Goal: Task Accomplishment & Management: Complete application form

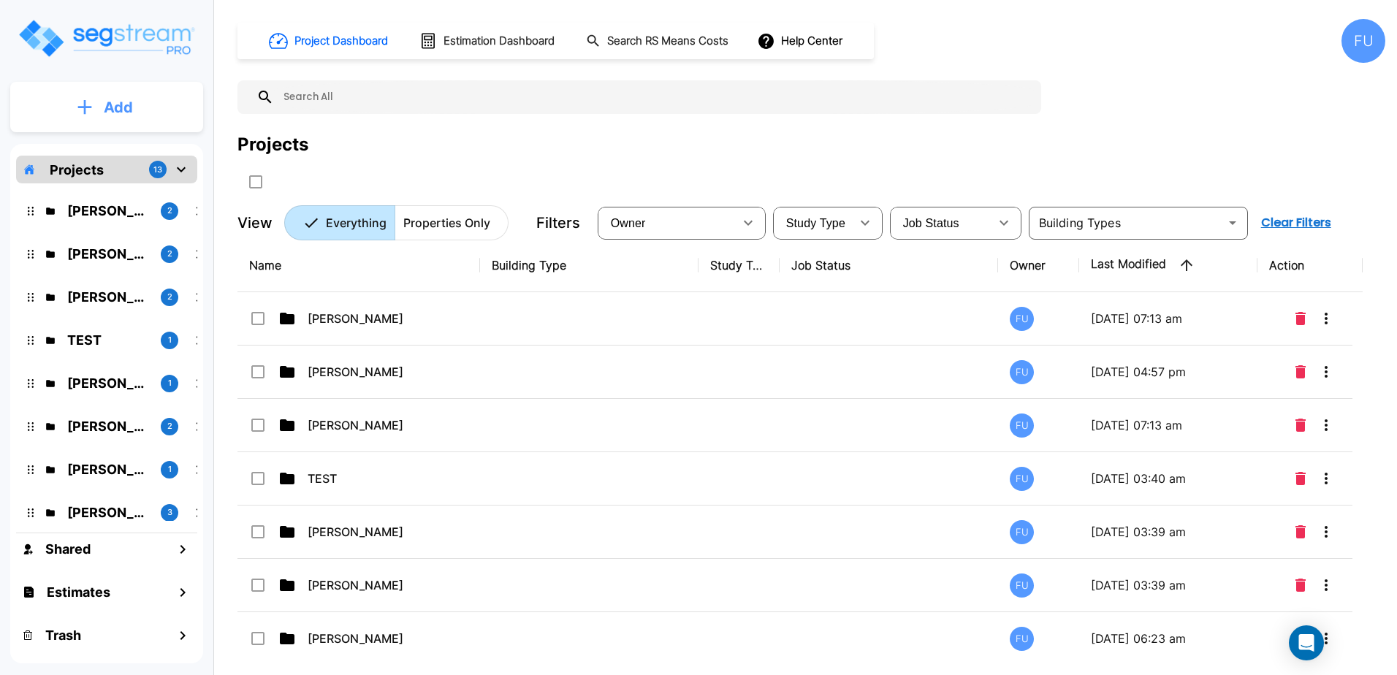
click at [85, 110] on icon "mailbox folders" at bounding box center [85, 107] width 14 height 14
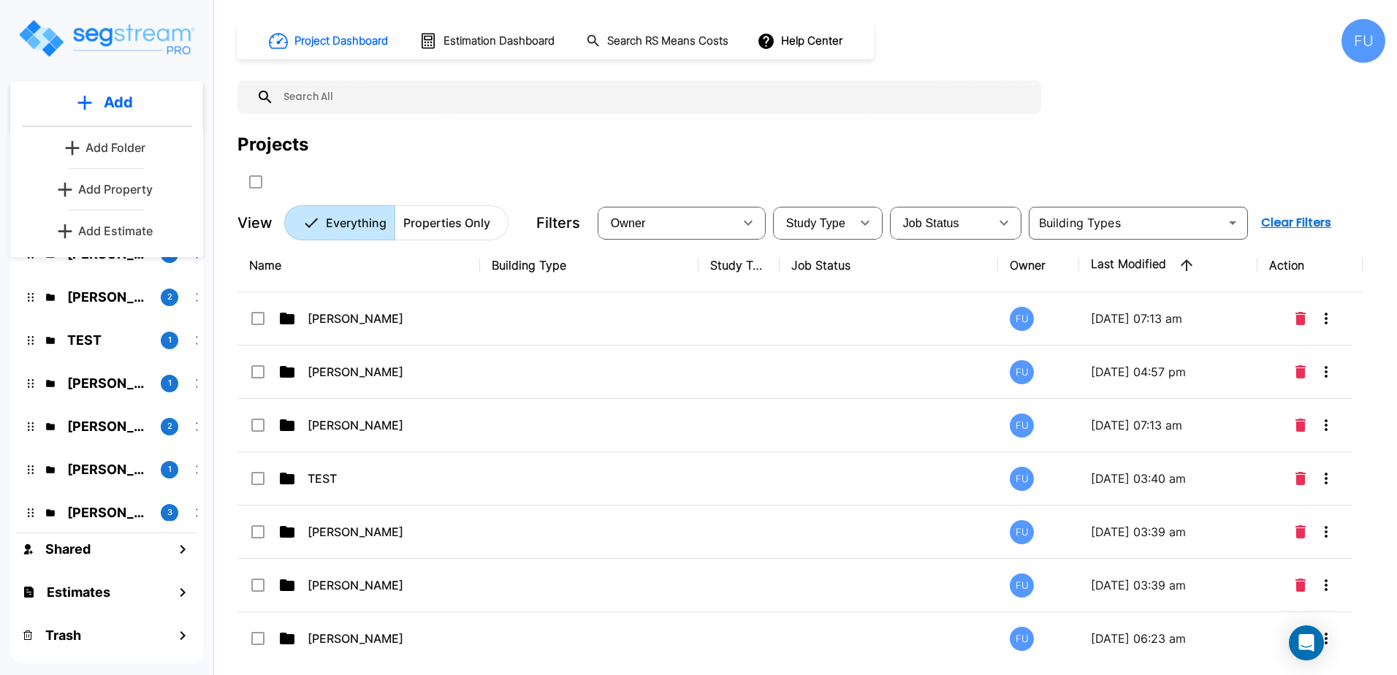
click at [101, 150] on p "Add Folder" at bounding box center [115, 148] width 60 height 18
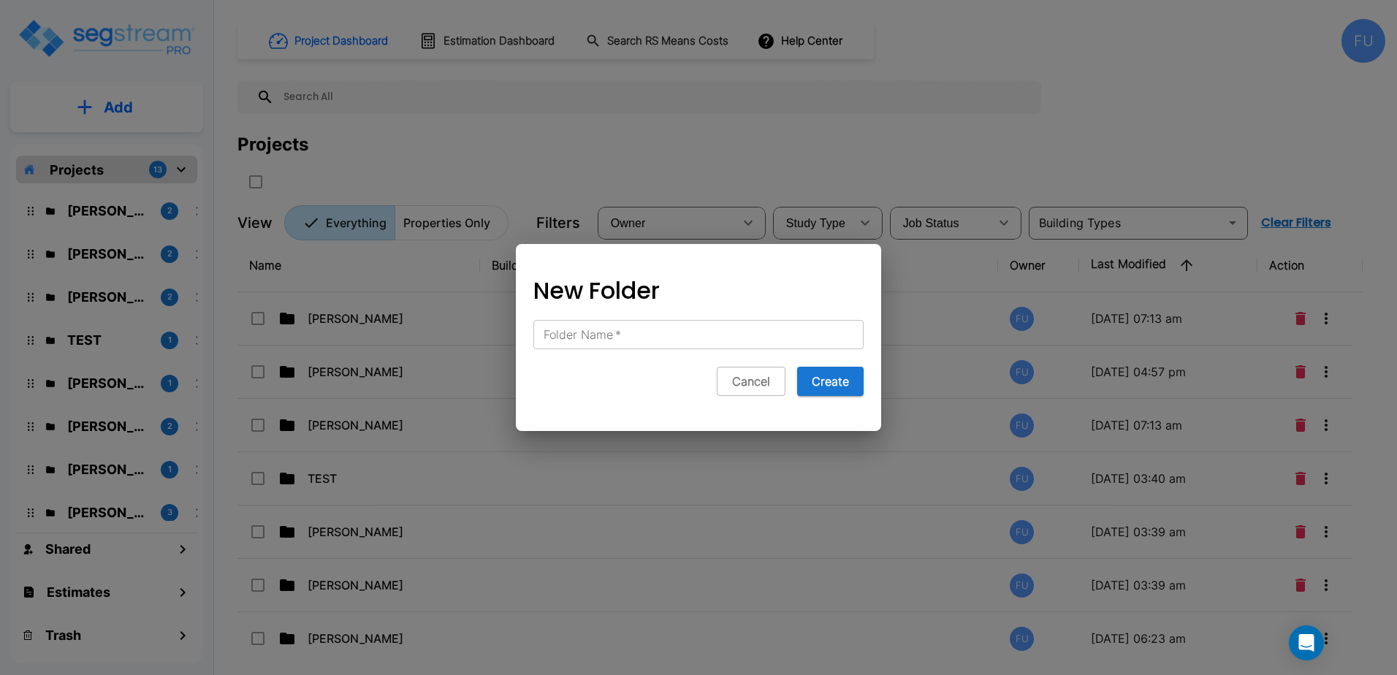
click at [609, 338] on label "Folder Name   *" at bounding box center [582, 335] width 77 height 17
click at [609, 338] on input "Folder Name   *" at bounding box center [698, 334] width 330 height 29
click at [614, 340] on span "*" at bounding box center [617, 334] width 8 height 15
click at [614, 340] on input "Folder Name   *" at bounding box center [698, 334] width 330 height 29
type input "[PERSON_NAME]"
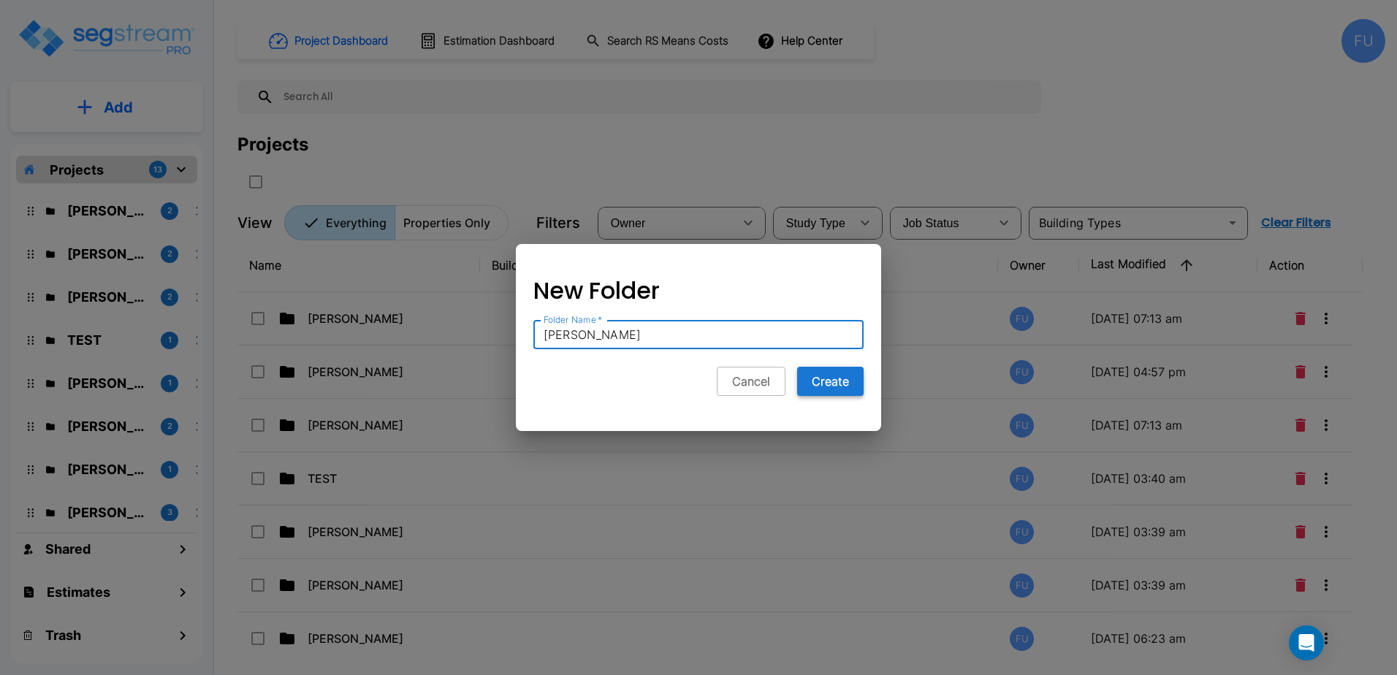
click at [836, 394] on button "Create" at bounding box center [830, 381] width 66 height 29
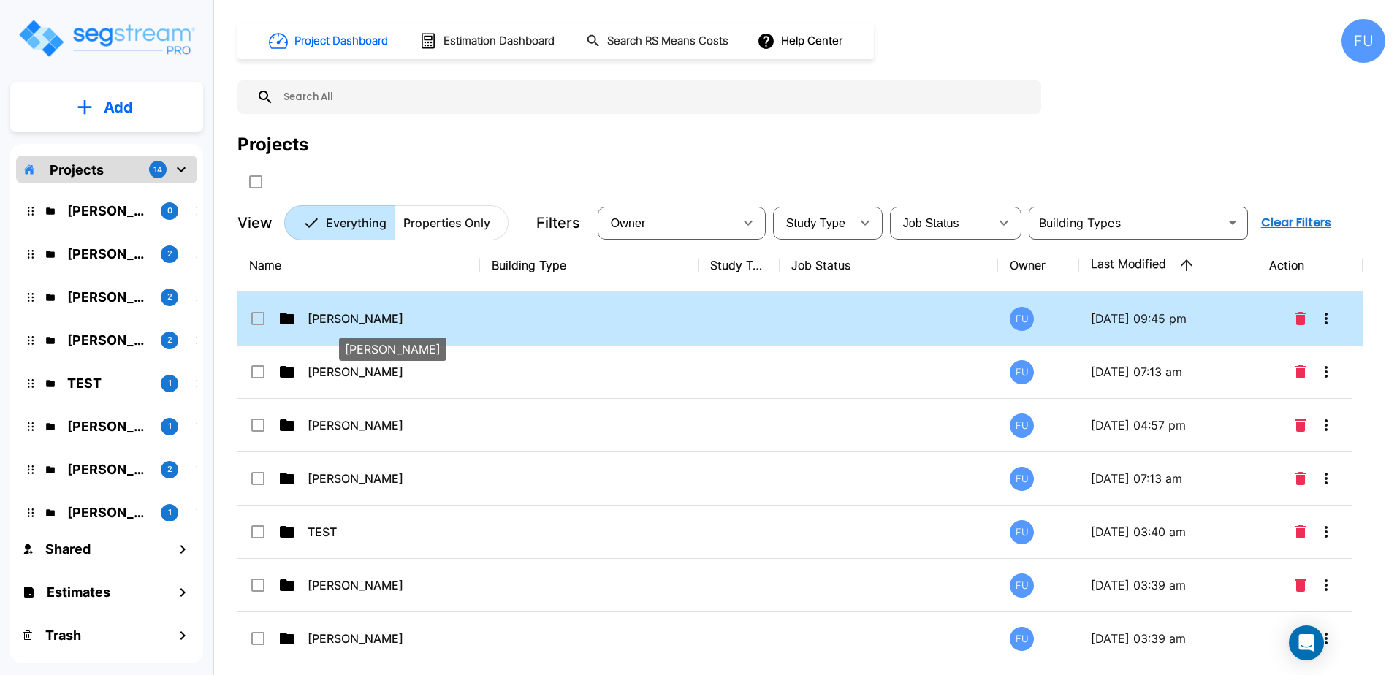
click at [373, 328] on div "[PERSON_NAME]" at bounding box center [393, 344] width 110 height 35
click at [351, 312] on p "[PERSON_NAME]" at bounding box center [381, 319] width 146 height 18
checkbox input "false"
click at [360, 315] on p "[PERSON_NAME]" at bounding box center [381, 319] width 146 height 18
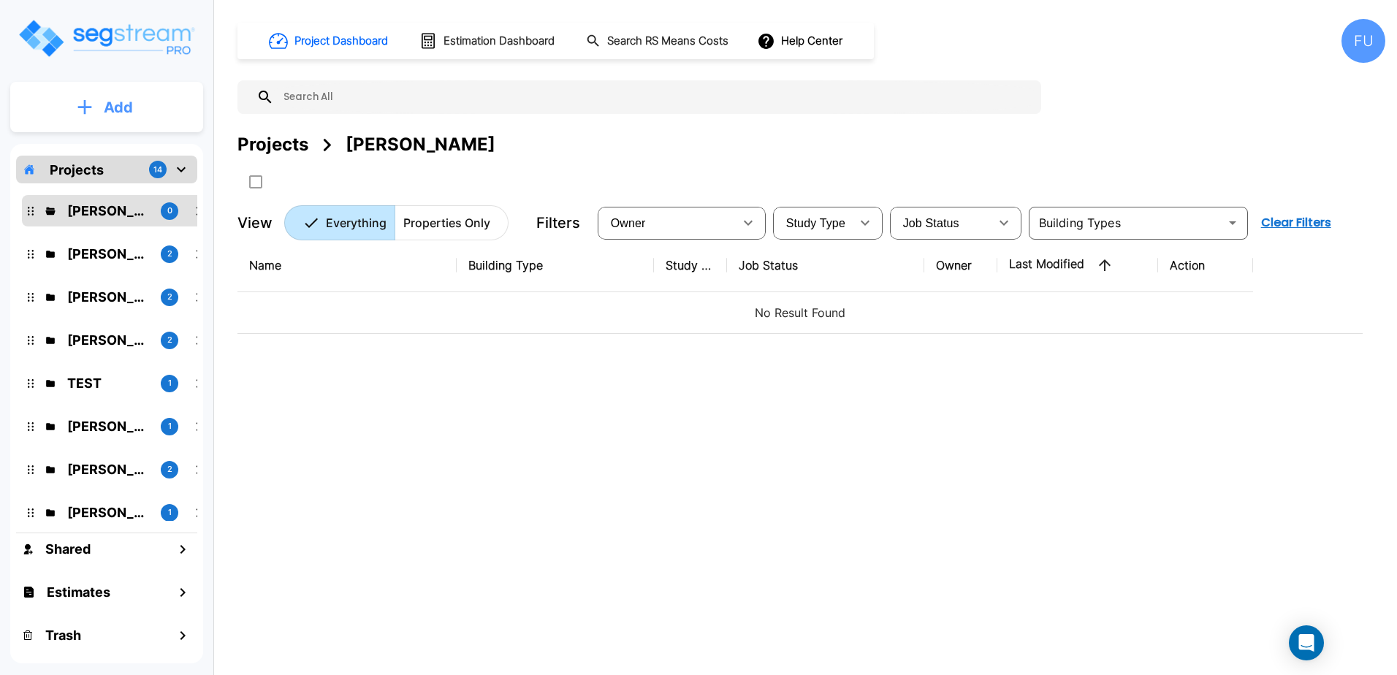
click at [94, 112] on button "Add" at bounding box center [106, 107] width 193 height 42
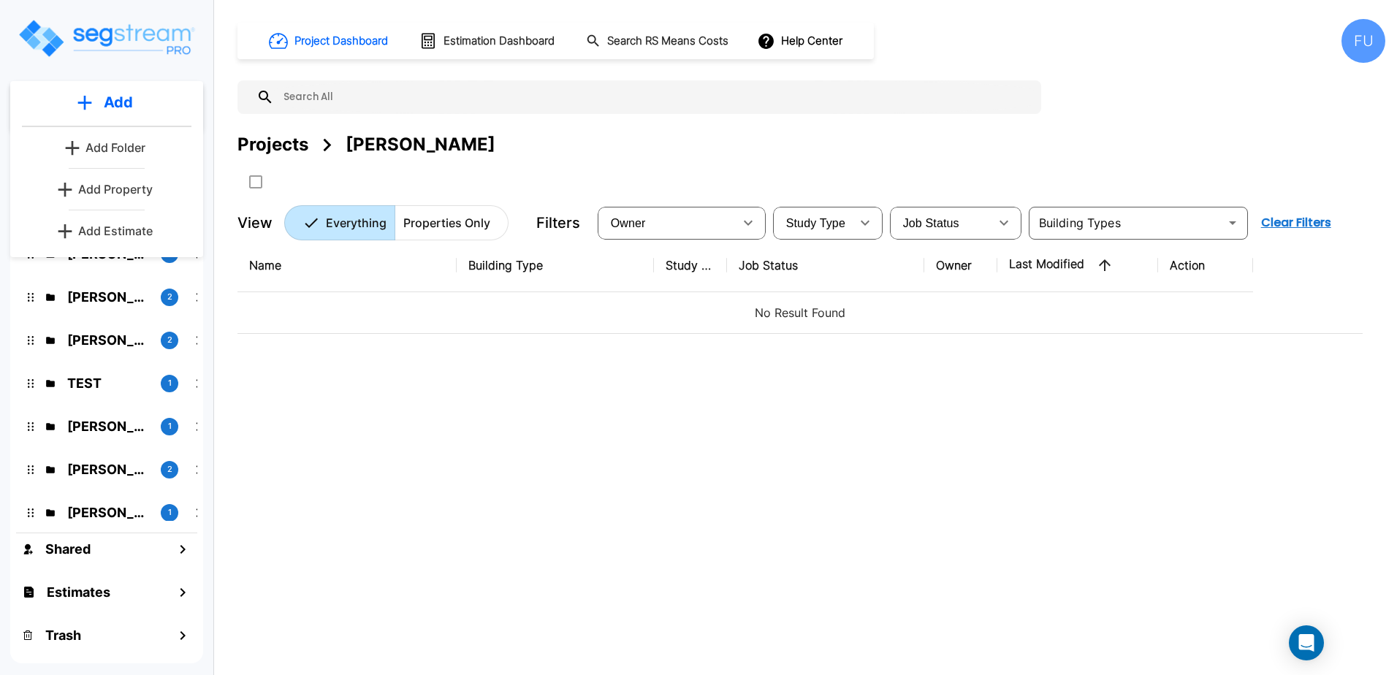
click at [103, 203] on link "Add Property" at bounding box center [107, 189] width 108 height 29
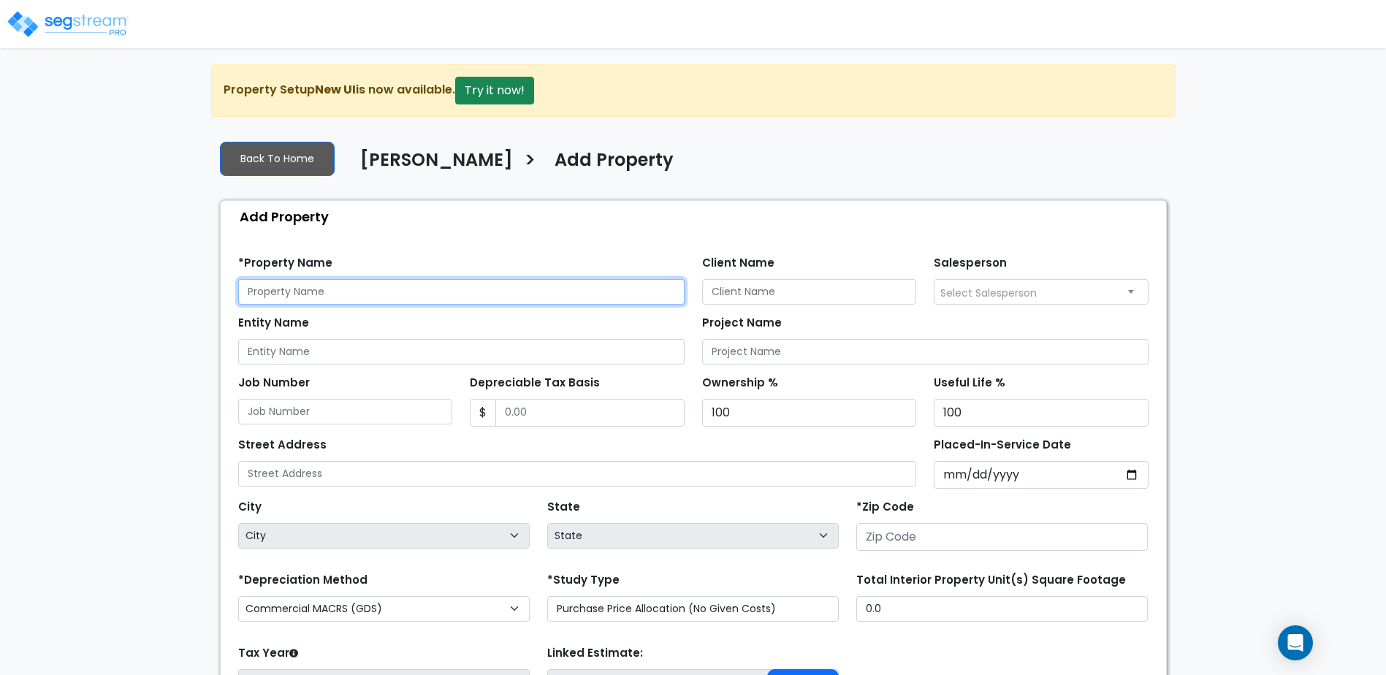
click at [293, 284] on input "text" at bounding box center [461, 292] width 446 height 26
type input "2425 Sendero Trl"
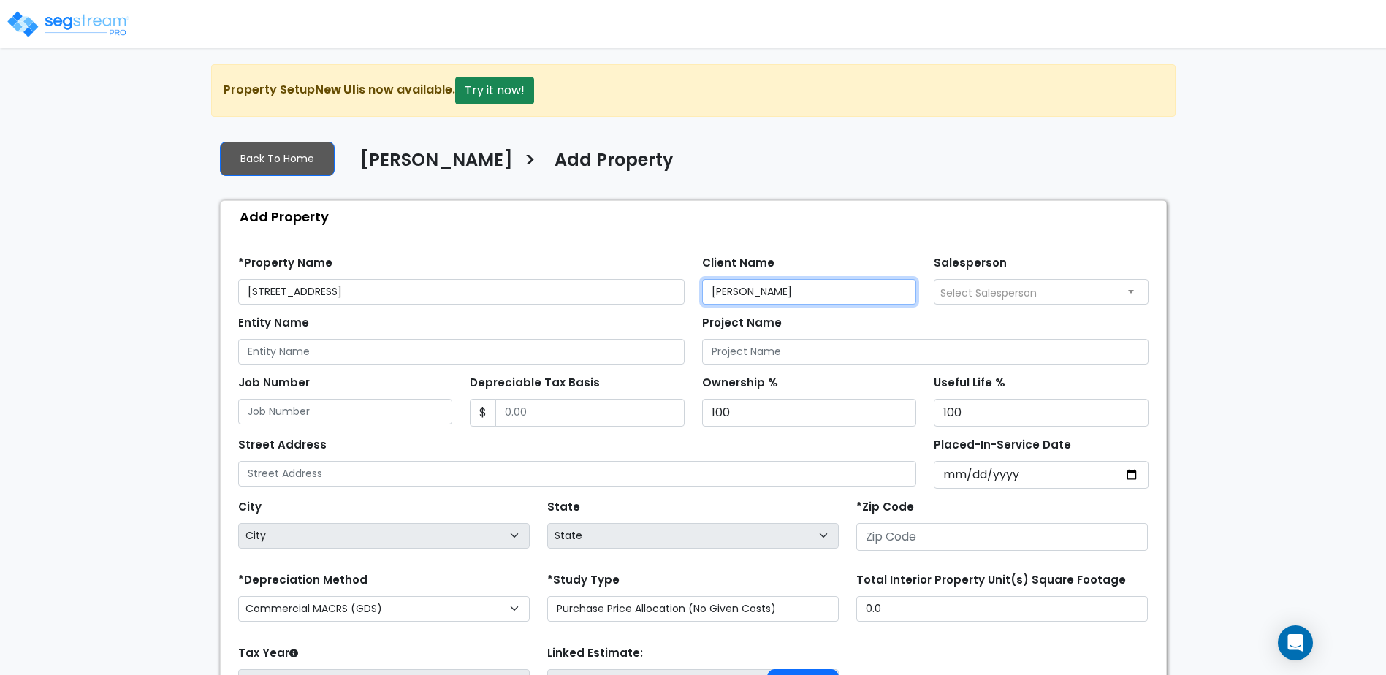
type input "Ceka, Rizvan"
click at [476, 93] on button "Try it now!" at bounding box center [494, 91] width 79 height 28
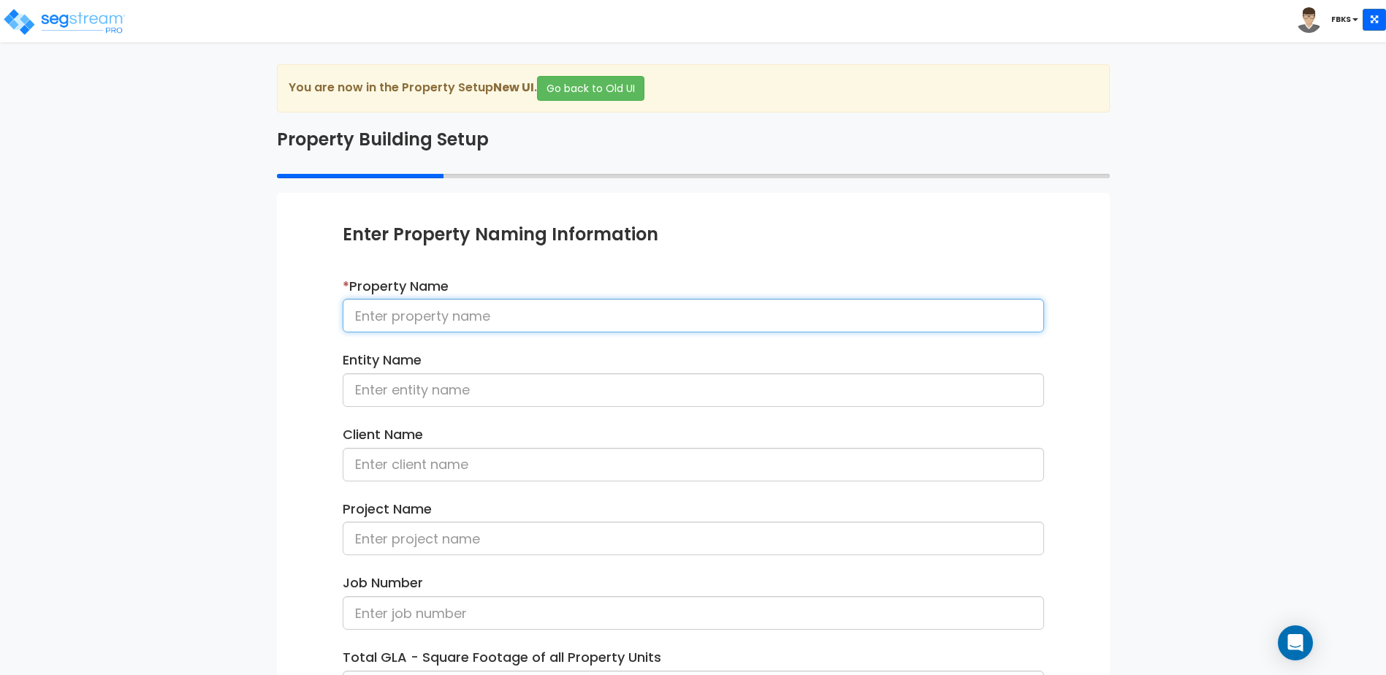
click at [432, 310] on input at bounding box center [693, 316] width 701 height 34
type input "2425 Sendero Trl"
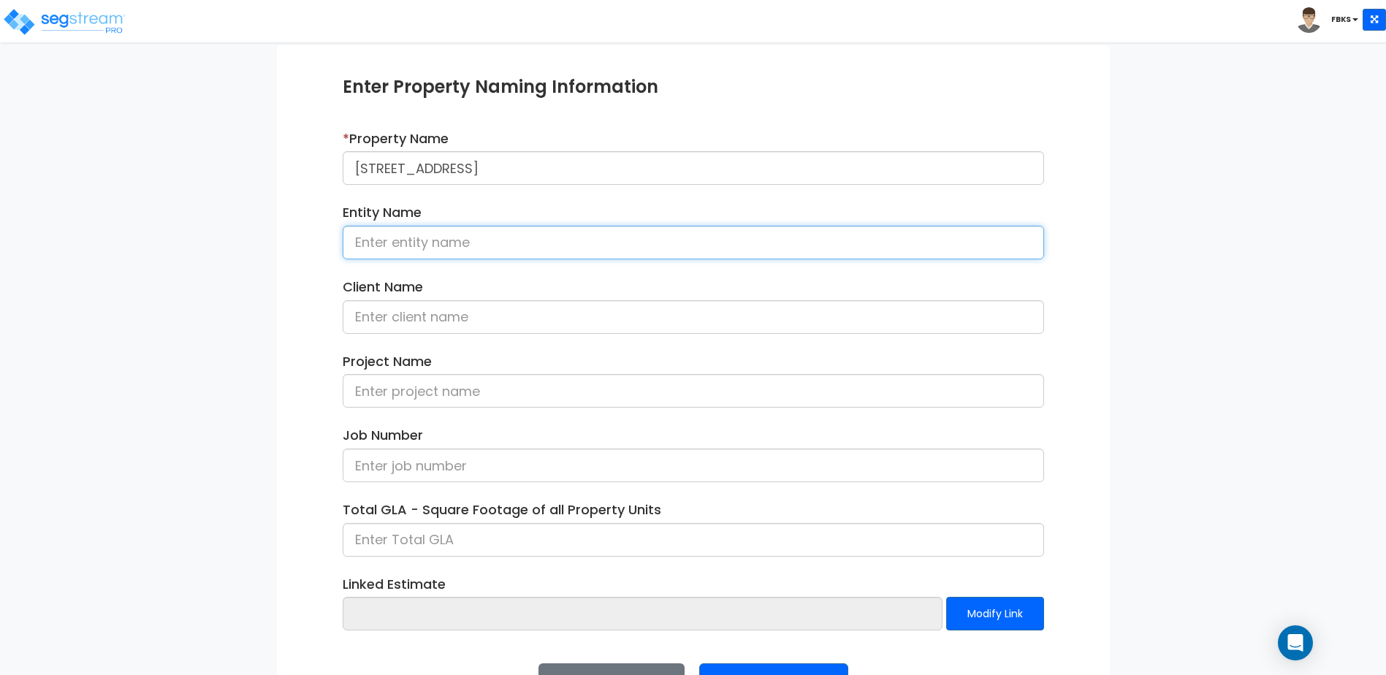
scroll to position [199, 0]
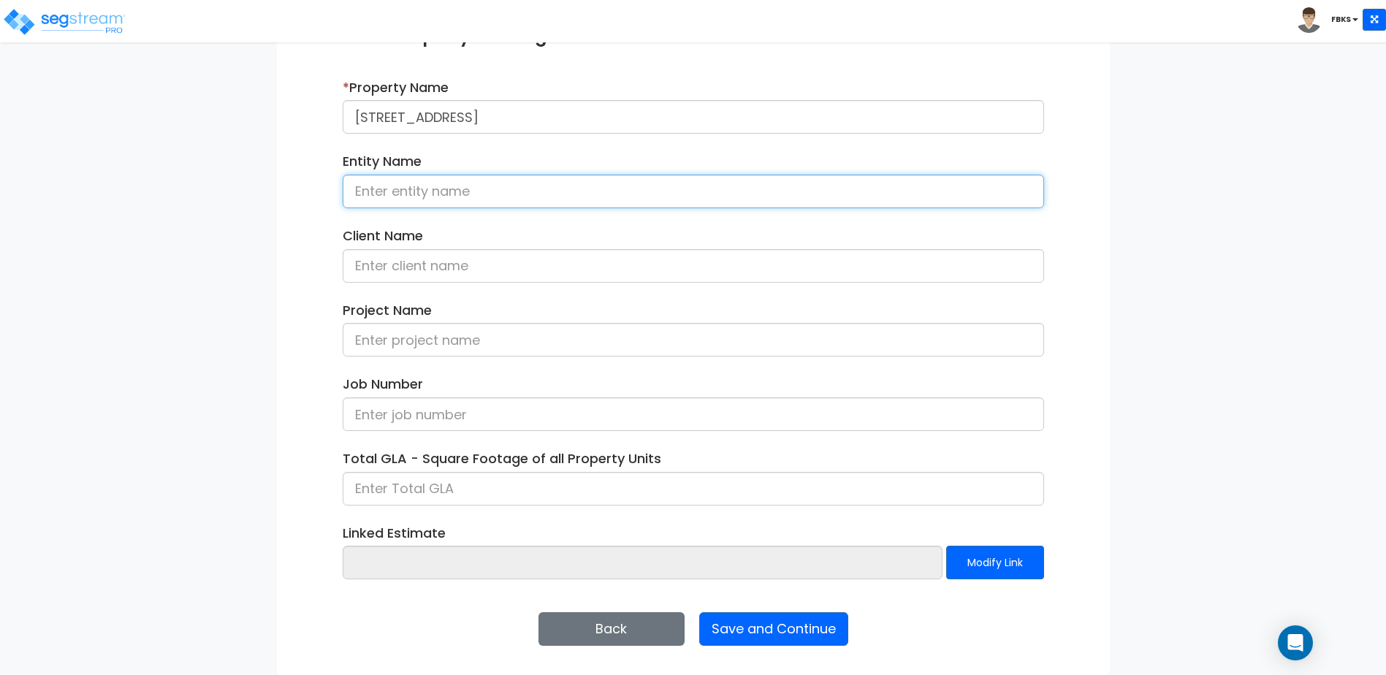
click at [373, 191] on input at bounding box center [693, 192] width 701 height 34
type input "R"
type input "[PERSON_NAME]"
drag, startPoint x: 462, startPoint y: 188, endPoint x: 288, endPoint y: 219, distance: 177.4
click at [288, 219] on div "Enter Property Naming Information * Property Name 2425 Sendero Trl Entity Name …" at bounding box center [693, 334] width 833 height 681
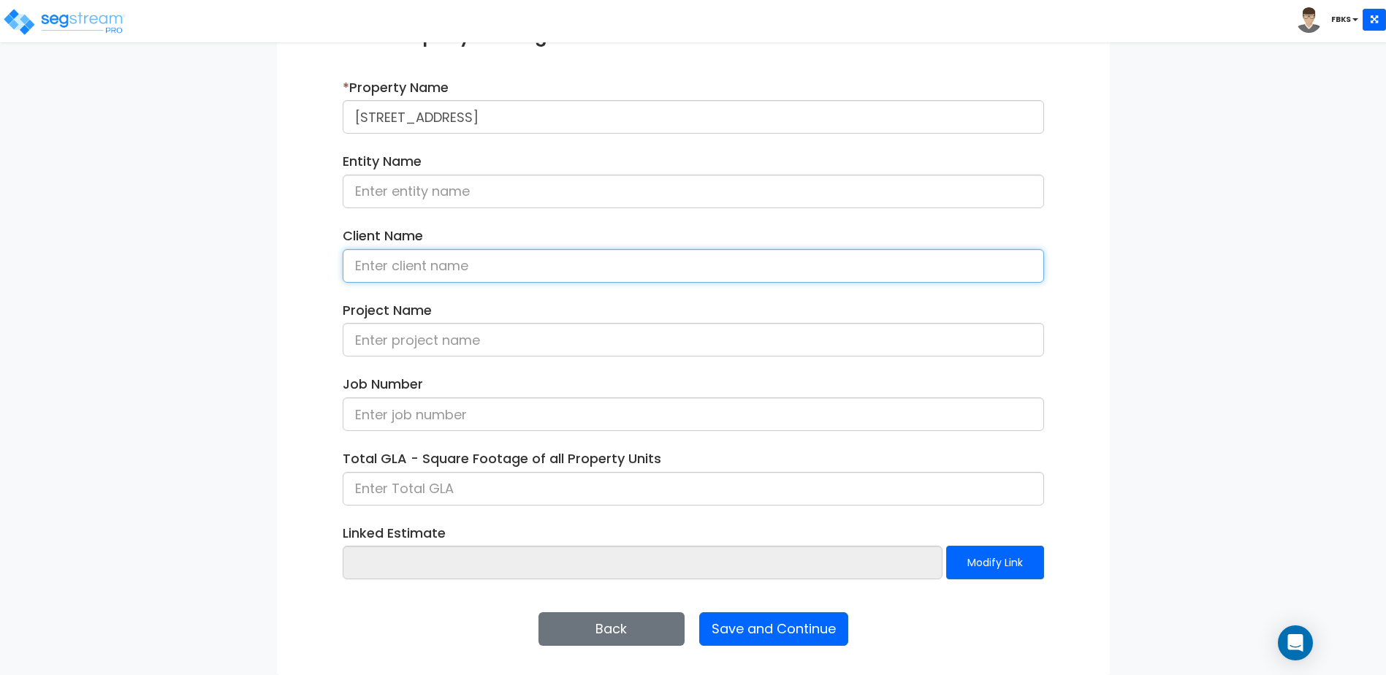
click at [395, 270] on input at bounding box center [693, 266] width 701 height 34
paste input "[PERSON_NAME]"
type input "[PERSON_NAME]"
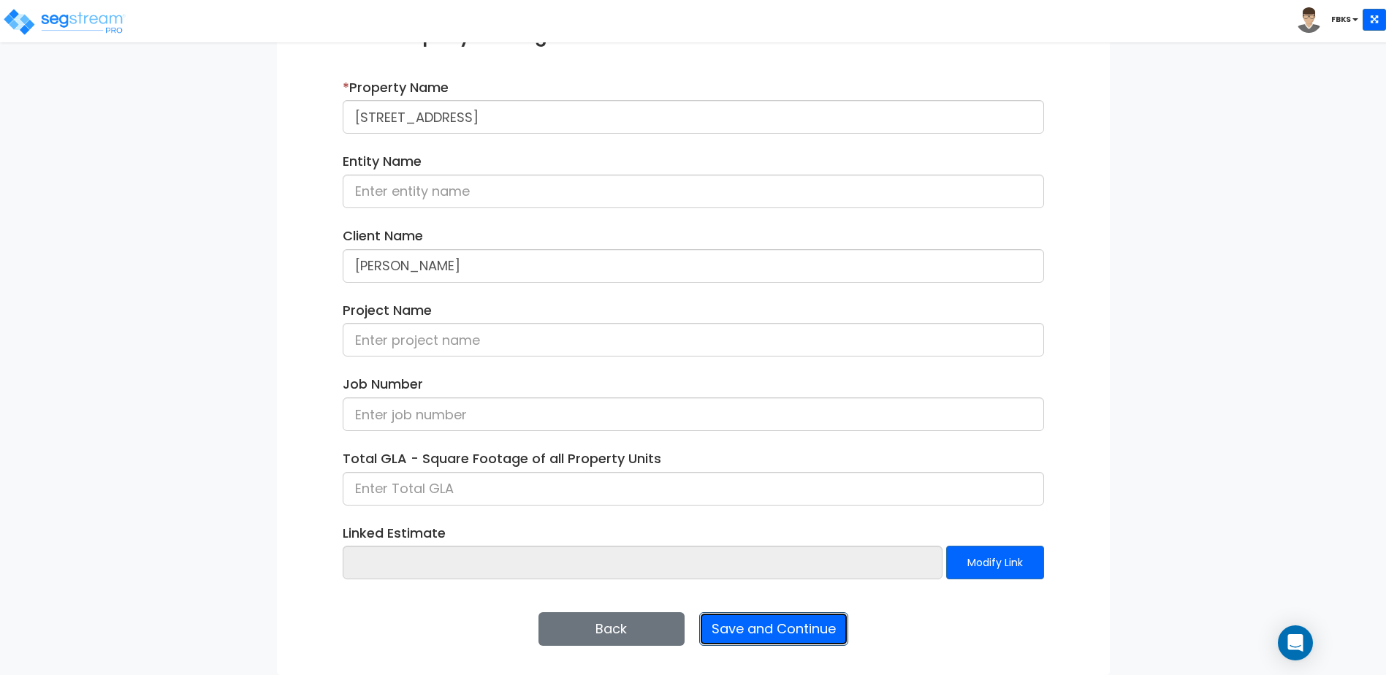
click at [760, 638] on button "Save and Continue" at bounding box center [773, 629] width 149 height 34
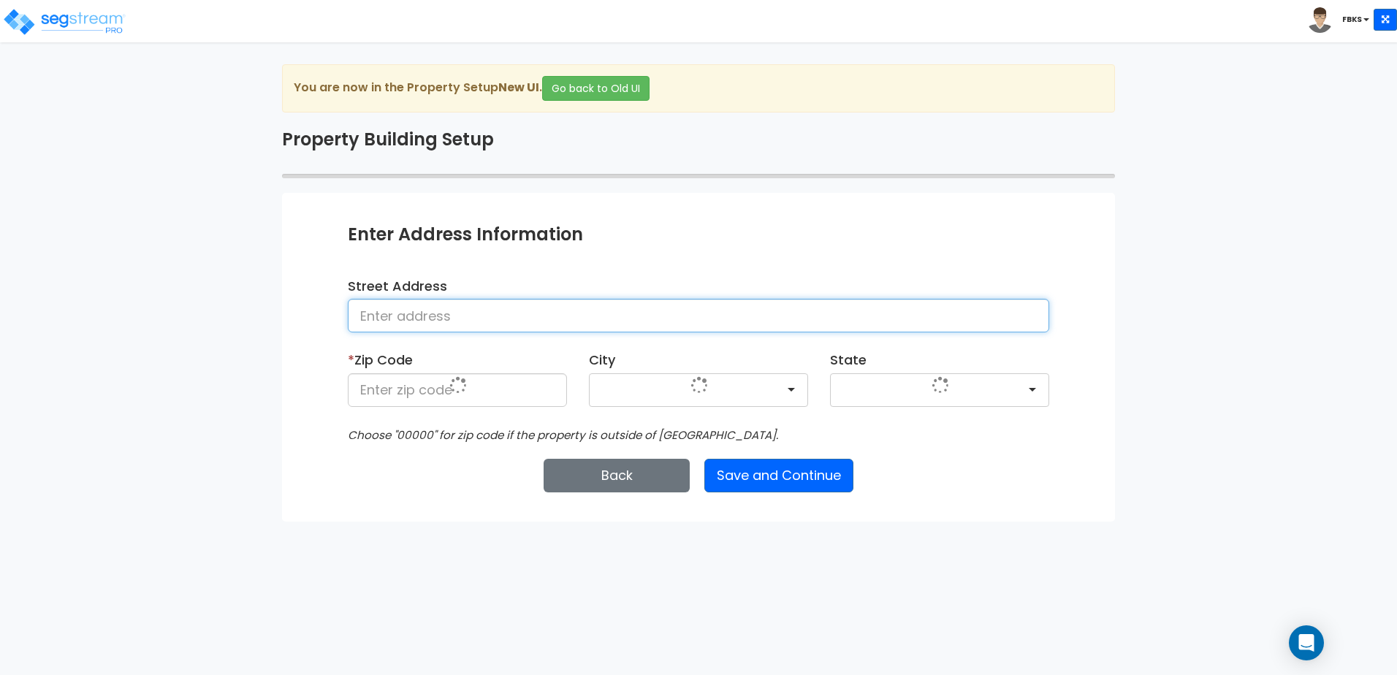
click at [525, 320] on input at bounding box center [698, 316] width 701 height 34
type input "2425 Sendero Trail"
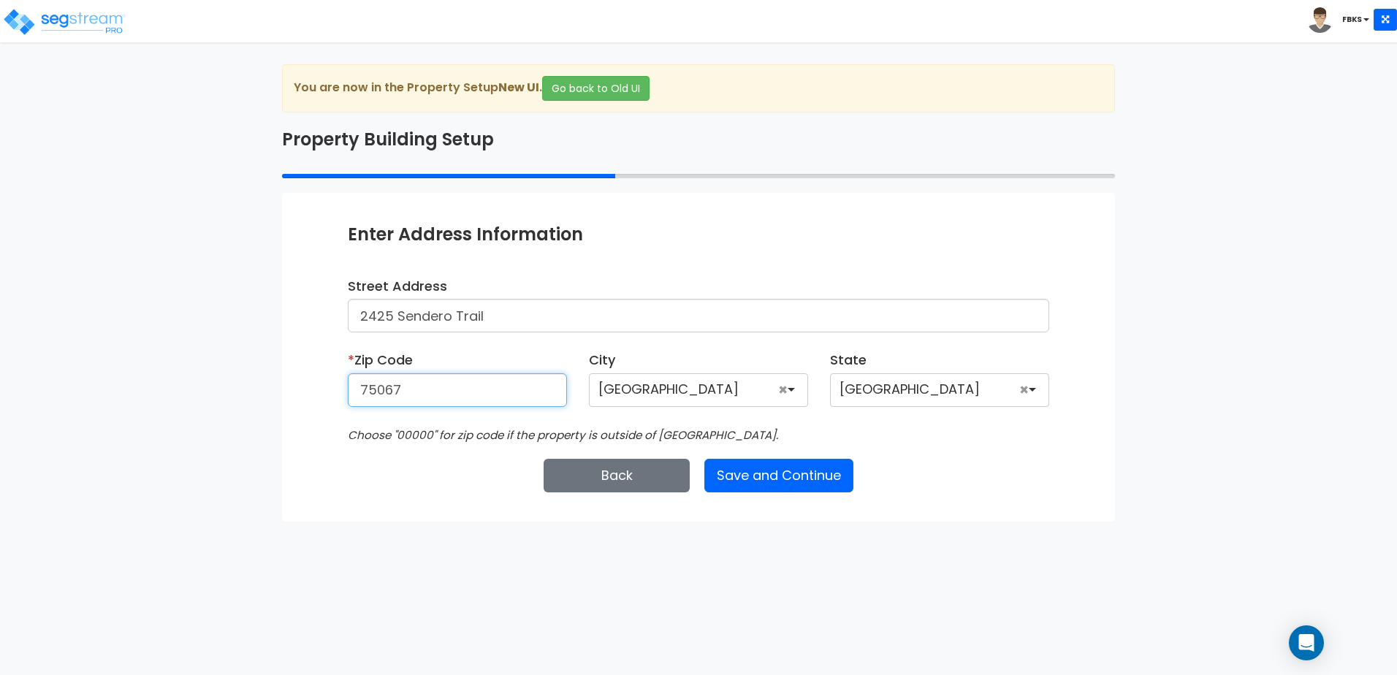
type input "75067"
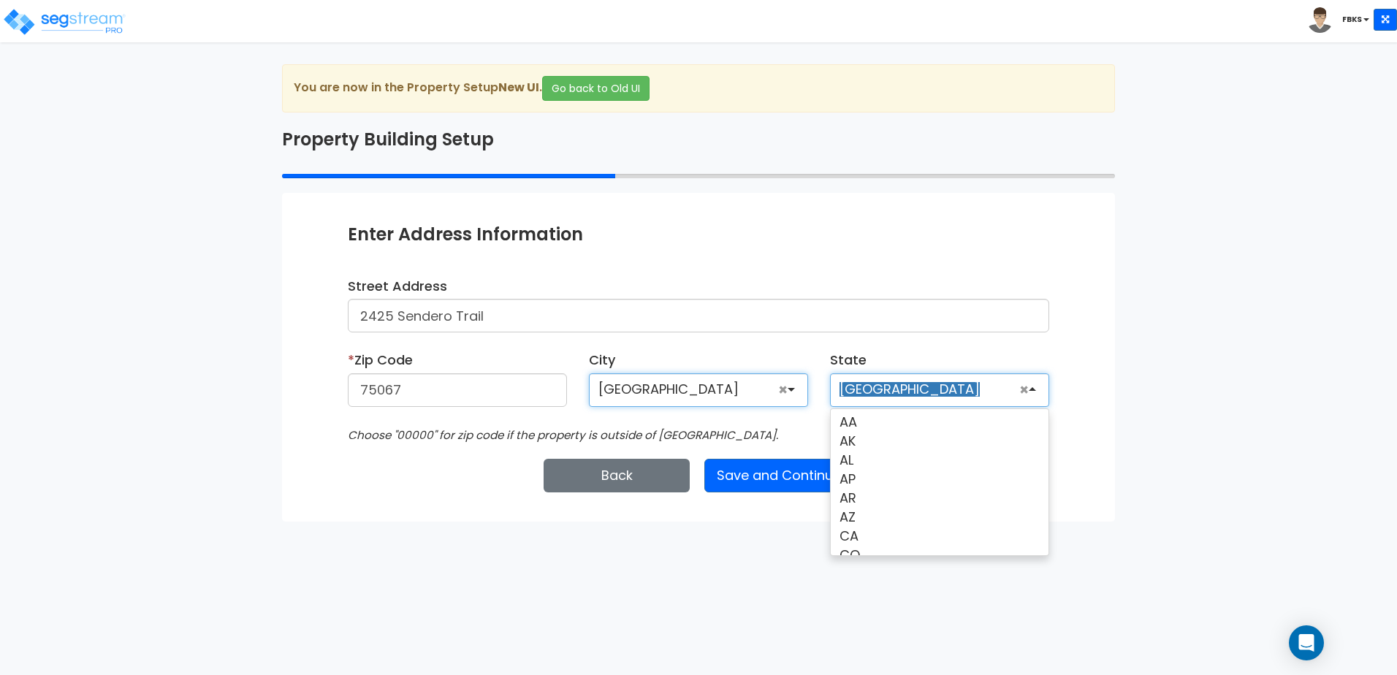
scroll to position [834, 0]
click at [734, 516] on div "Enter Property Naming Information * Property Name 2425 Sendero Trl Entity Name …" at bounding box center [698, 357] width 833 height 328
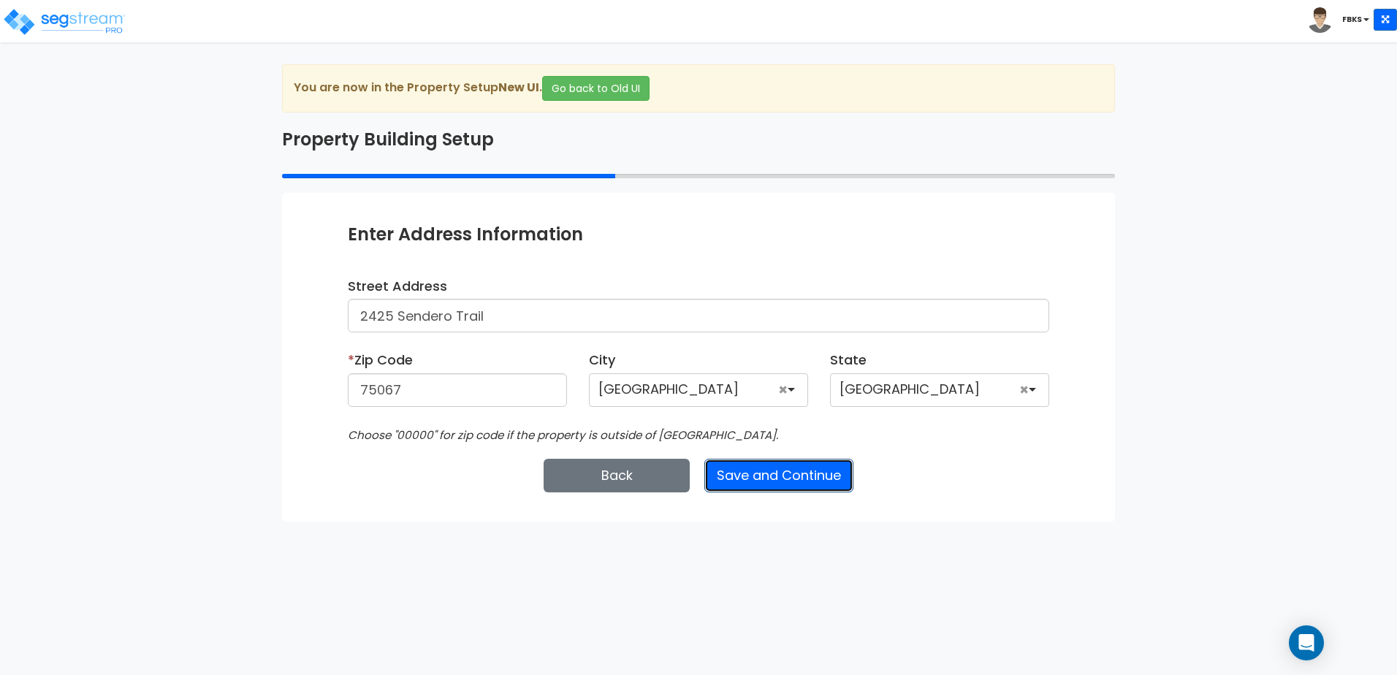
click at [773, 471] on button "Save and Continue" at bounding box center [778, 476] width 149 height 34
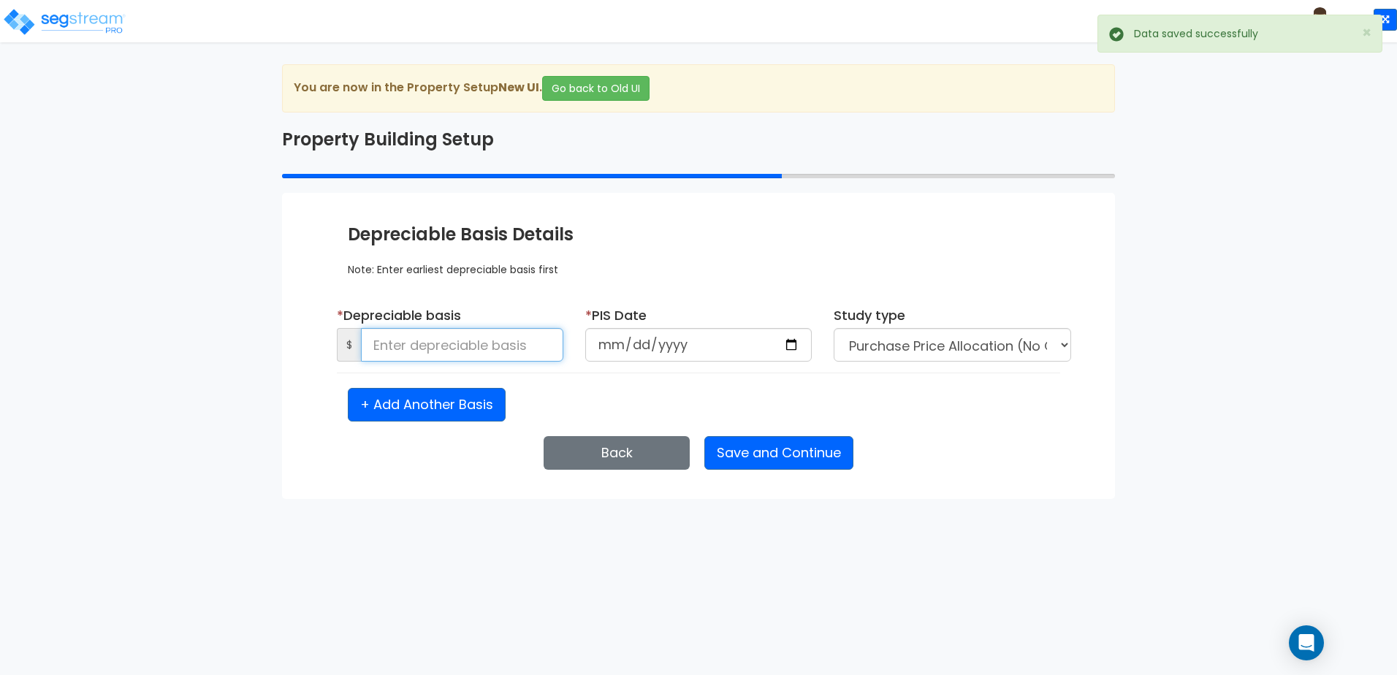
click at [493, 344] on input at bounding box center [462, 345] width 202 height 34
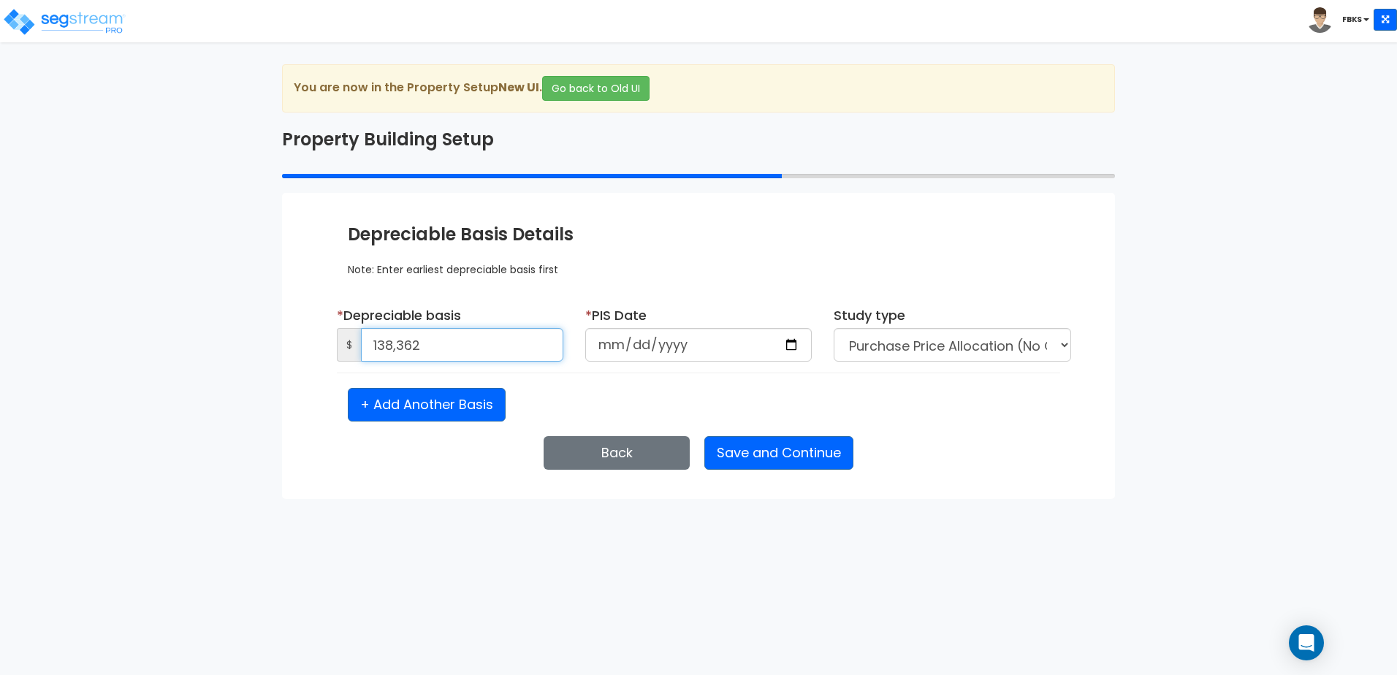
type input "138,362"
click at [593, 348] on input "date" at bounding box center [698, 345] width 226 height 34
click at [870, 346] on select "Purchase Price Allocation (No Given Costs) New Construction / Reno / TI's (Give…" at bounding box center [952, 345] width 237 height 34
click at [670, 339] on input "date" at bounding box center [698, 345] width 226 height 34
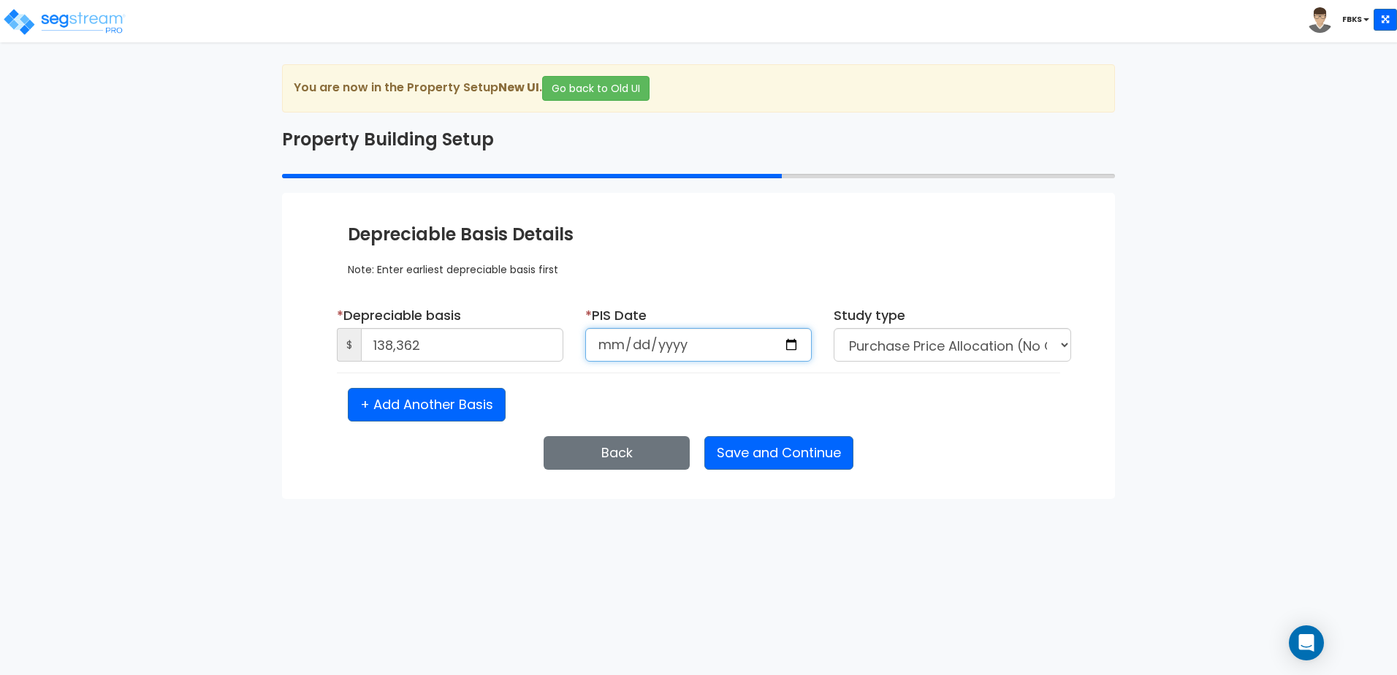
click at [607, 340] on input "date" at bounding box center [698, 345] width 226 height 34
click at [658, 343] on input "0017-10-16" at bounding box center [698, 345] width 226 height 34
type input "0202-10-16"
type input "2017-10-16"
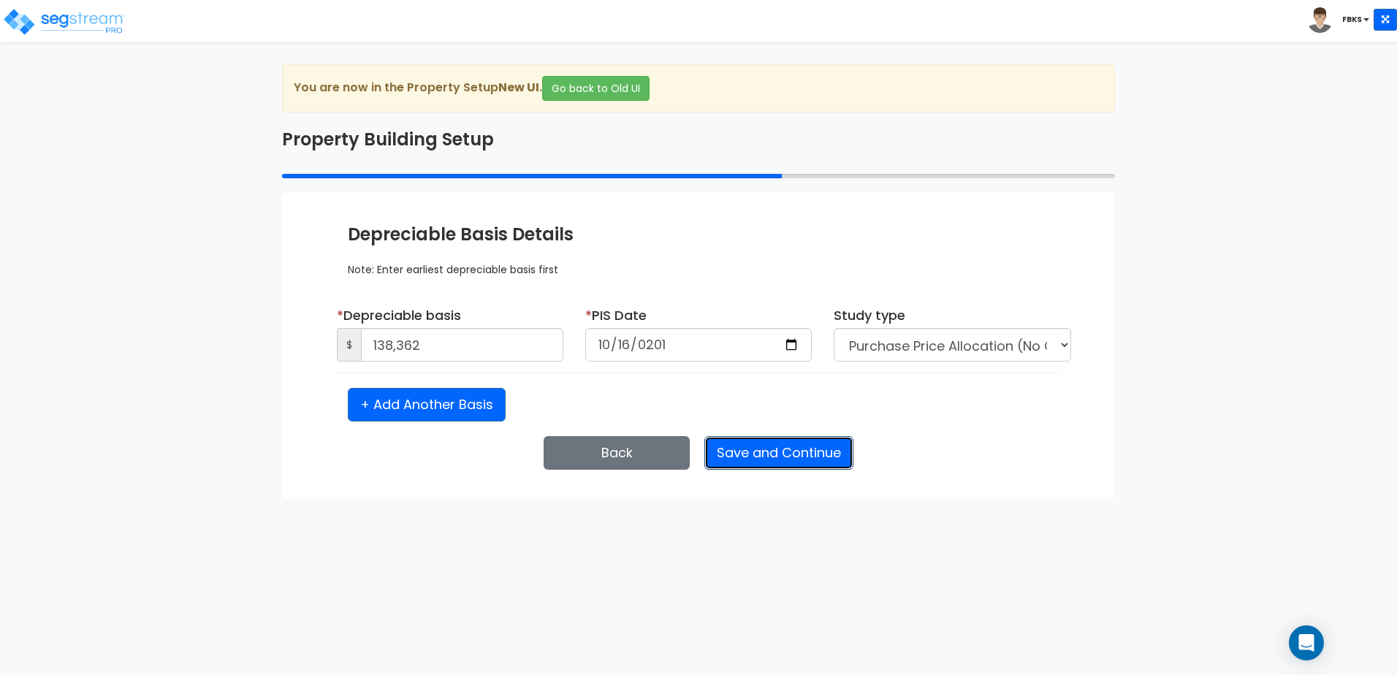
select select "2017"
click at [774, 460] on button "Save and Continue" at bounding box center [778, 453] width 149 height 34
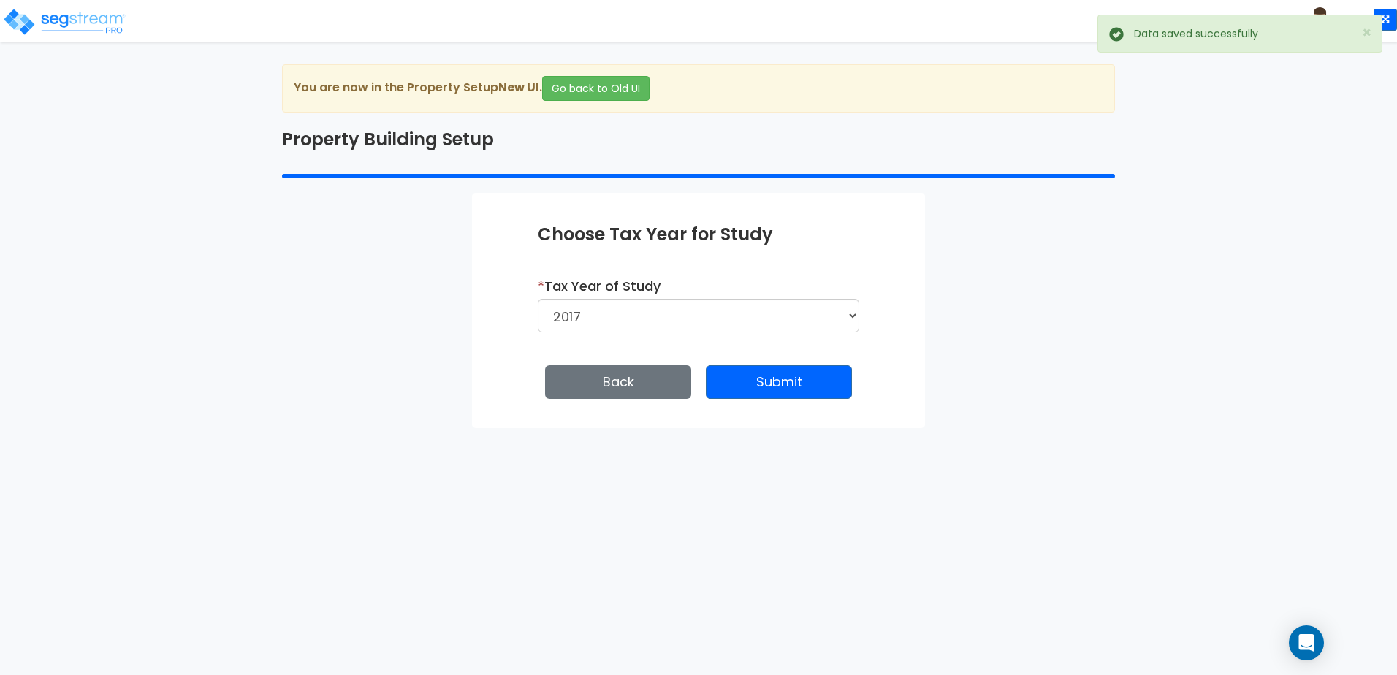
click at [748, 337] on div "* Tax Year of Study 2026 2025 2024 2023 2022 2021 2020 2019 2018 2017" at bounding box center [698, 310] width 343 height 67
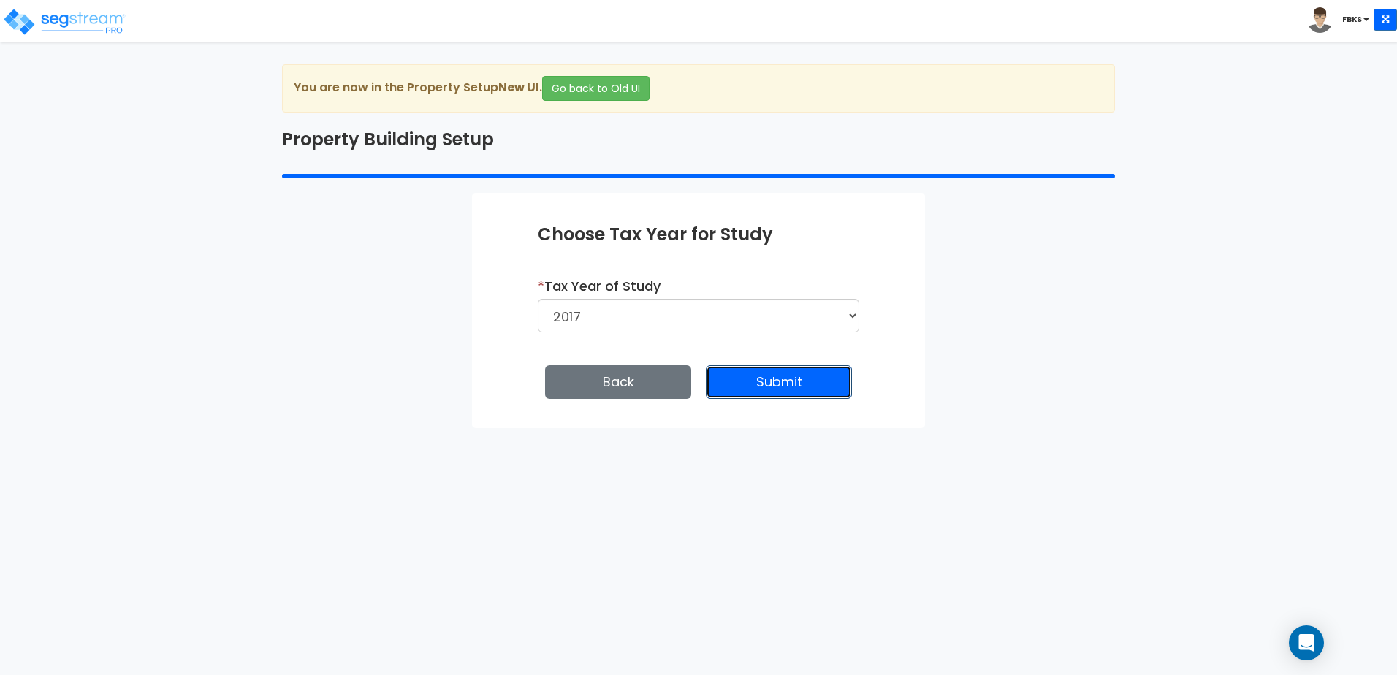
click at [780, 389] on button "Submit" at bounding box center [779, 382] width 146 height 34
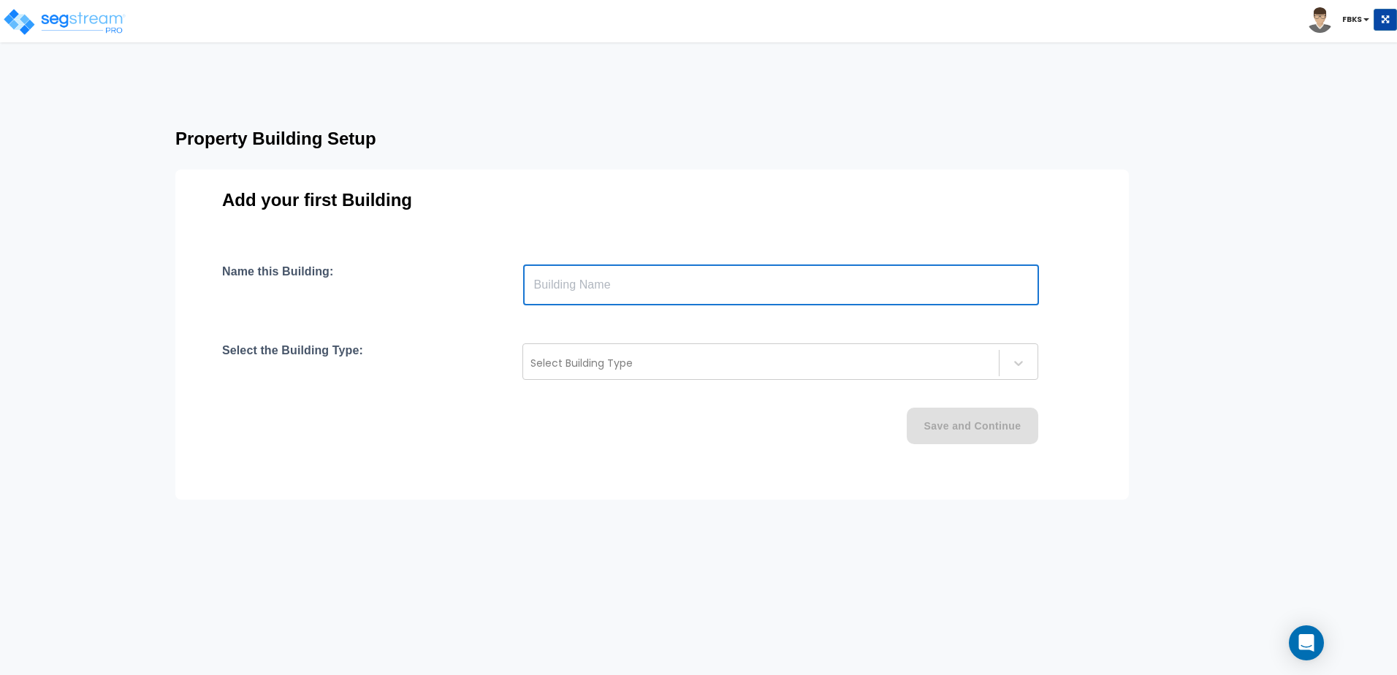
click at [598, 290] on input "text" at bounding box center [781, 284] width 516 height 41
type input "Household"
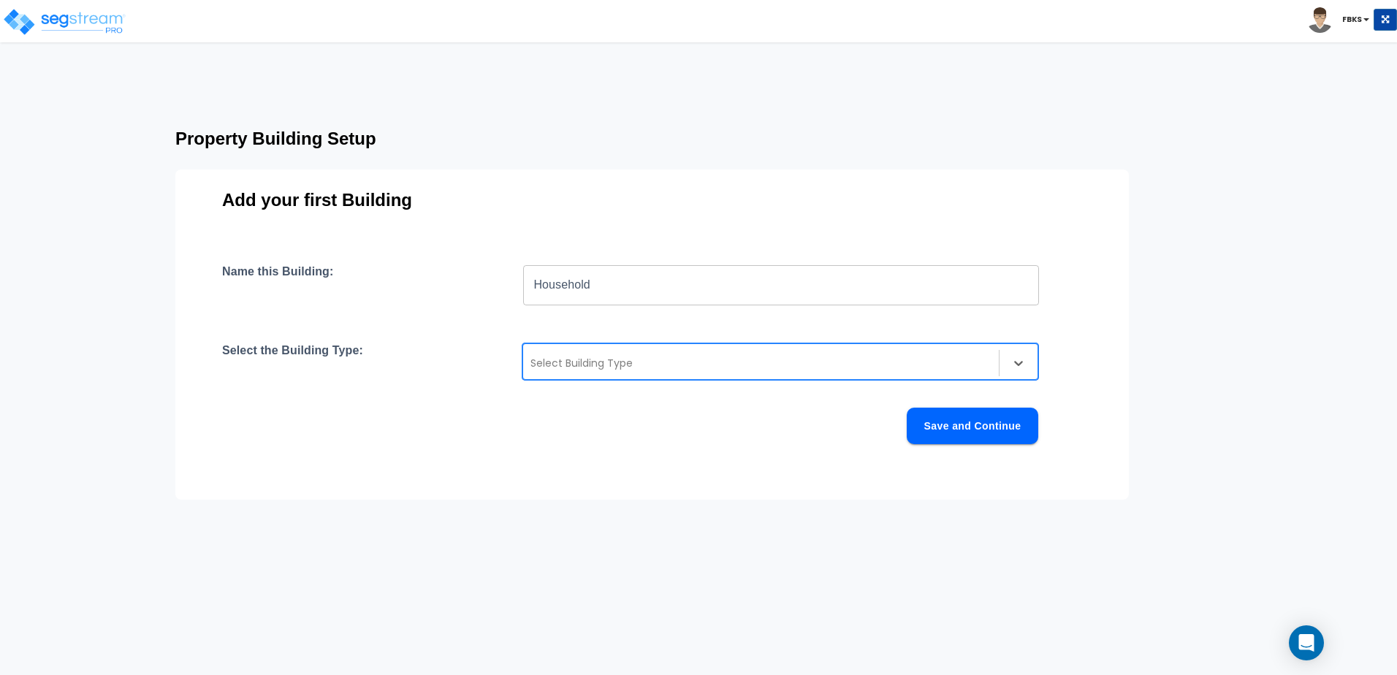
click at [568, 362] on div at bounding box center [760, 363] width 461 height 18
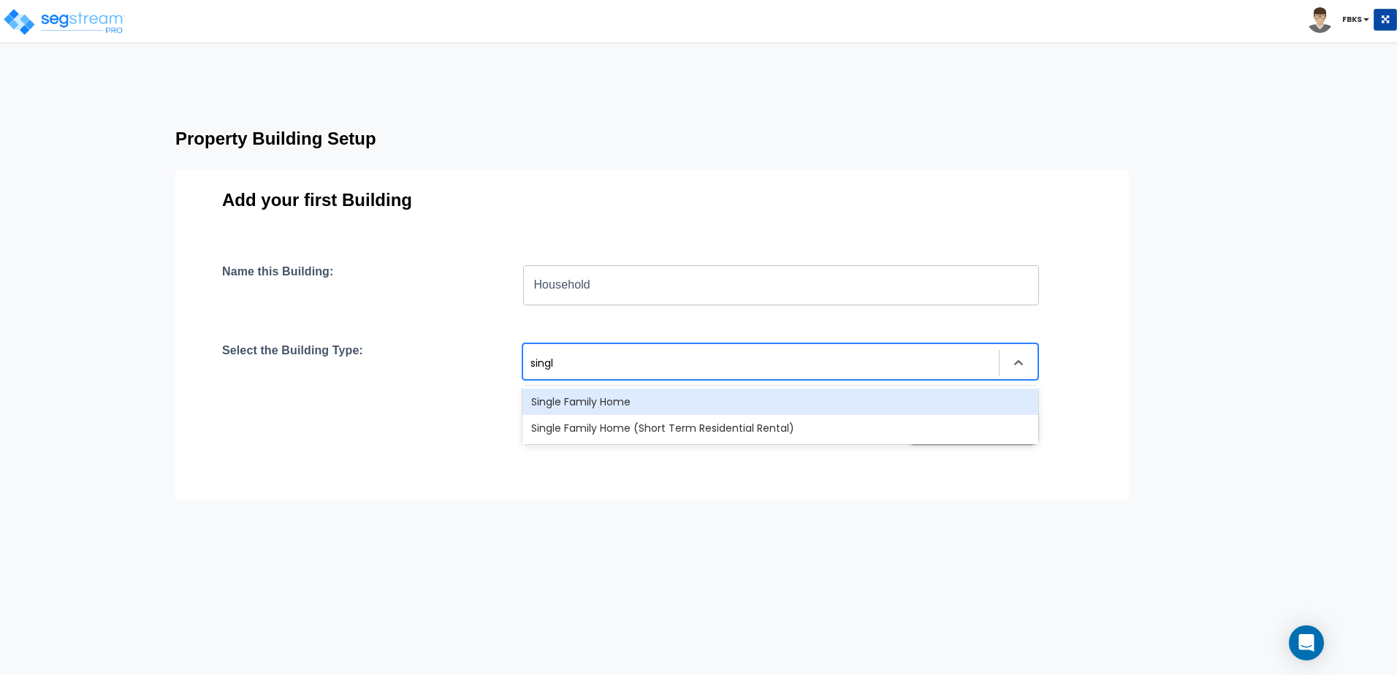
type input "single"
click at [606, 397] on div "Single Family Home" at bounding box center [780, 402] width 516 height 26
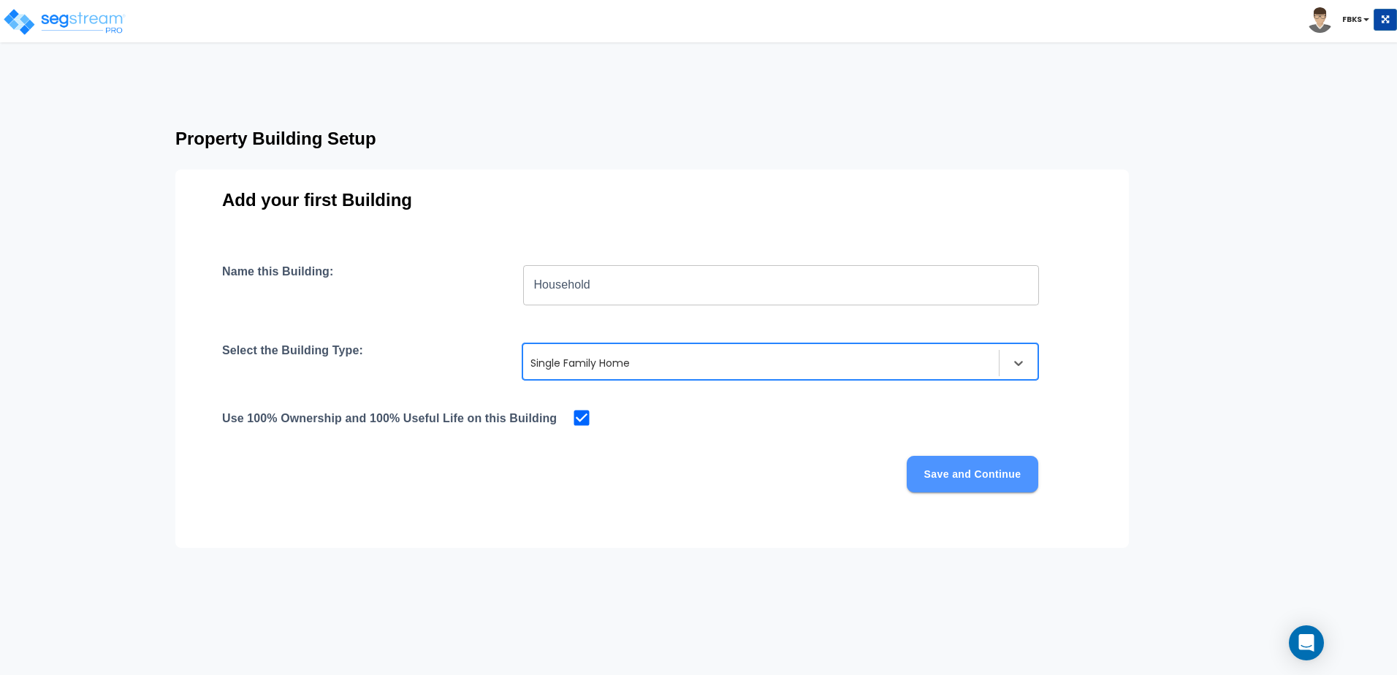
click at [1013, 462] on button "Save and Continue" at bounding box center [972, 474] width 131 height 37
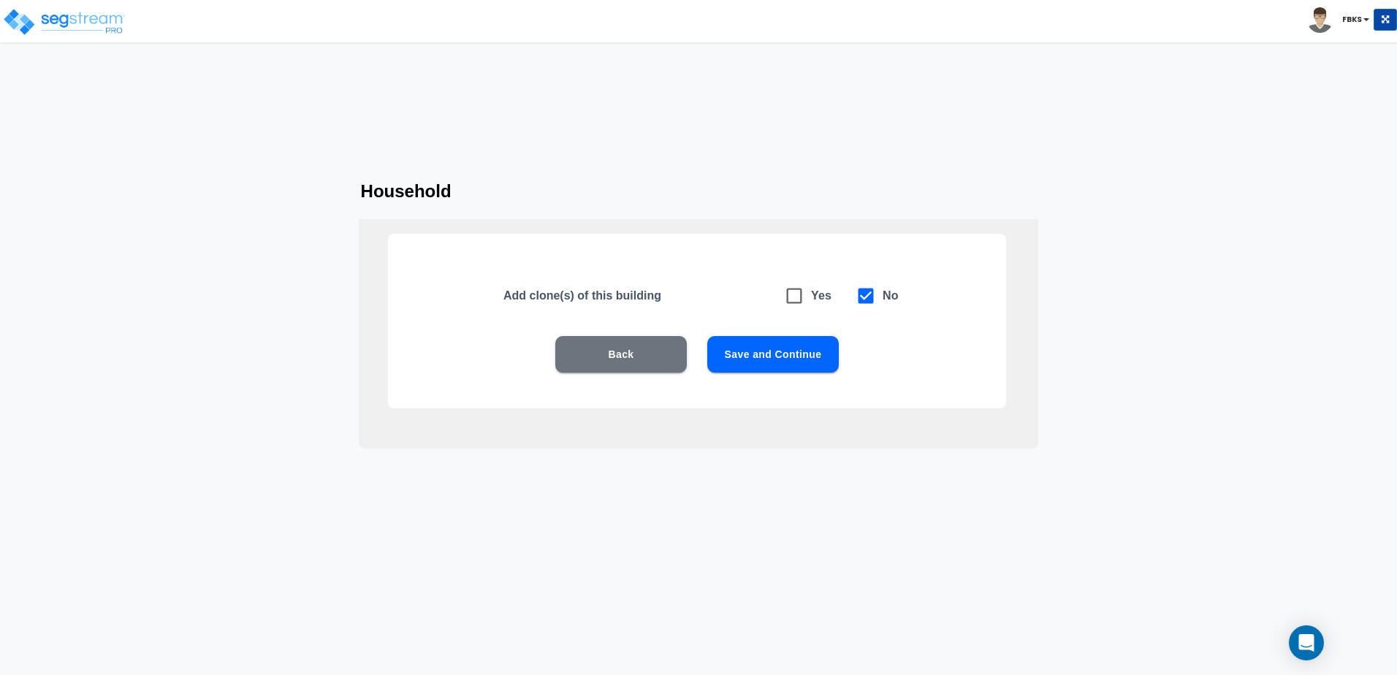
click at [792, 346] on button "Save and Continue" at bounding box center [772, 354] width 131 height 37
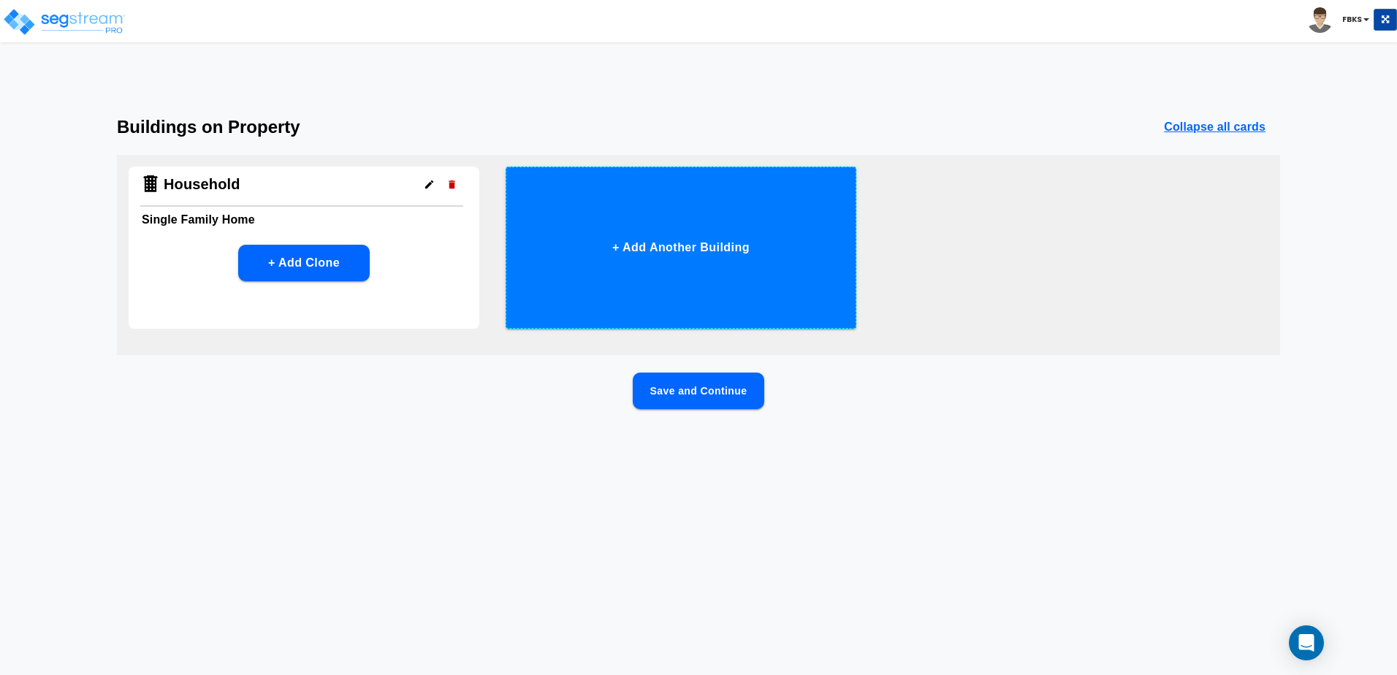
click at [680, 262] on button "+ Add Another Building" at bounding box center [681, 248] width 351 height 162
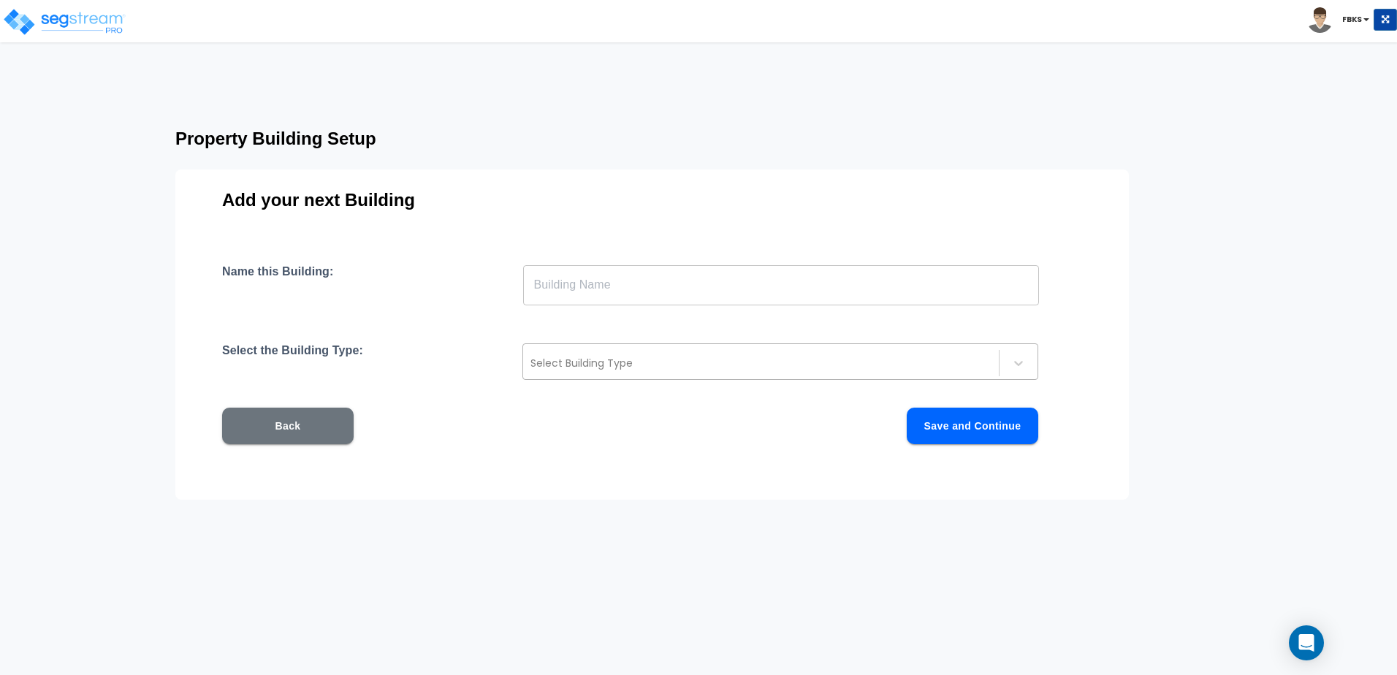
click at [657, 359] on div at bounding box center [760, 363] width 461 height 18
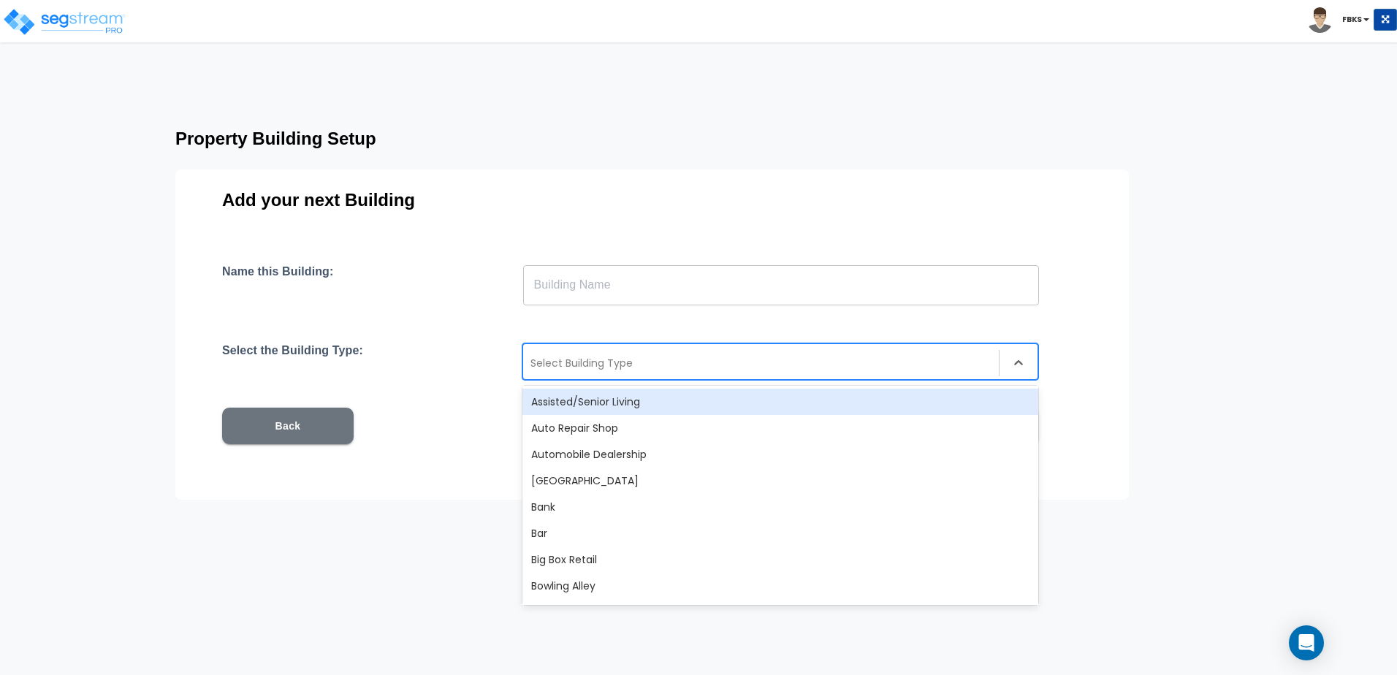
type input "f"
type input "l"
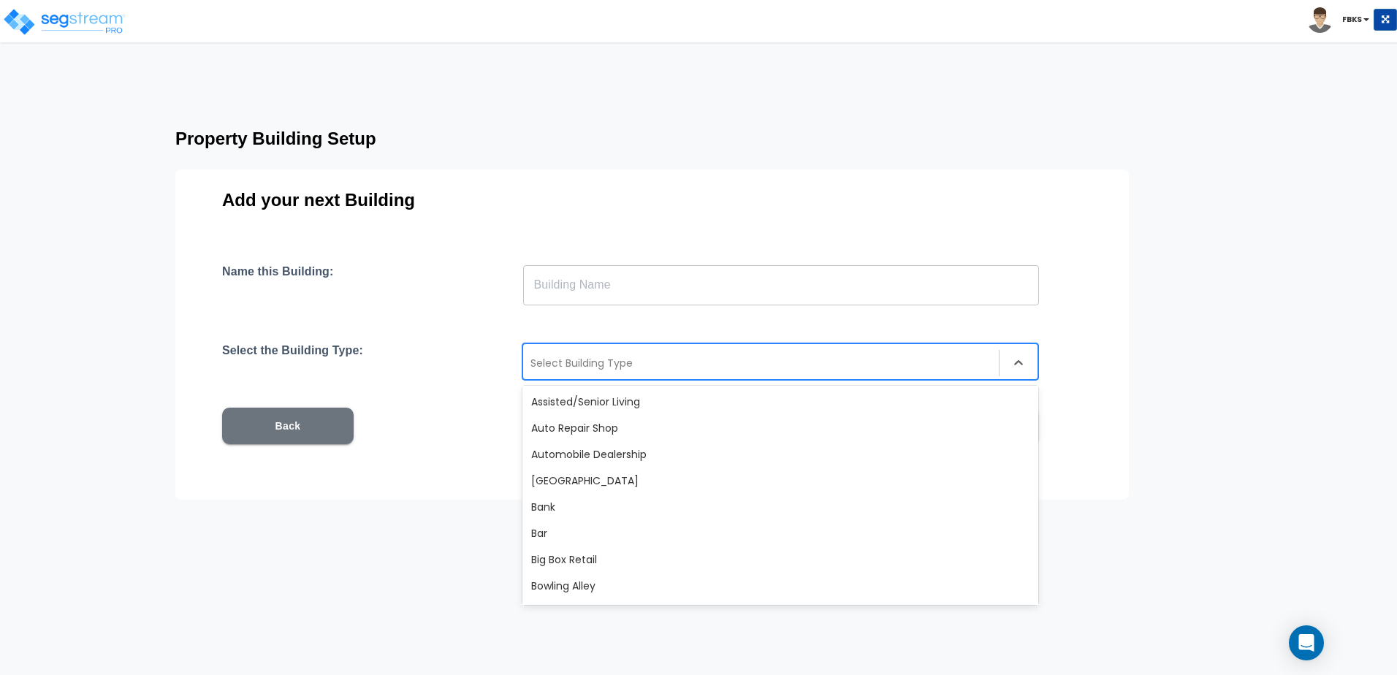
click at [271, 432] on button "Back" at bounding box center [287, 426] width 131 height 37
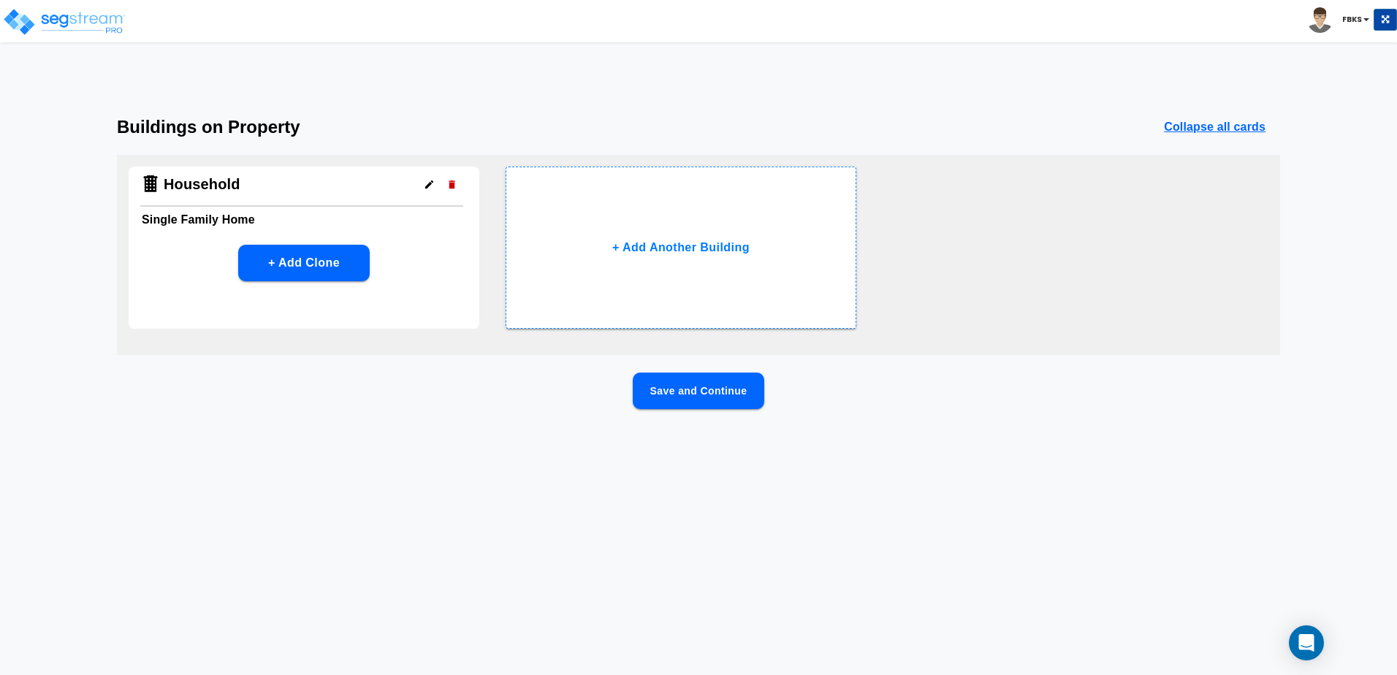
click at [730, 388] on button "Save and Continue" at bounding box center [698, 391] width 131 height 37
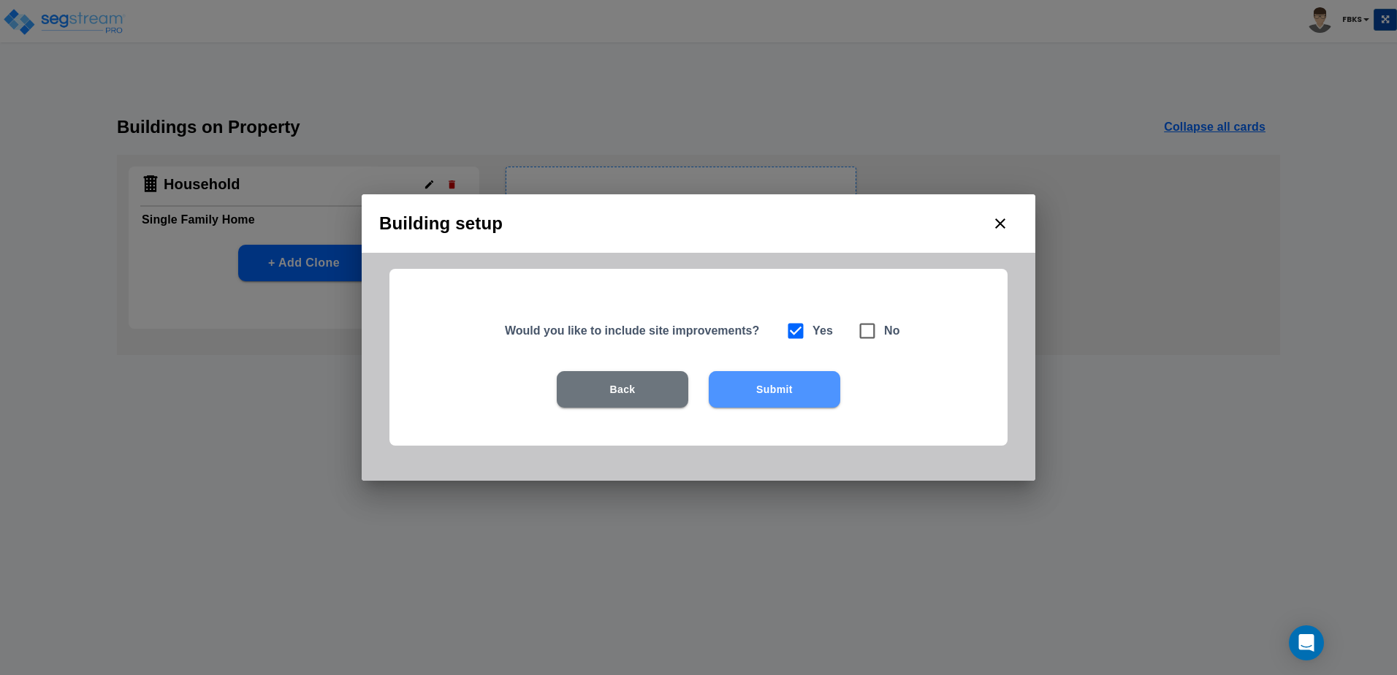
click at [777, 388] on button "Submit" at bounding box center [774, 389] width 131 height 37
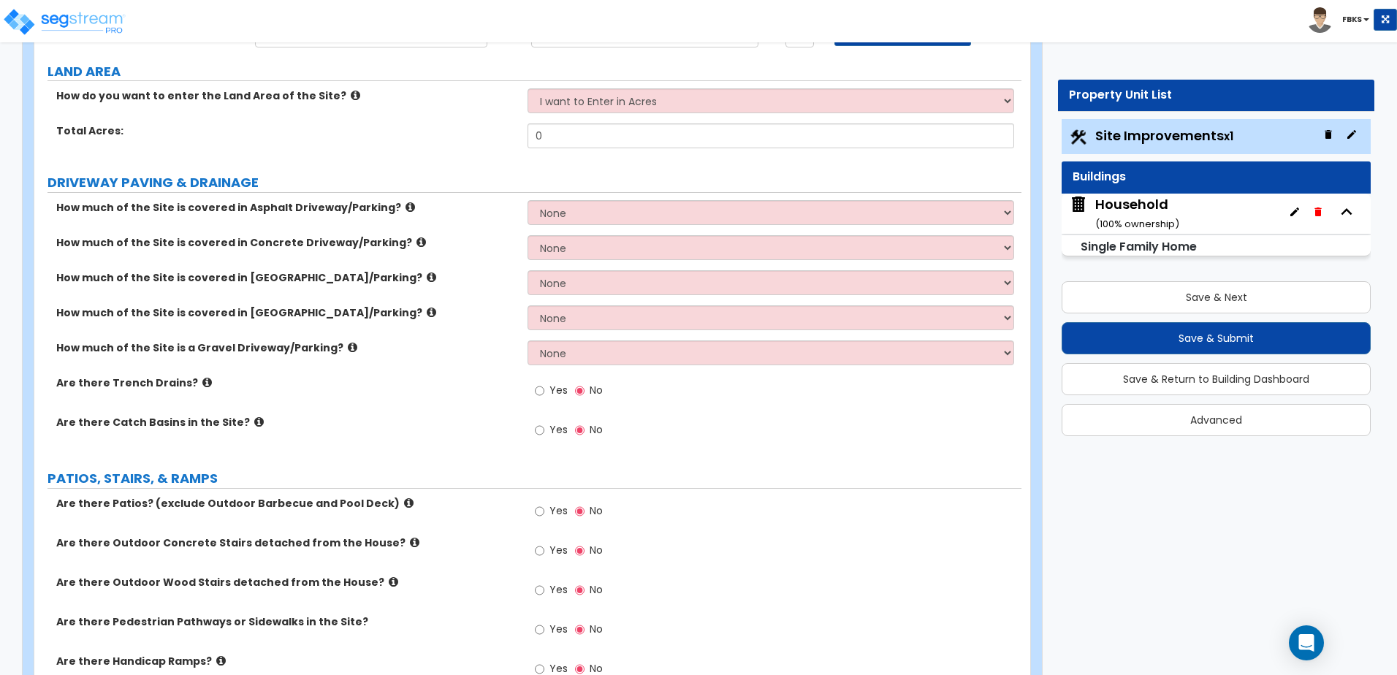
scroll to position [149, 0]
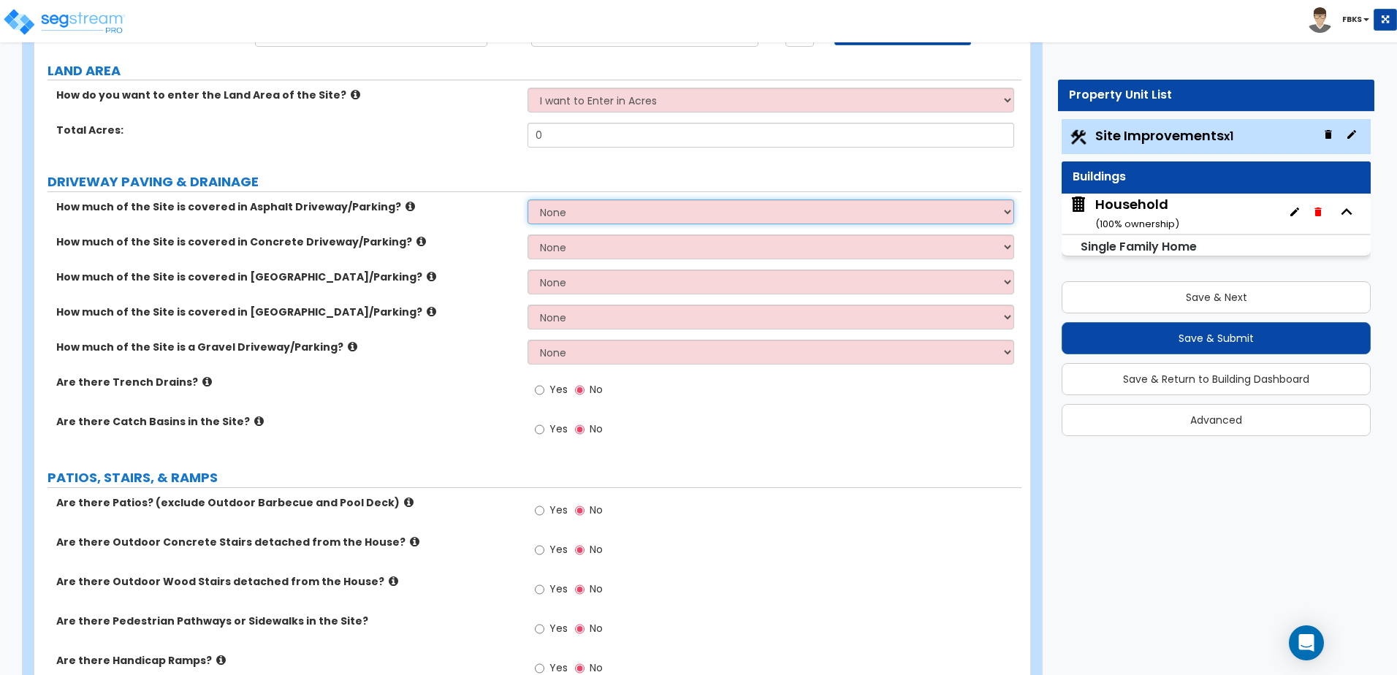
click at [629, 213] on select "None I want to Enter an Approximate Percentage I want to Enter the Square Foota…" at bounding box center [770, 211] width 486 height 25
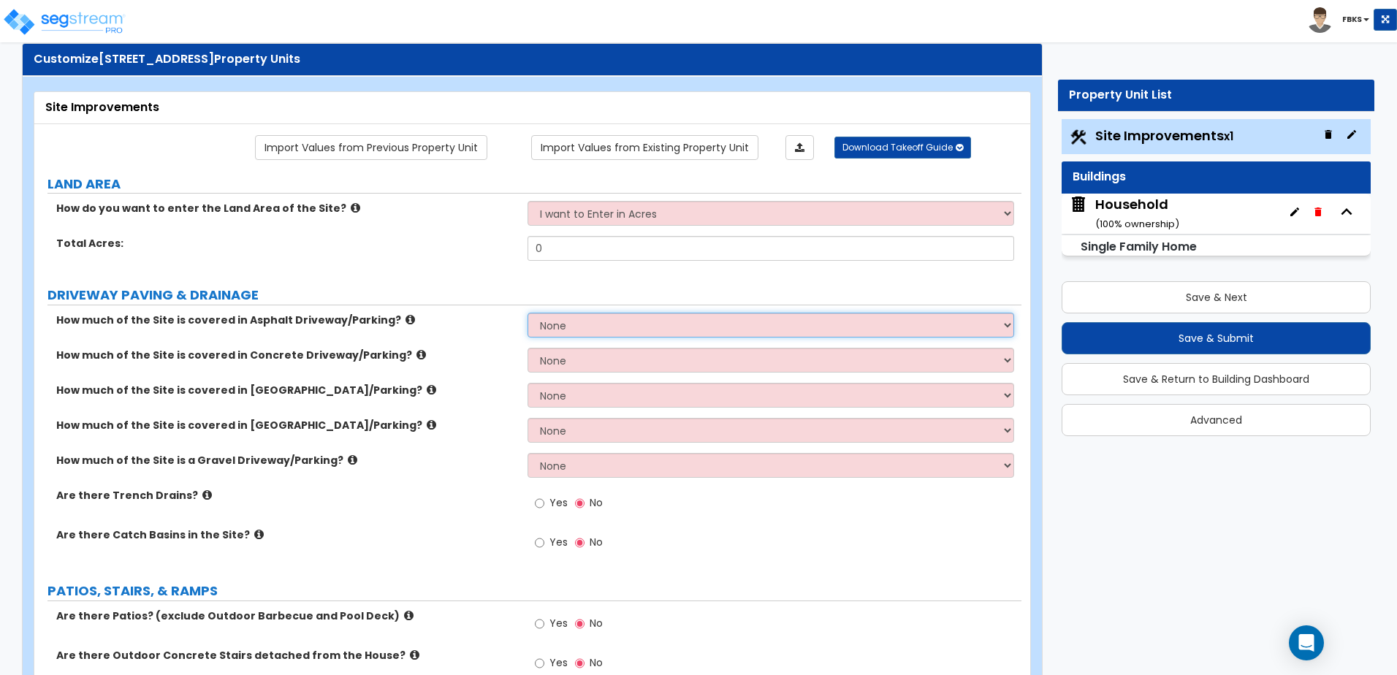
scroll to position [0, 0]
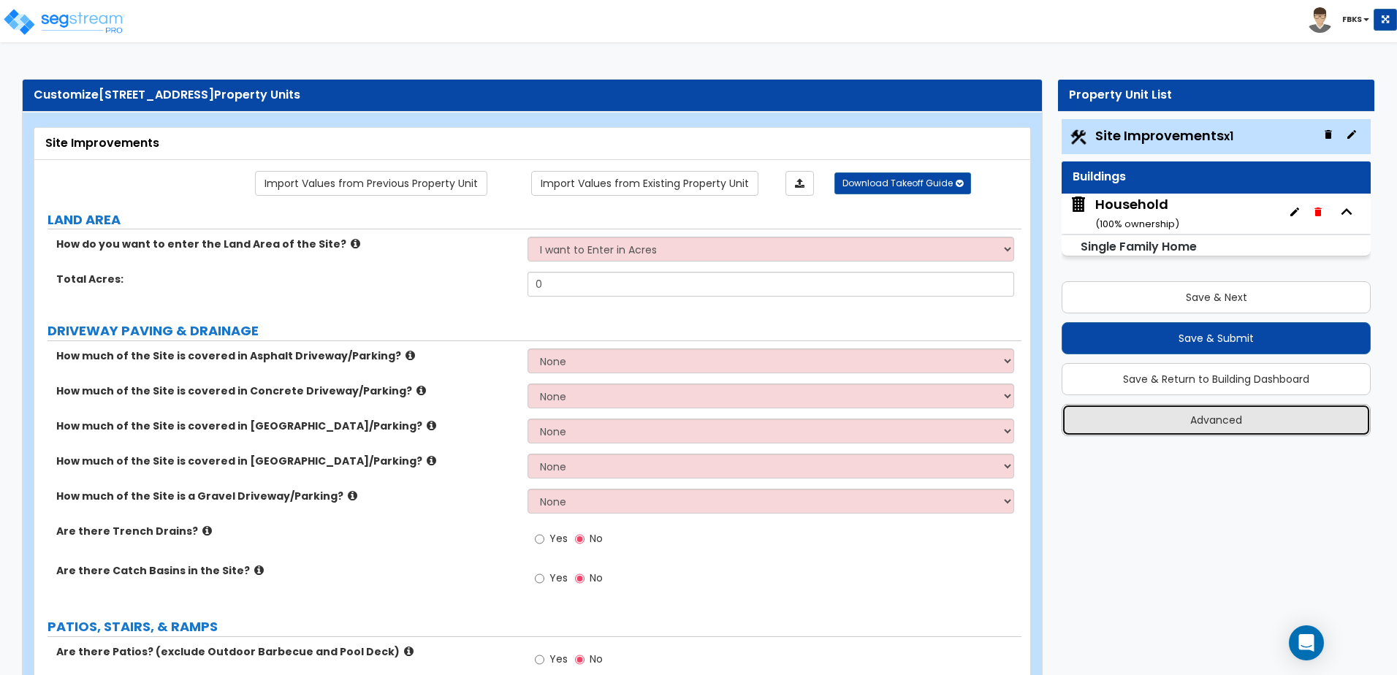
click at [1207, 427] on button "Advanced" at bounding box center [1215, 420] width 309 height 32
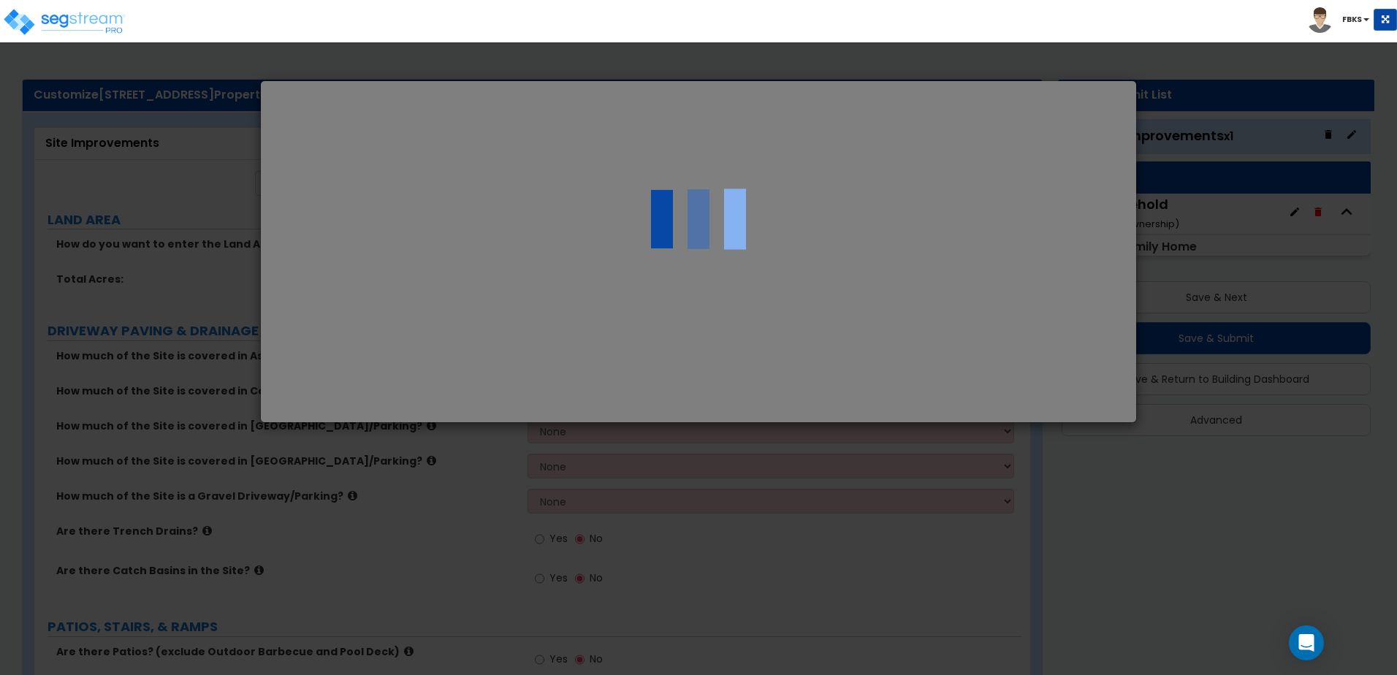
select select "TX"
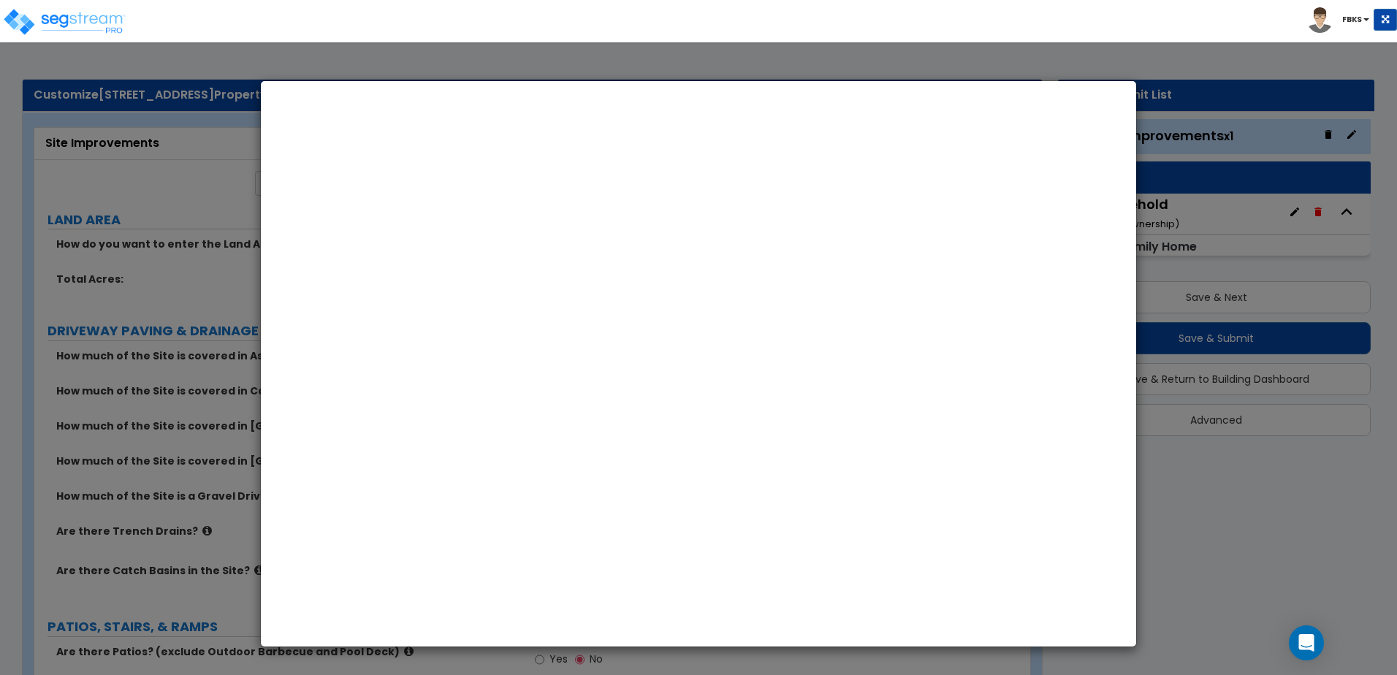
type input "138,362.0"
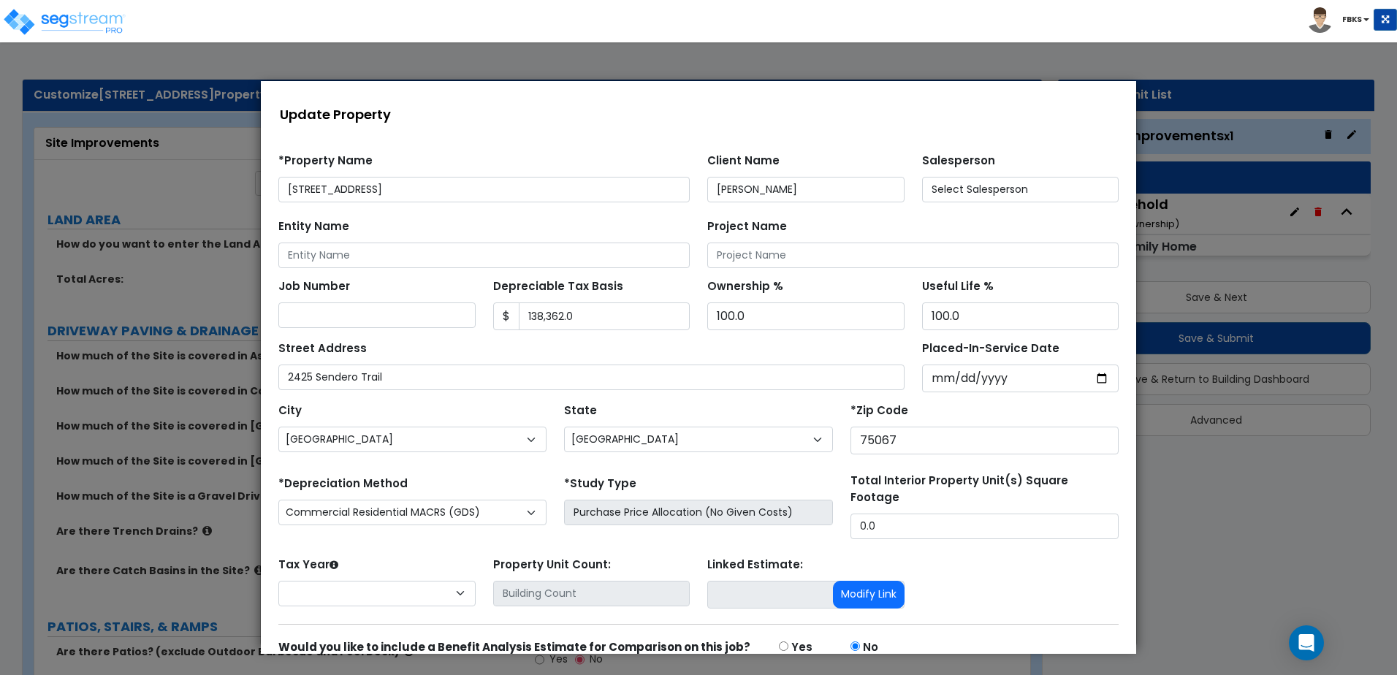
select select "2017"
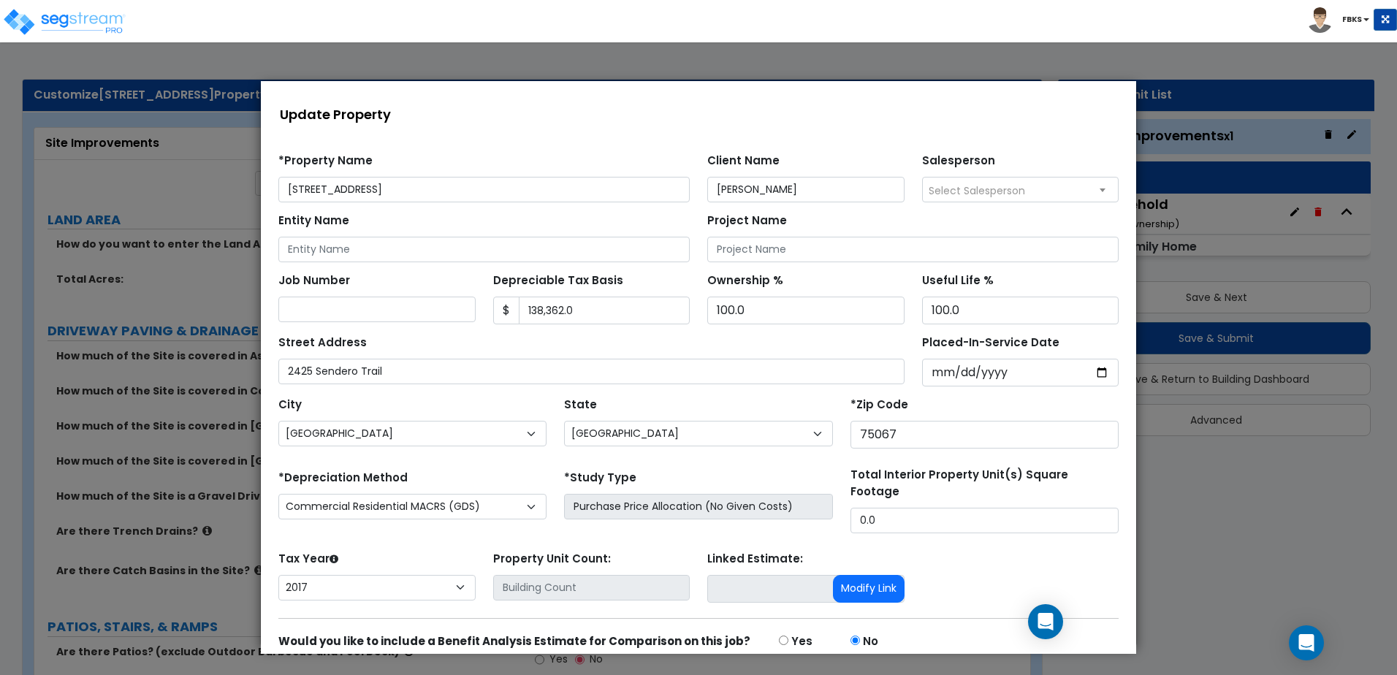
scroll to position [59, 0]
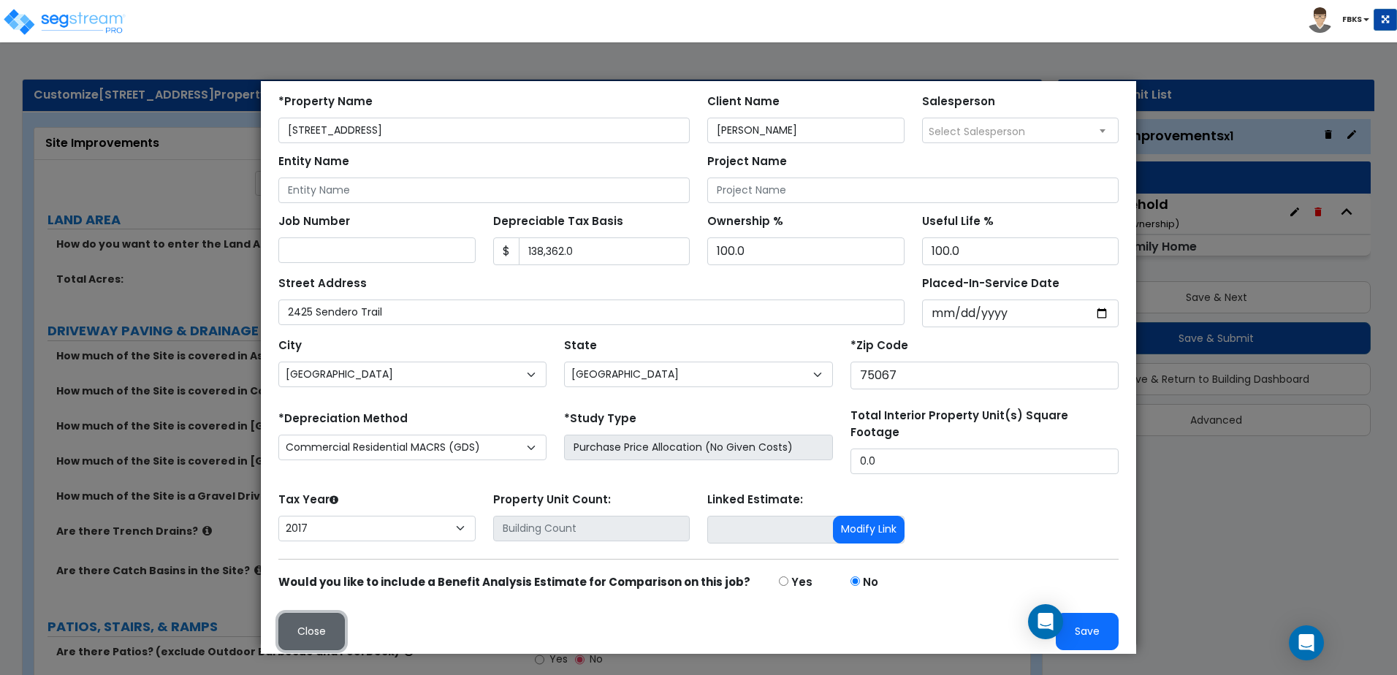
click at [316, 626] on button "Close" at bounding box center [311, 631] width 66 height 37
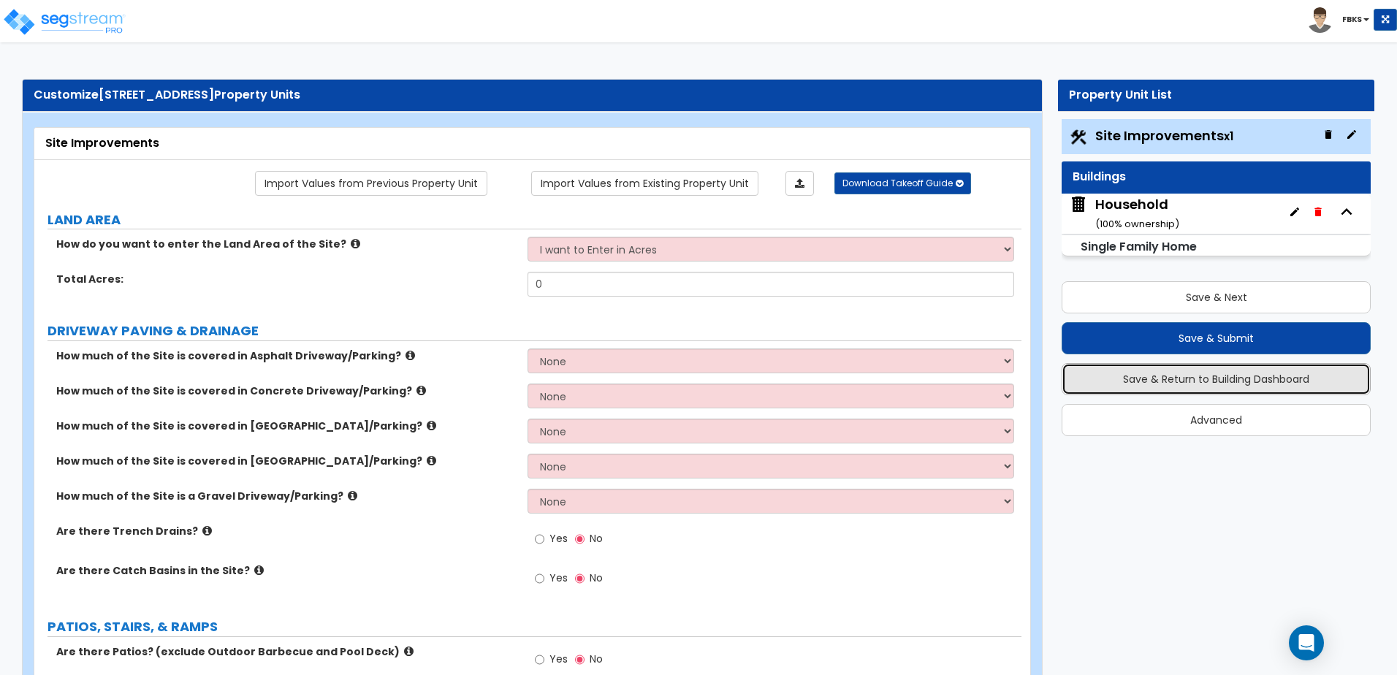
click at [1165, 381] on button "Save & Return to Building Dashboard" at bounding box center [1215, 379] width 309 height 32
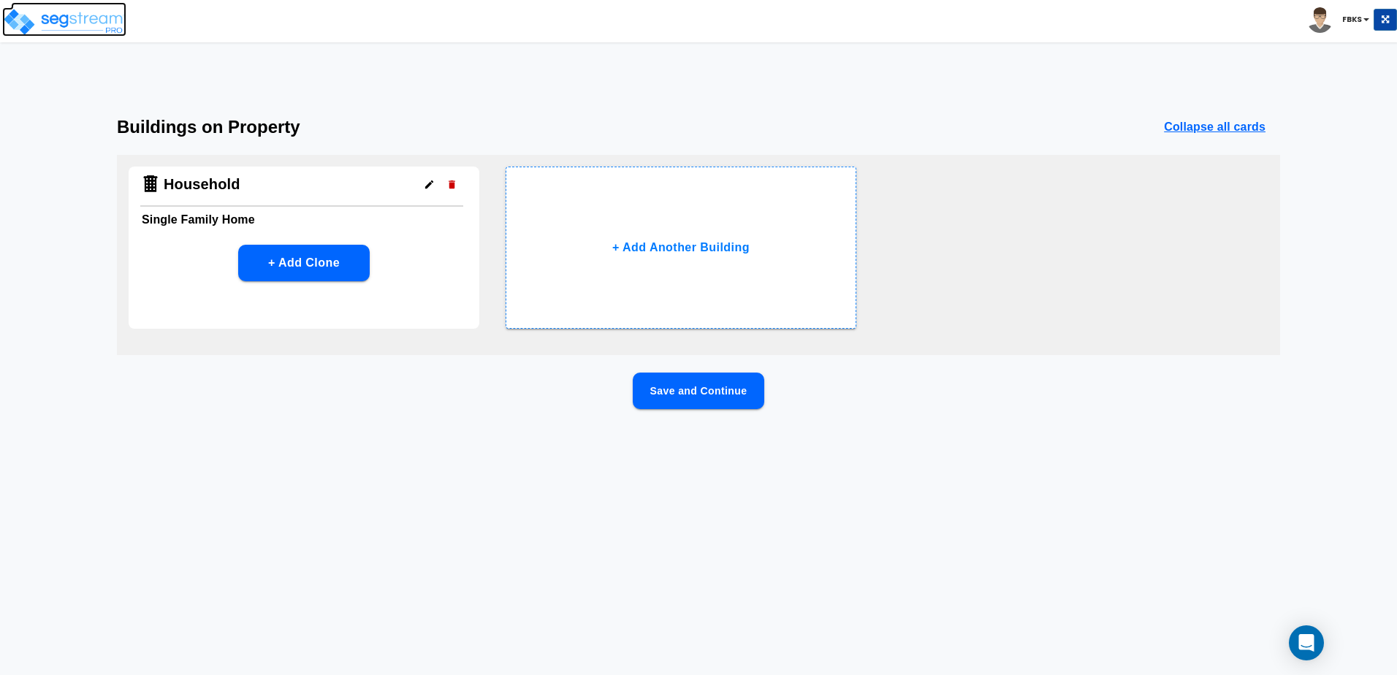
click at [74, 17] on img at bounding box center [64, 21] width 124 height 29
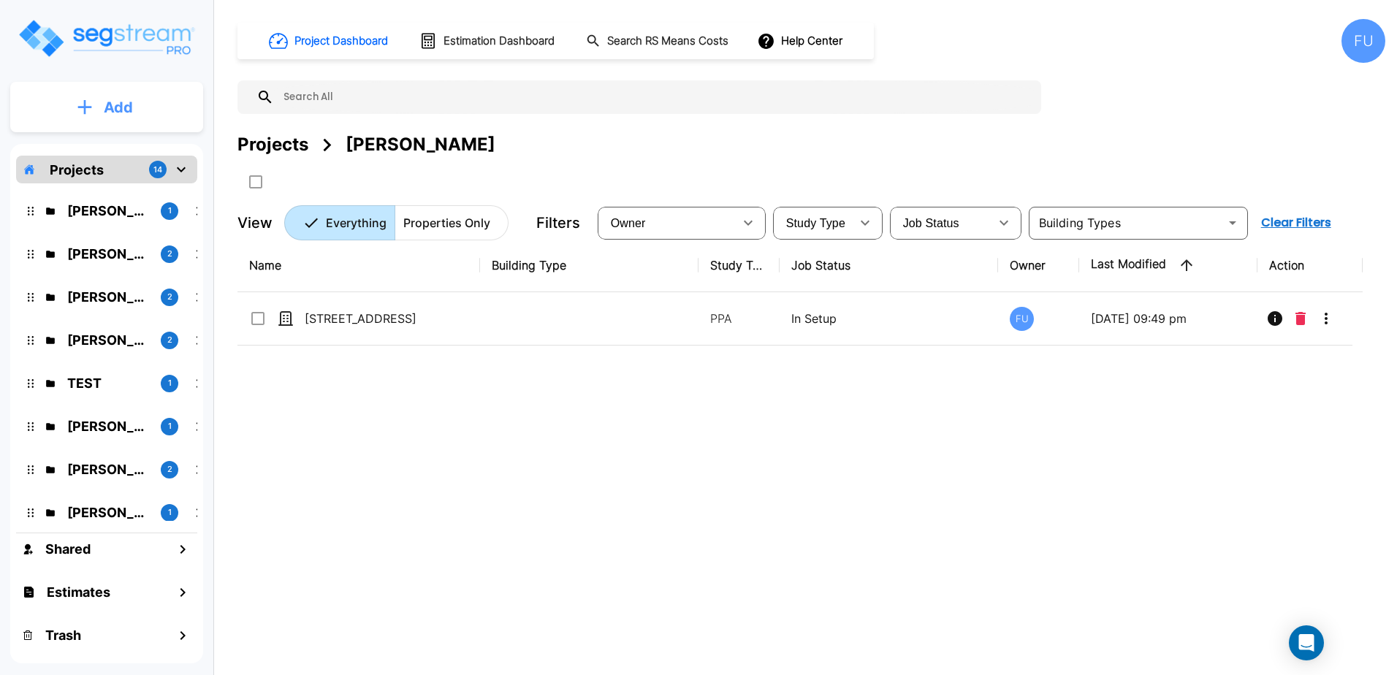
click at [137, 105] on button "Add" at bounding box center [106, 107] width 193 height 42
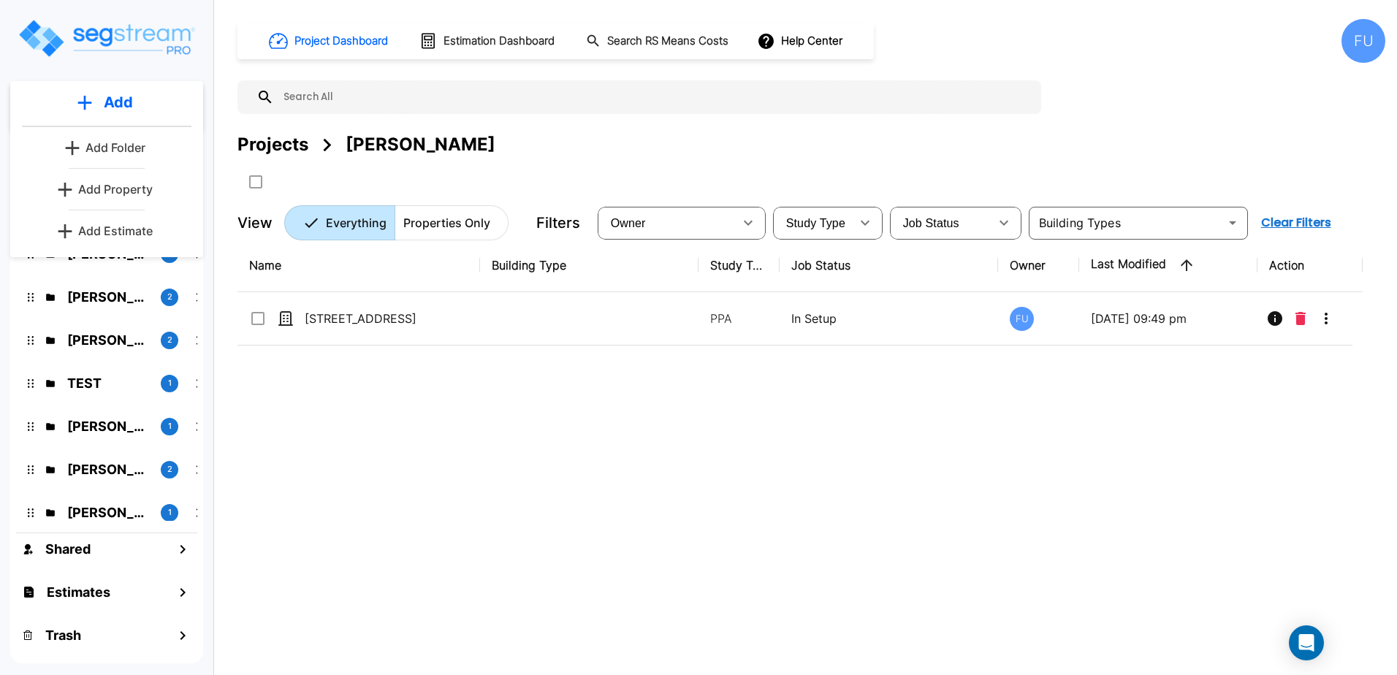
click at [133, 189] on p "Add Property" at bounding box center [115, 189] width 75 height 18
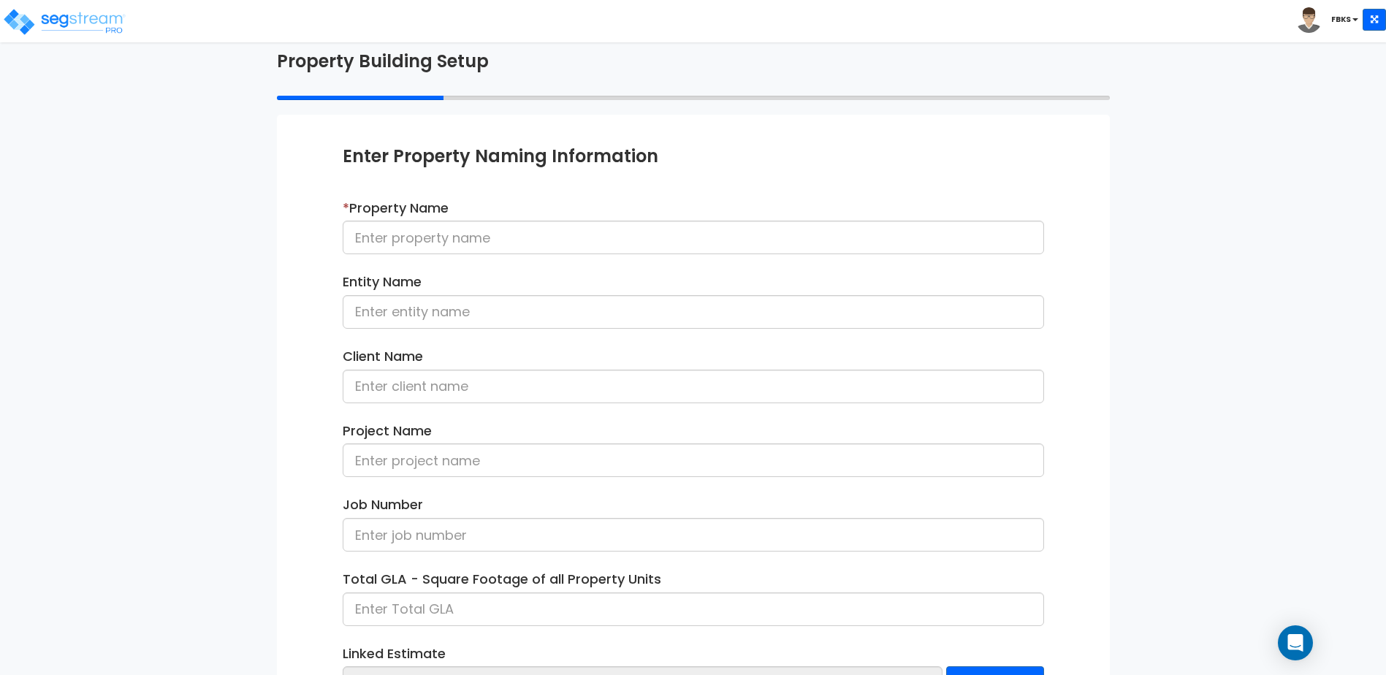
scroll to position [80, 0]
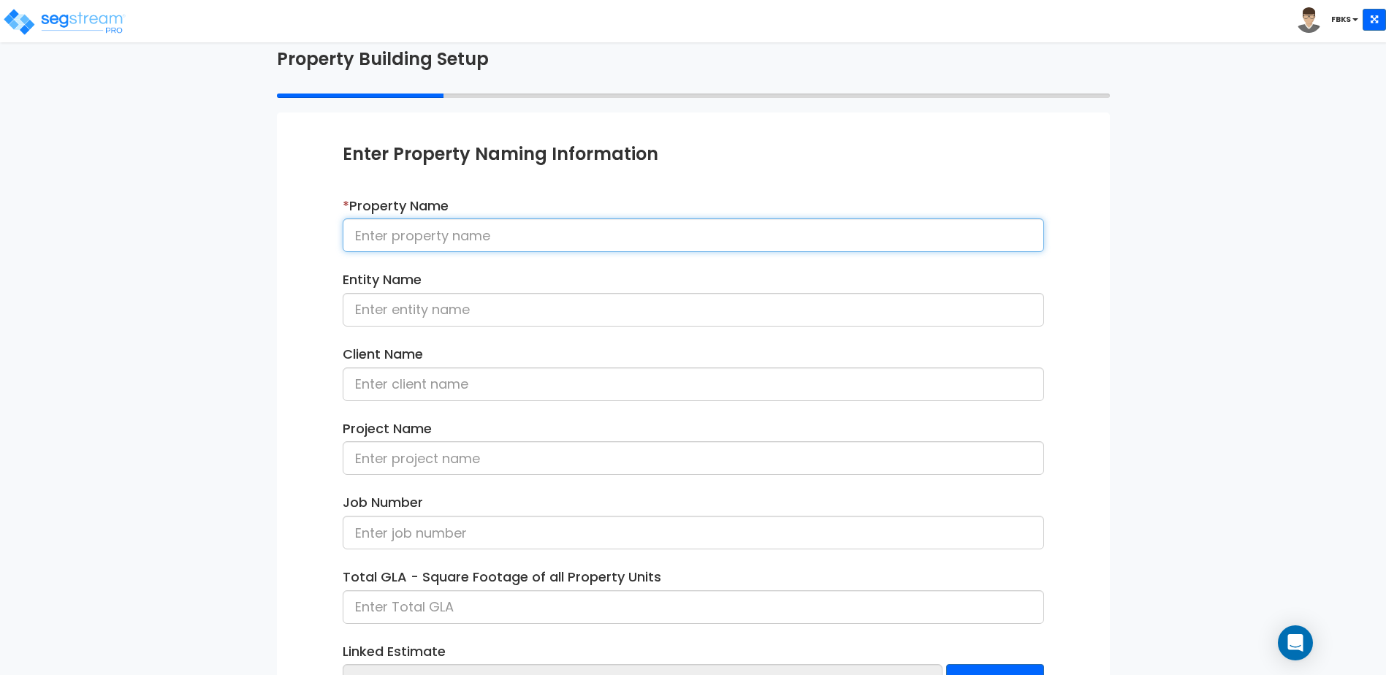
click at [455, 240] on input at bounding box center [693, 235] width 701 height 34
type input "[STREET_ADDRESS]"
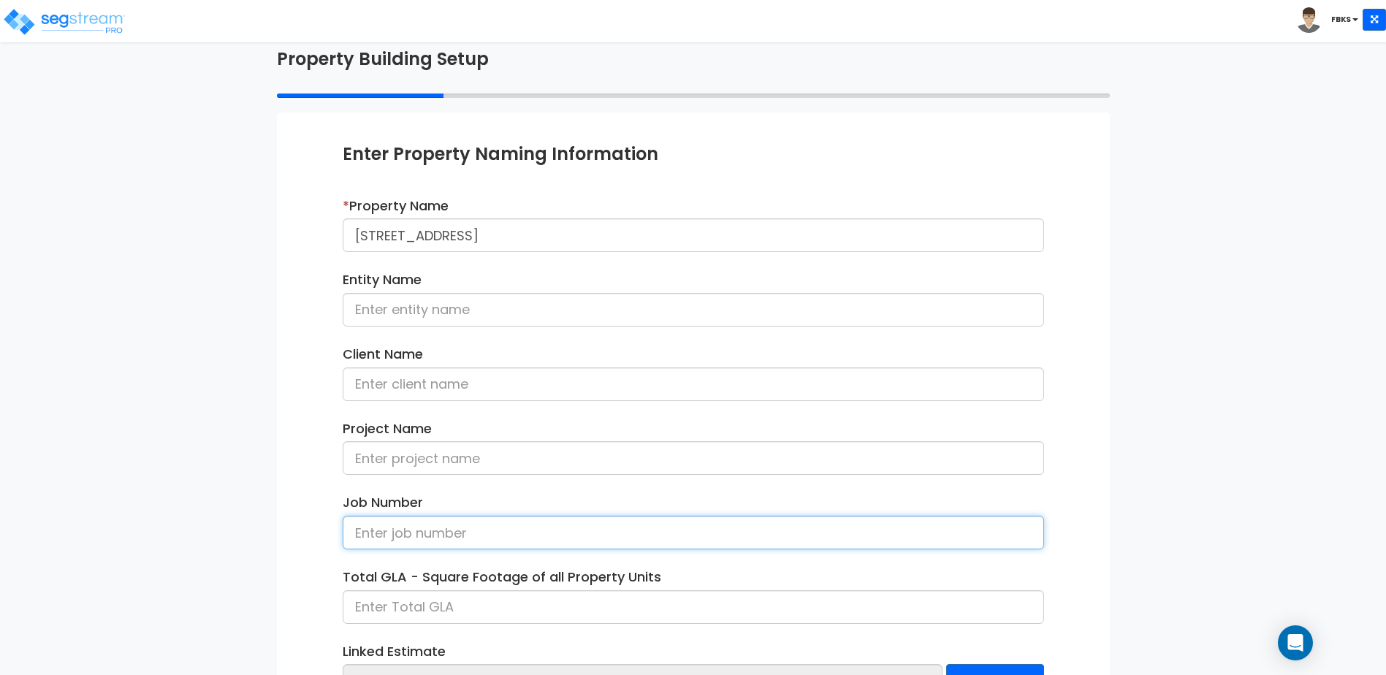
scroll to position [199, 0]
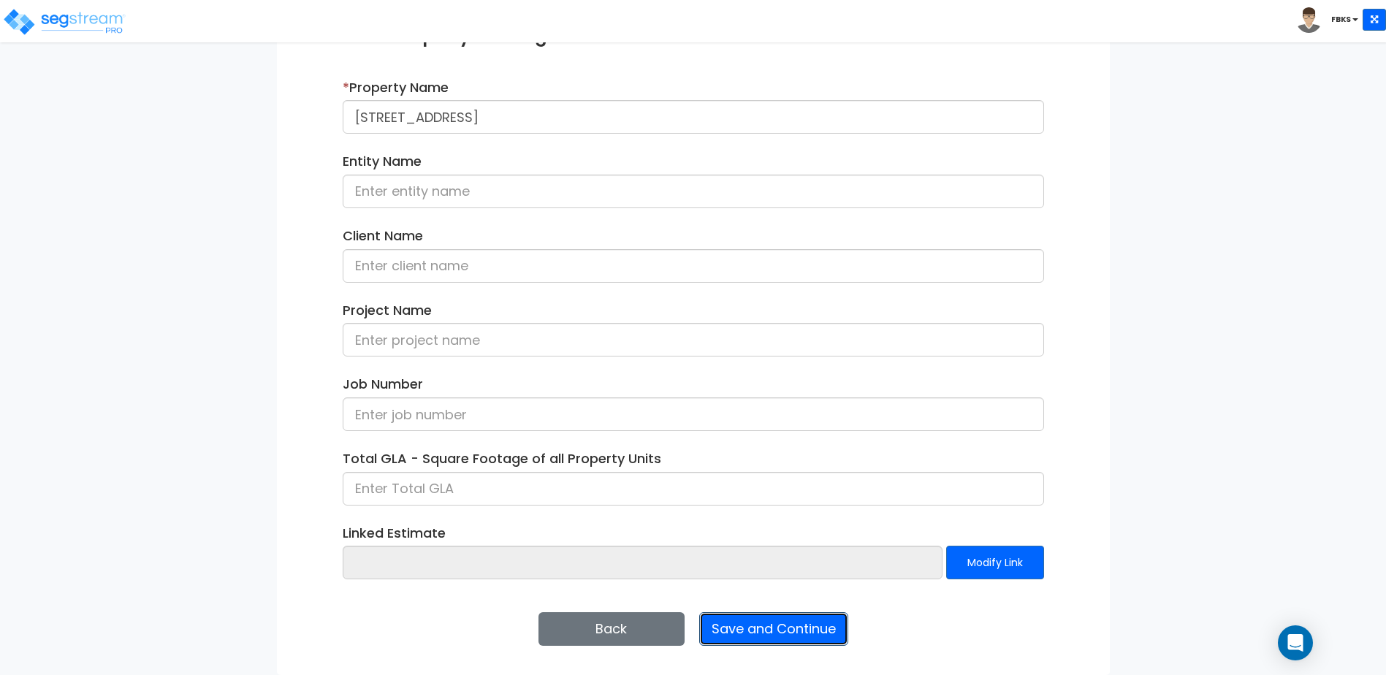
click at [760, 626] on button "Save and Continue" at bounding box center [773, 629] width 149 height 34
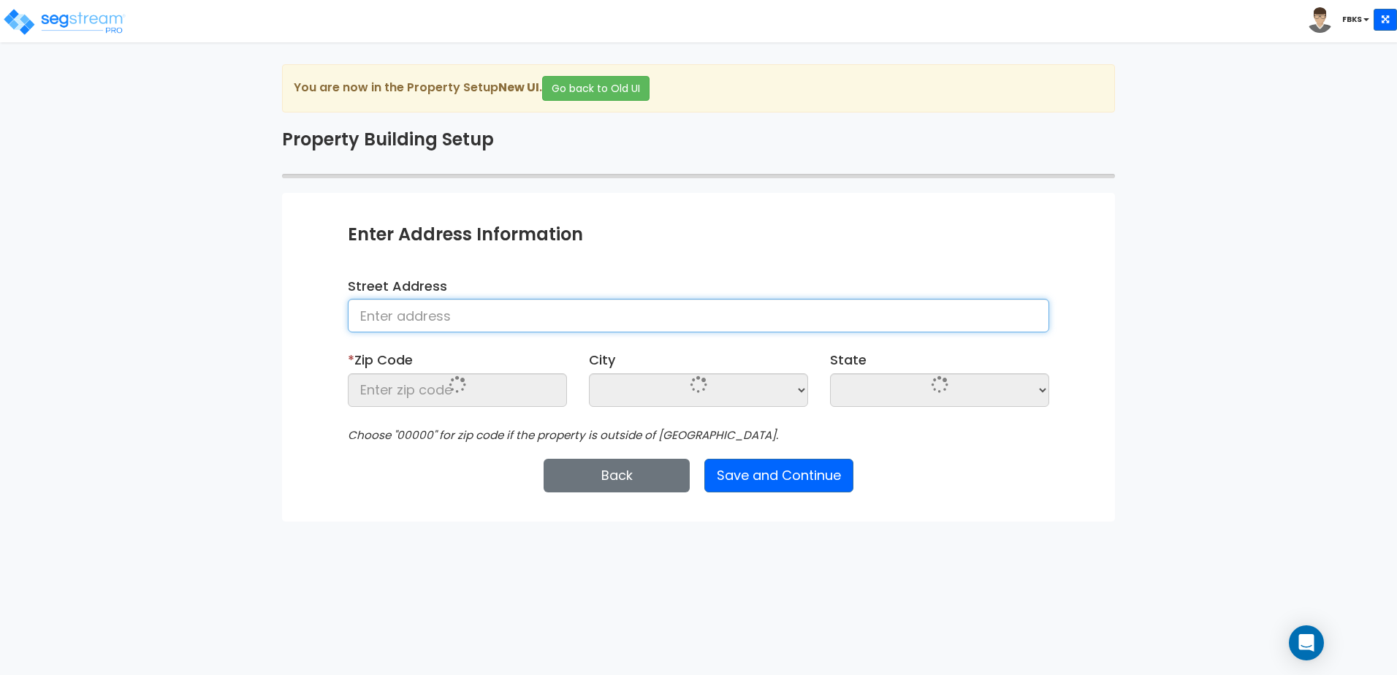
click at [449, 317] on input at bounding box center [698, 316] width 701 height 34
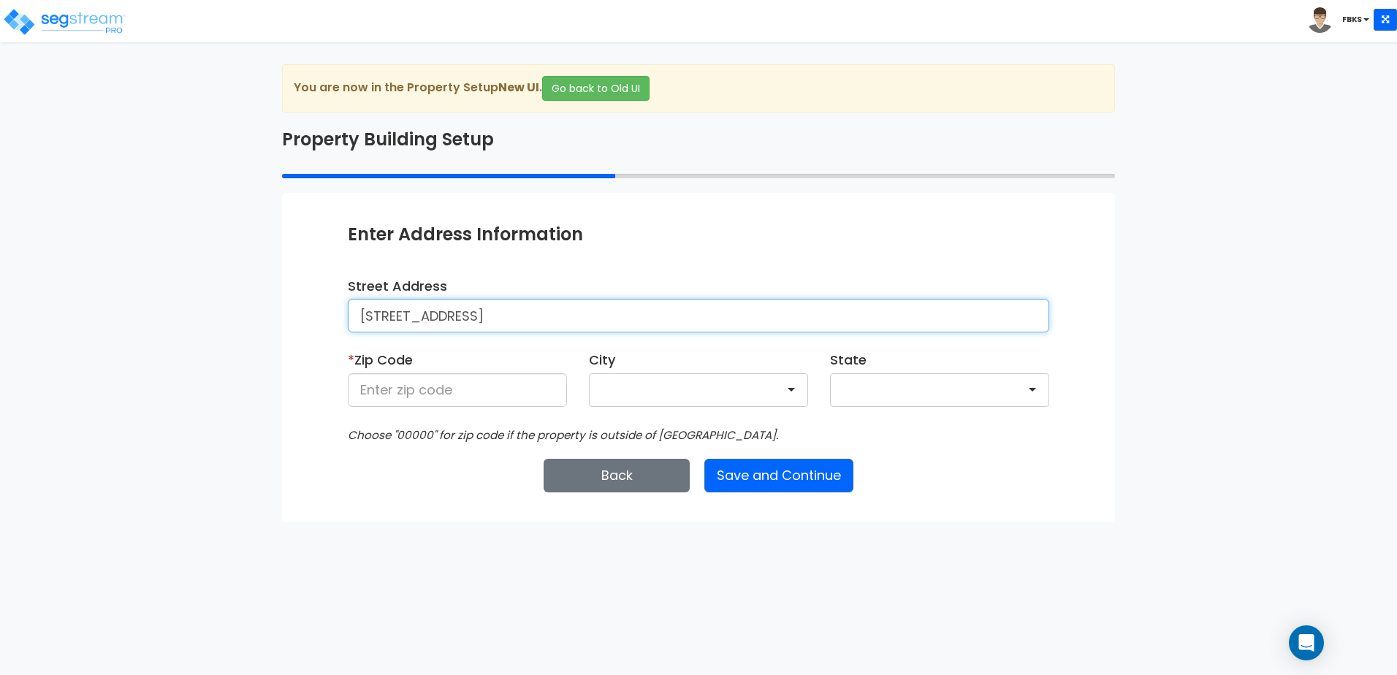
type input "5012 Pershing St"
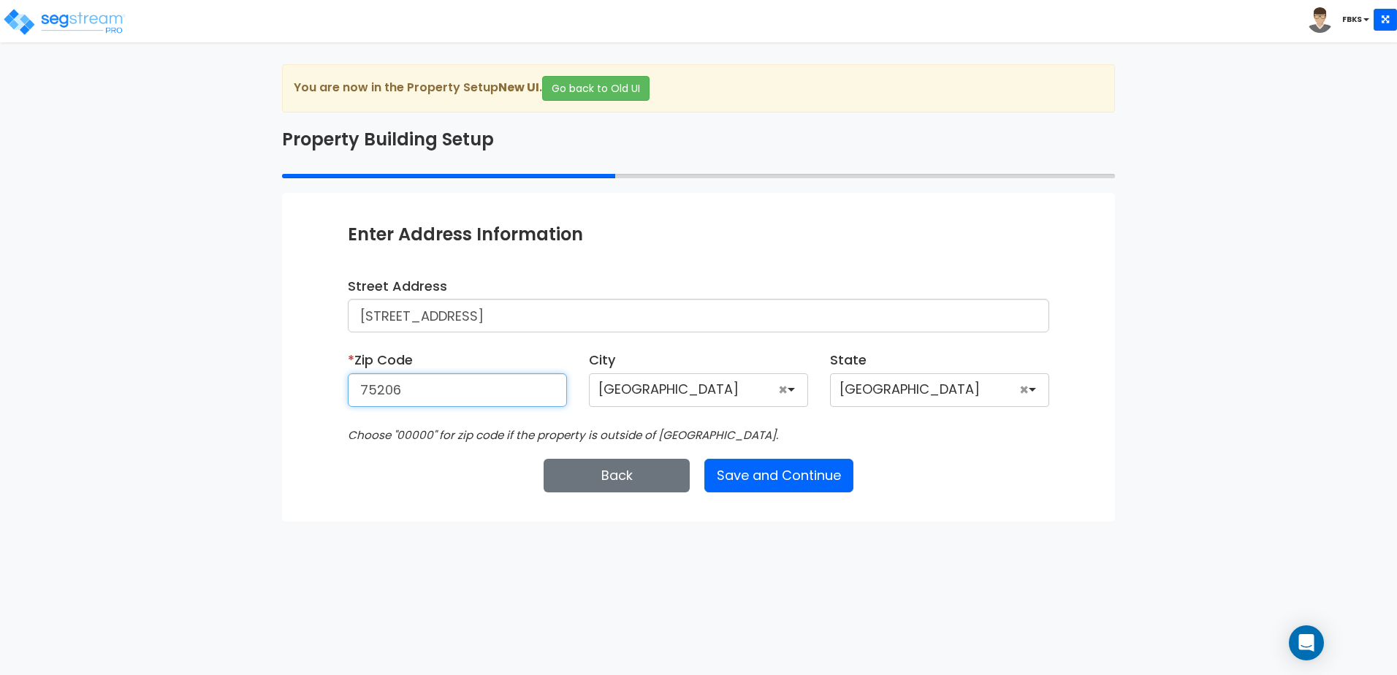
type input "75206"
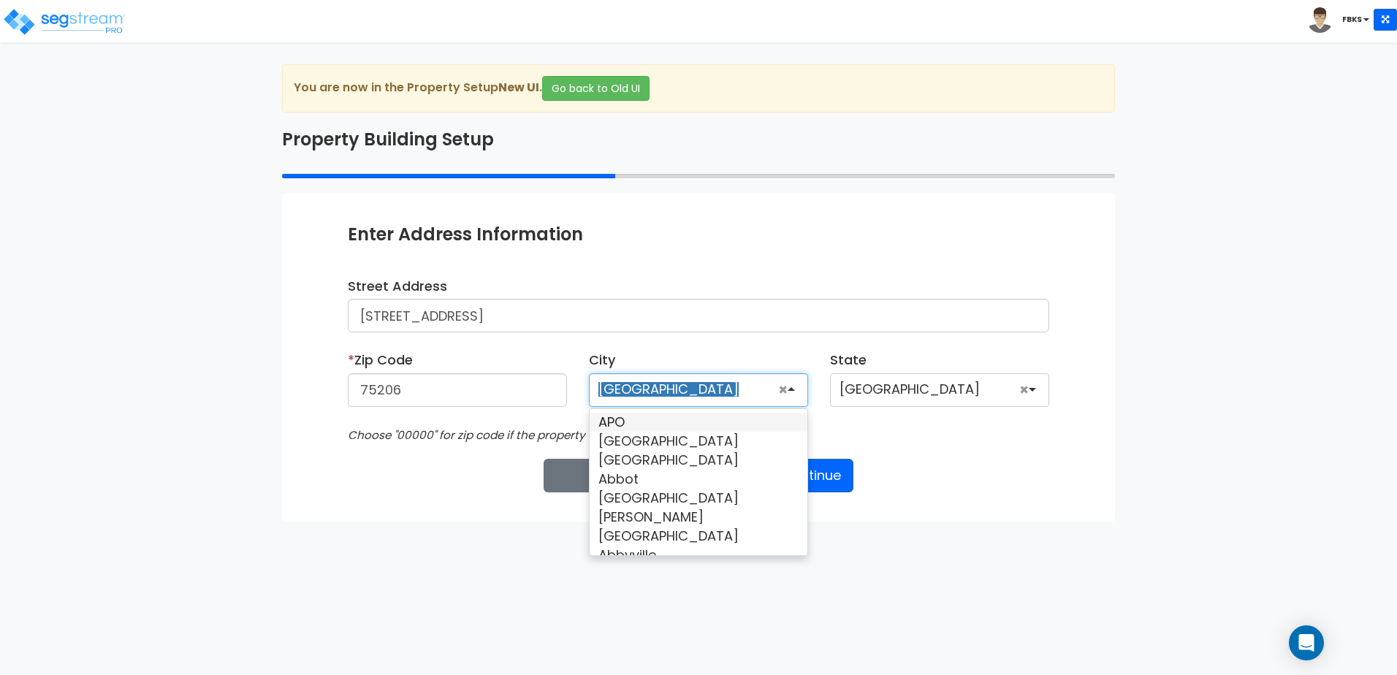
click at [1020, 453] on div "Enter Property Naming Information * Property Name 5012 Pershing St Entity Name …" at bounding box center [698, 357] width 833 height 328
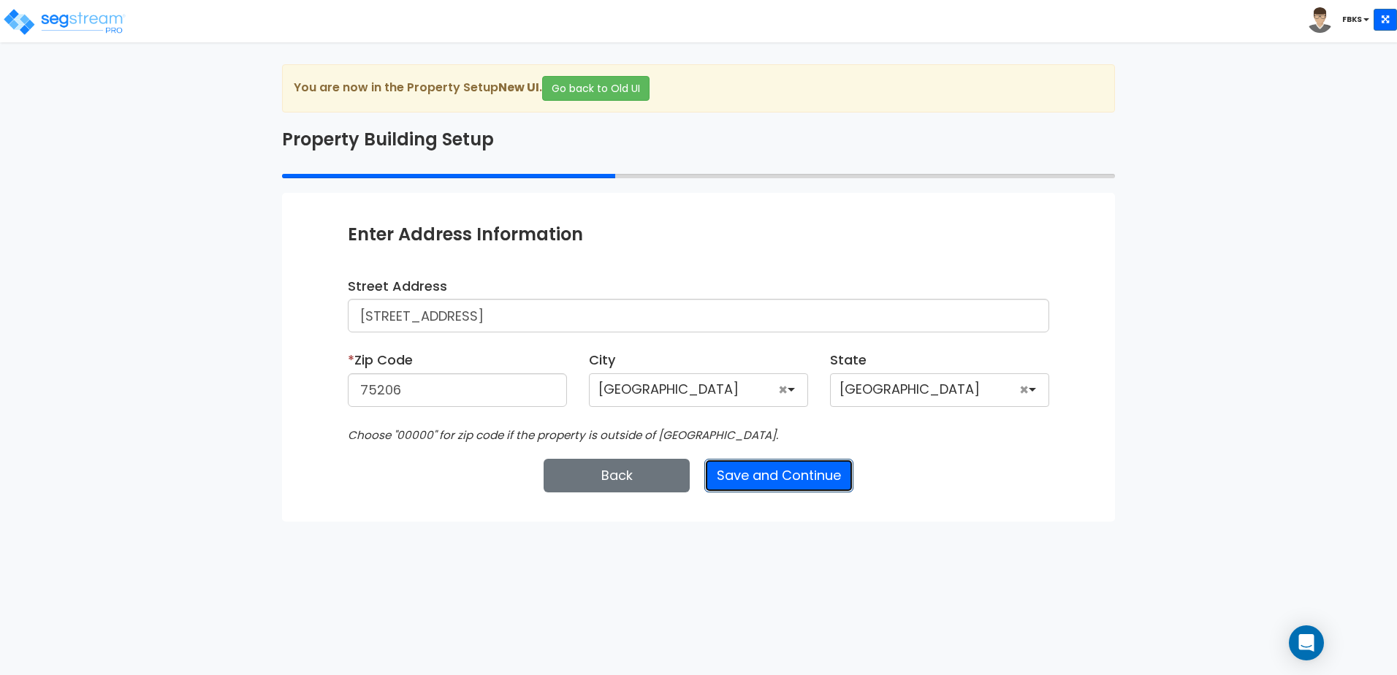
click at [809, 471] on button "Save and Continue" at bounding box center [778, 476] width 149 height 34
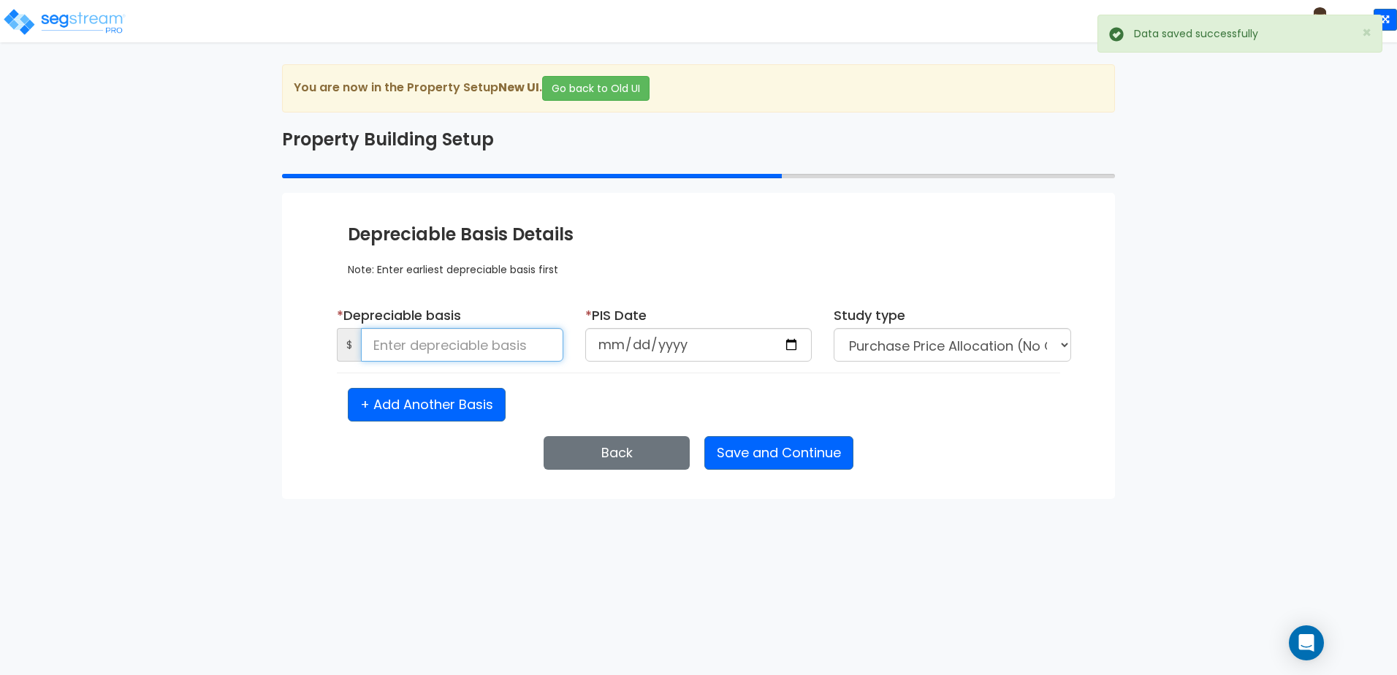
click at [493, 344] on input at bounding box center [462, 345] width 202 height 34
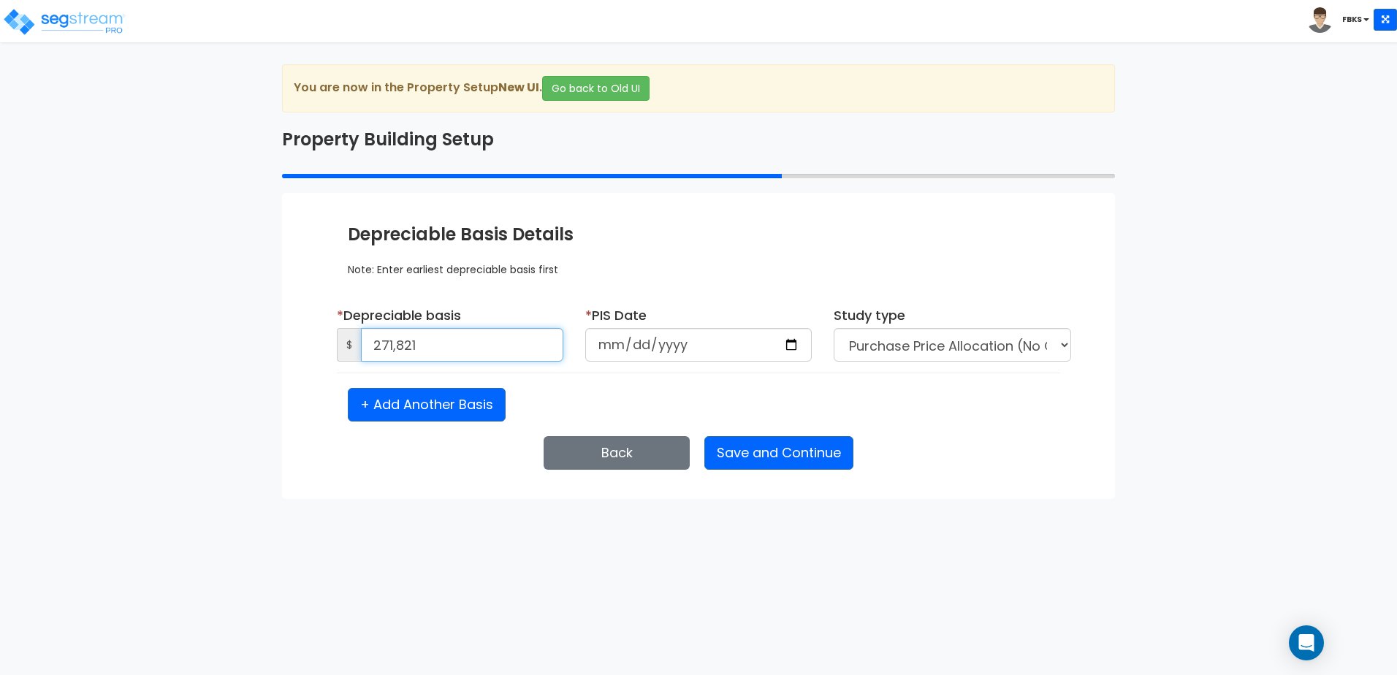
type input "271,821"
click at [609, 347] on input "date" at bounding box center [698, 345] width 226 height 34
type input "2021-01-26"
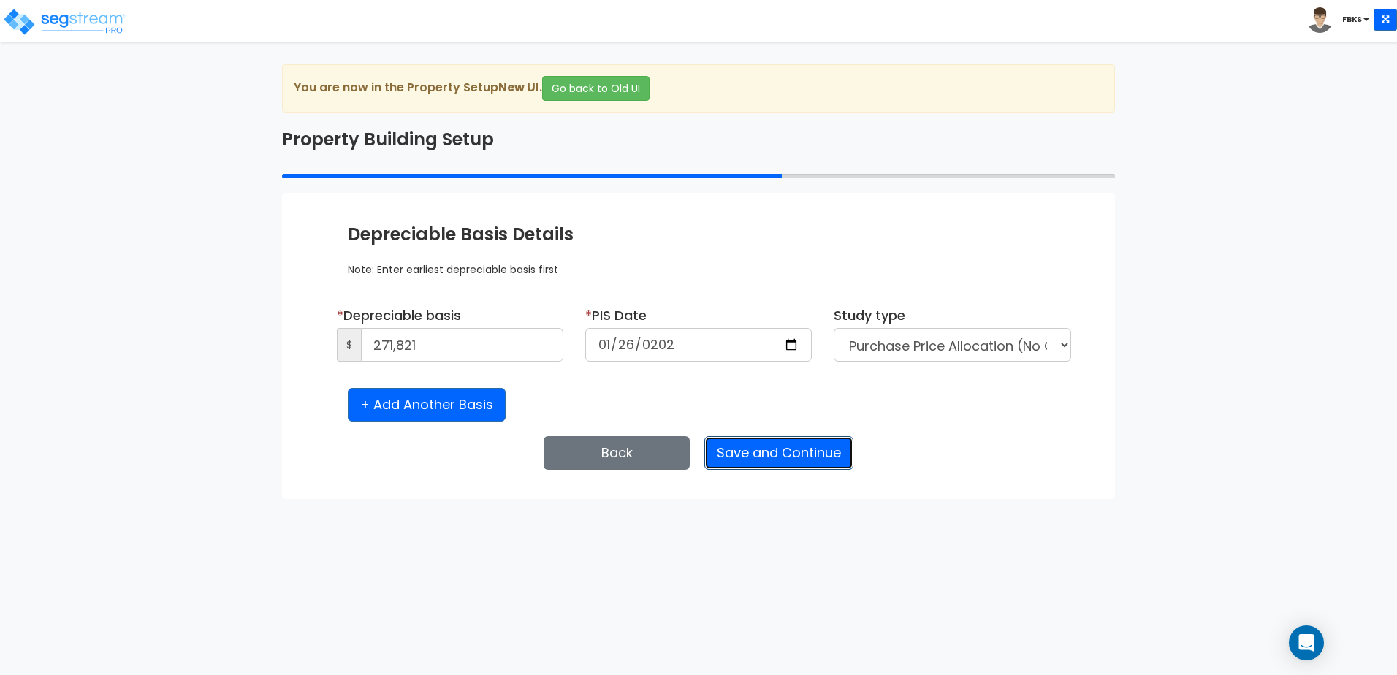
click at [751, 457] on button "Save and Continue" at bounding box center [778, 453] width 149 height 34
select select "2021"
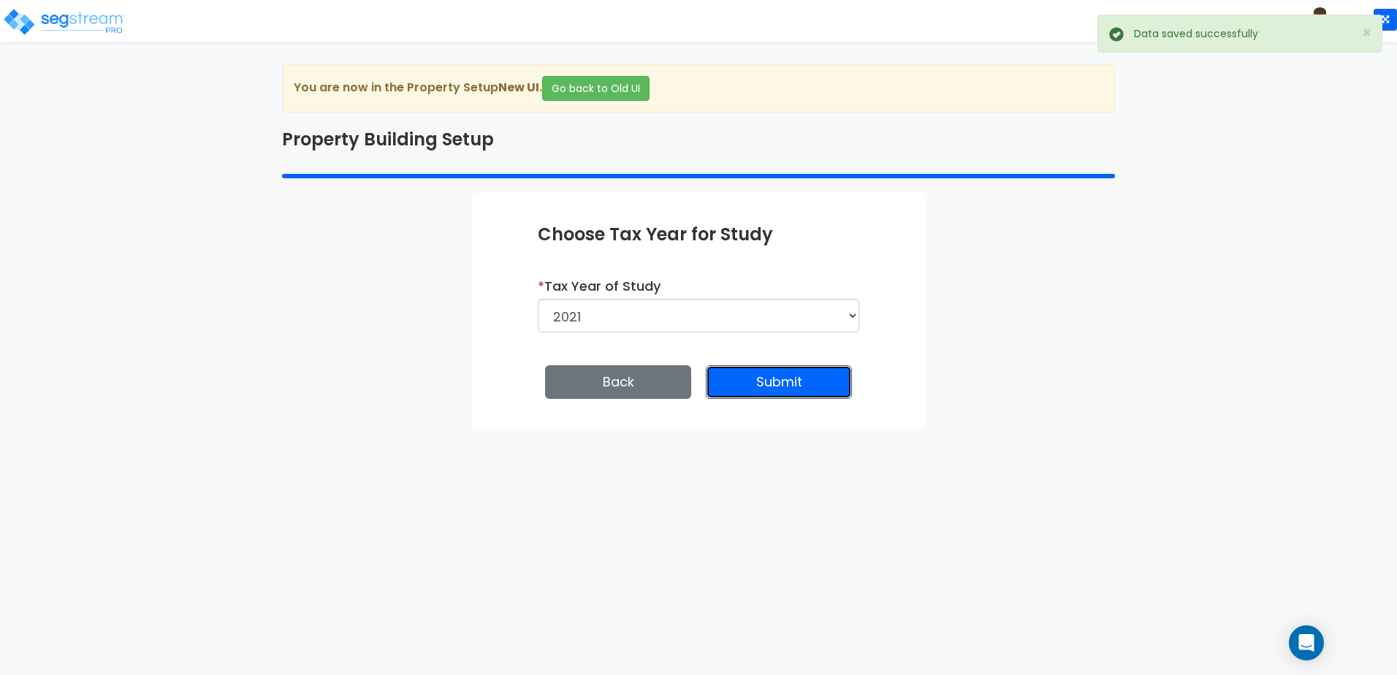
click at [764, 380] on button "Submit" at bounding box center [779, 382] width 146 height 34
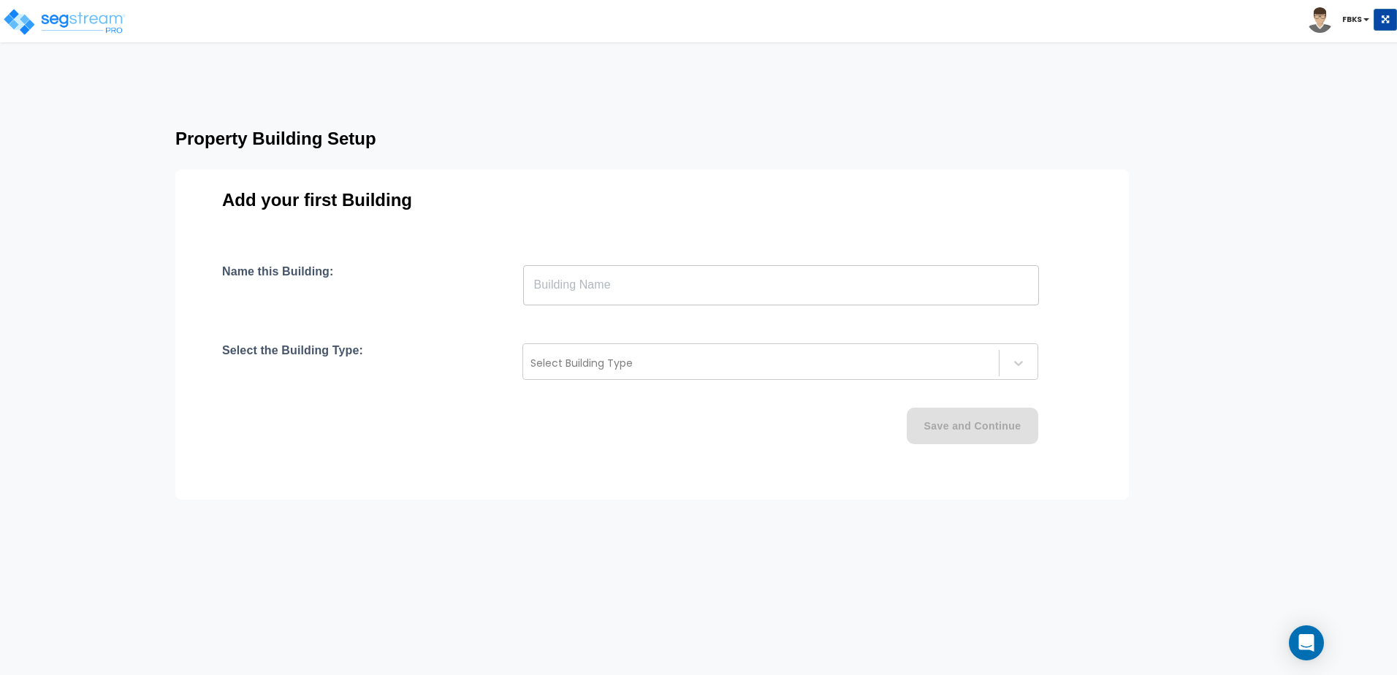
click at [647, 281] on input "text" at bounding box center [781, 284] width 516 height 41
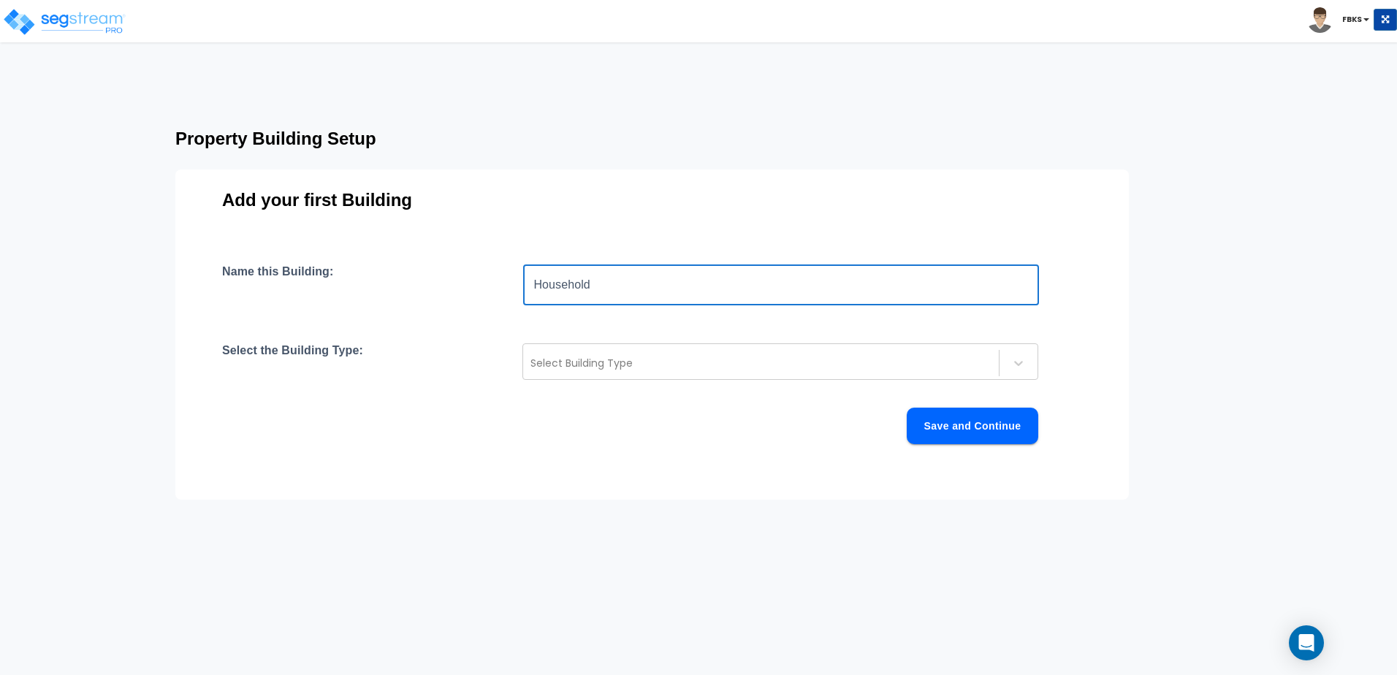
type input "Household"
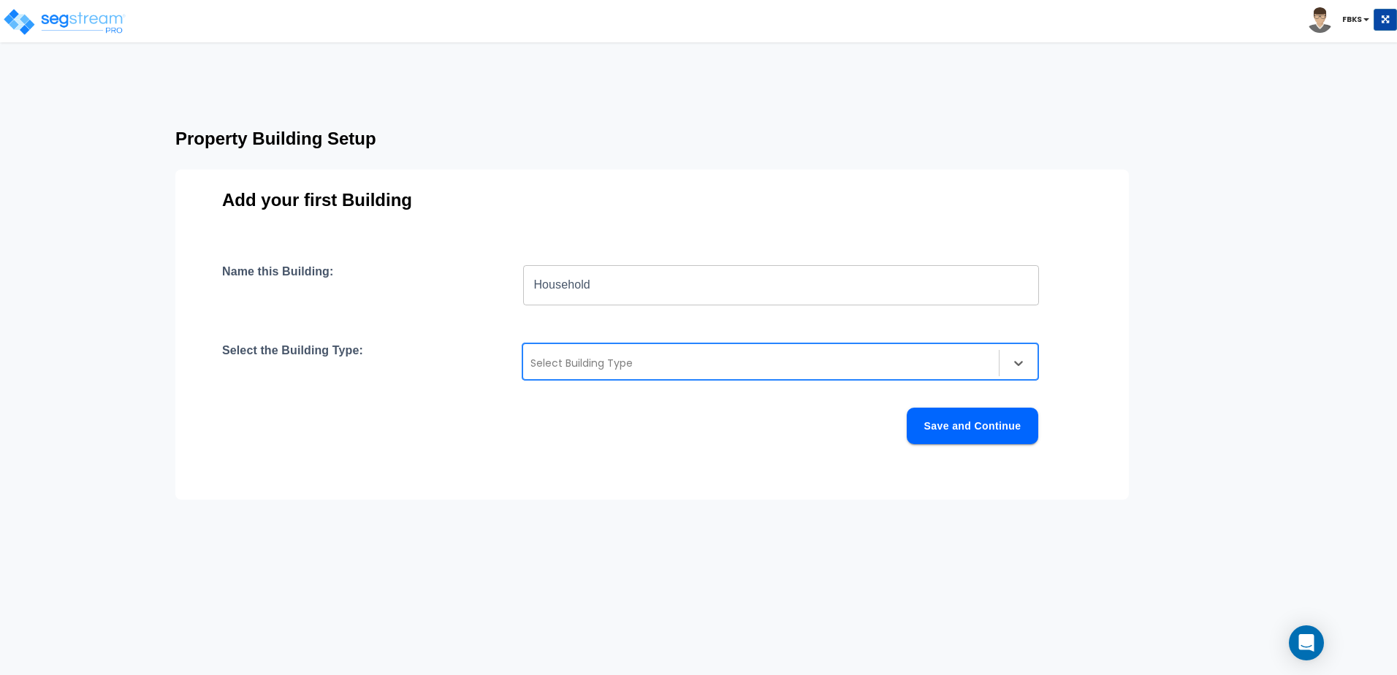
click at [968, 446] on div "Name this Building: Household ​ Select the Building Type: option , selected. Se…" at bounding box center [652, 371] width 860 height 215
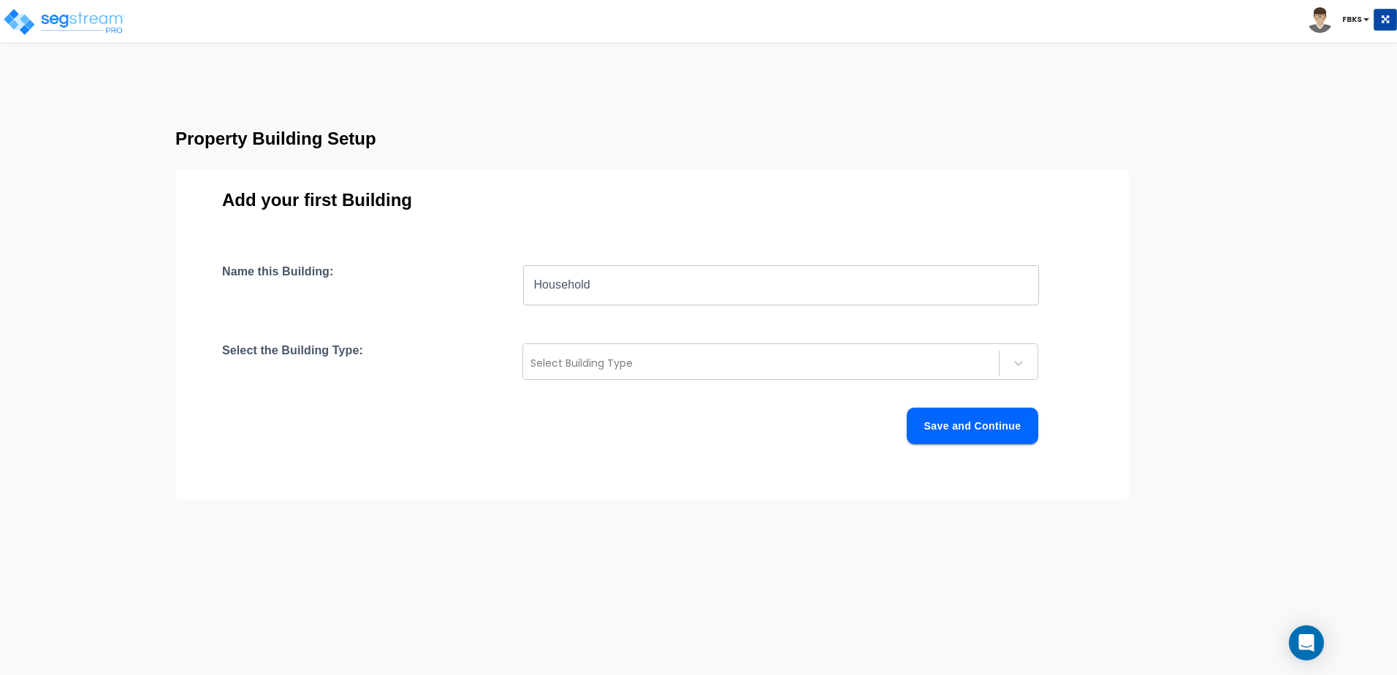
click at [738, 341] on div "Name this Building: Household ​ Select the Building Type: Select Building Type …" at bounding box center [652, 371] width 860 height 215
click at [596, 366] on div at bounding box center [760, 363] width 461 height 18
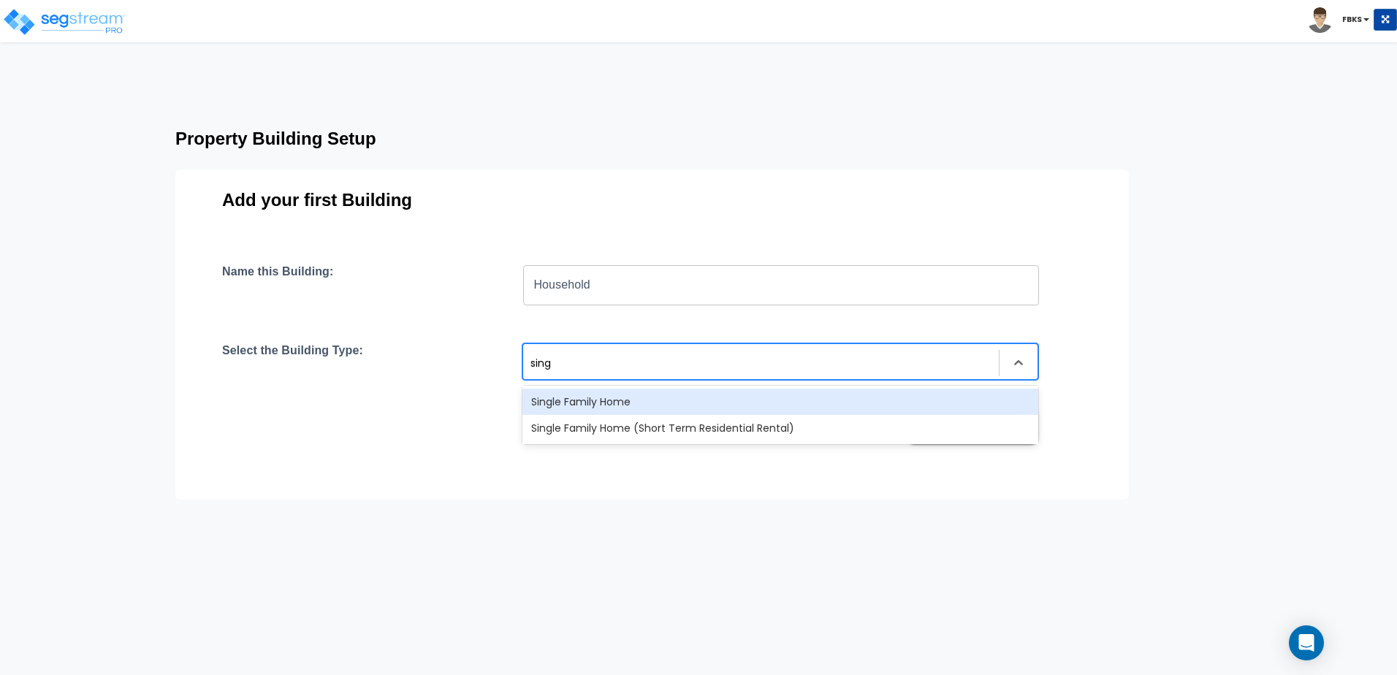
type input "singl"
click at [621, 408] on div "Single Family Home" at bounding box center [780, 402] width 516 height 26
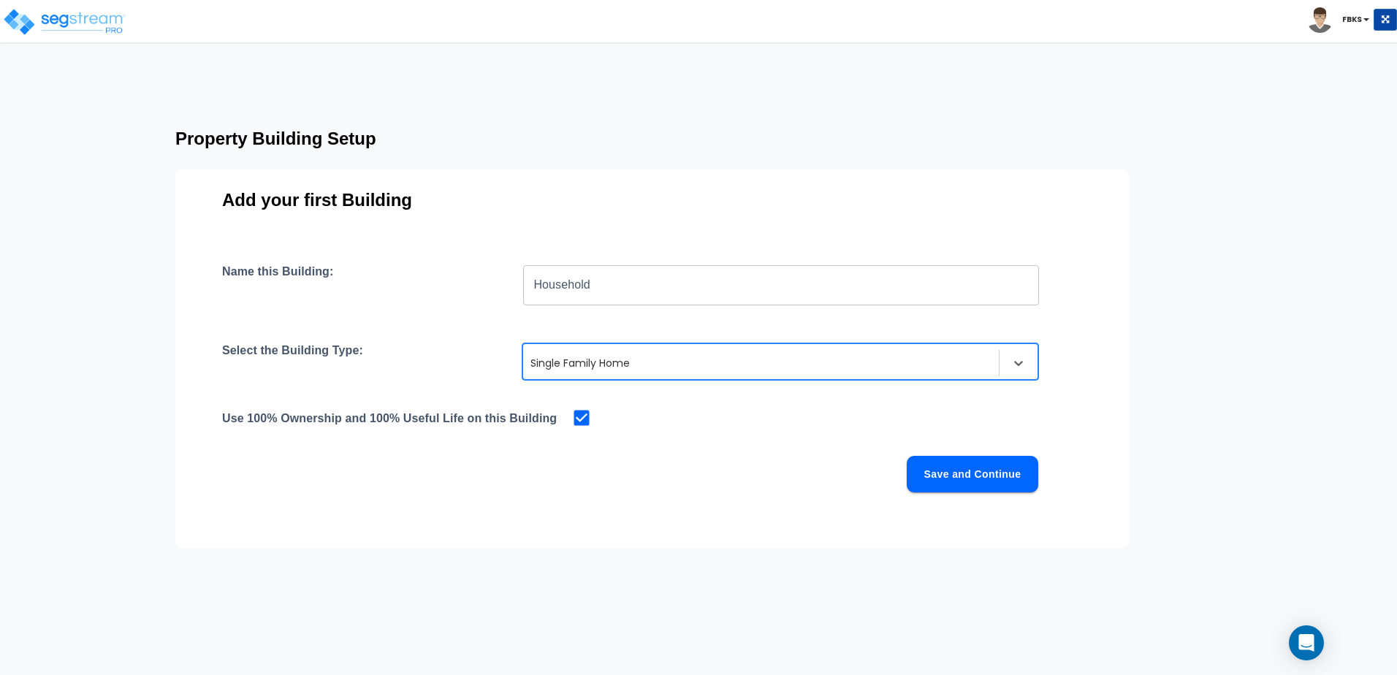
click at [973, 458] on button "Save and Continue" at bounding box center [972, 474] width 131 height 37
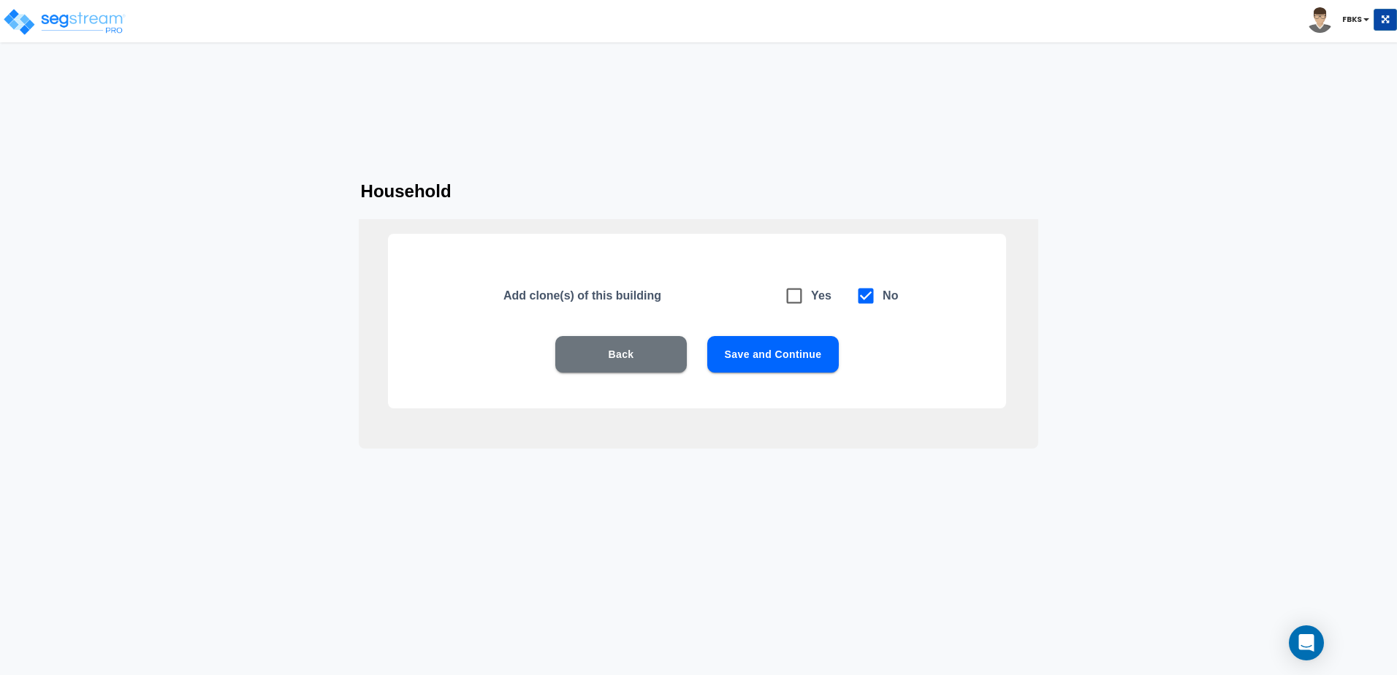
click at [749, 353] on button "Save and Continue" at bounding box center [772, 354] width 131 height 37
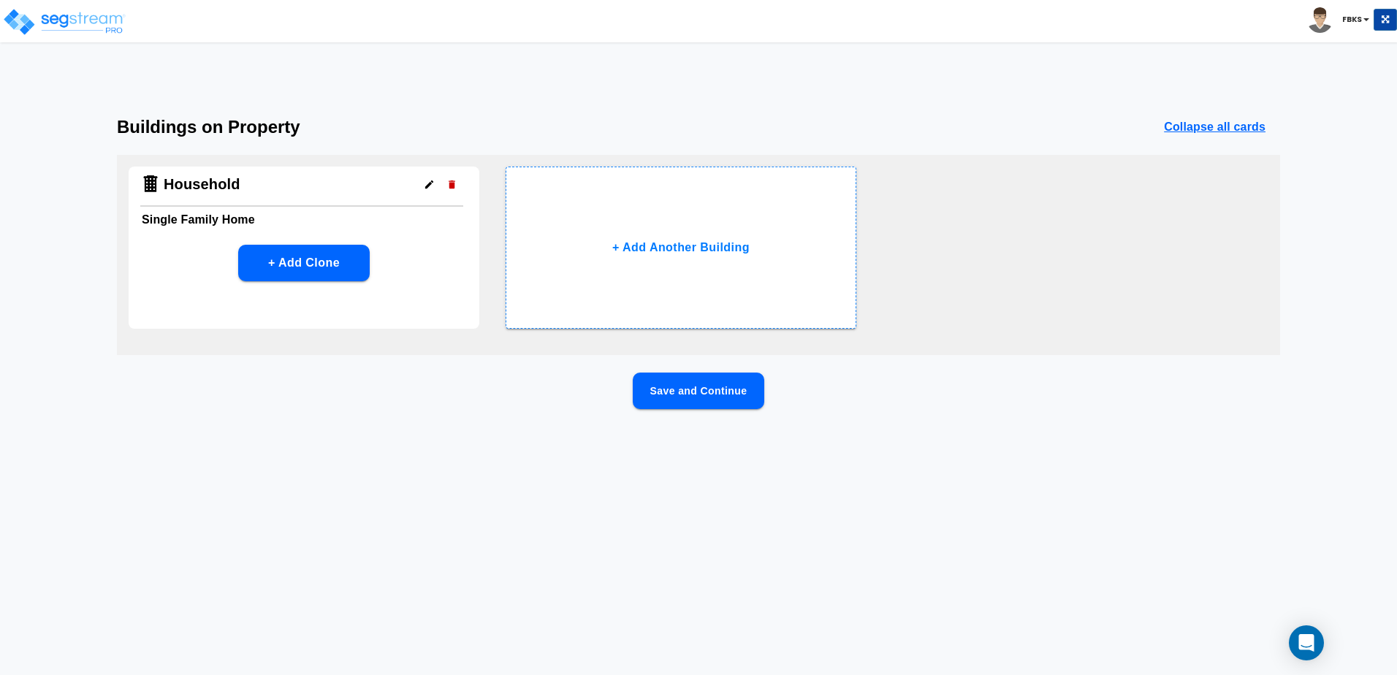
click at [700, 394] on button "Save and Continue" at bounding box center [698, 391] width 131 height 37
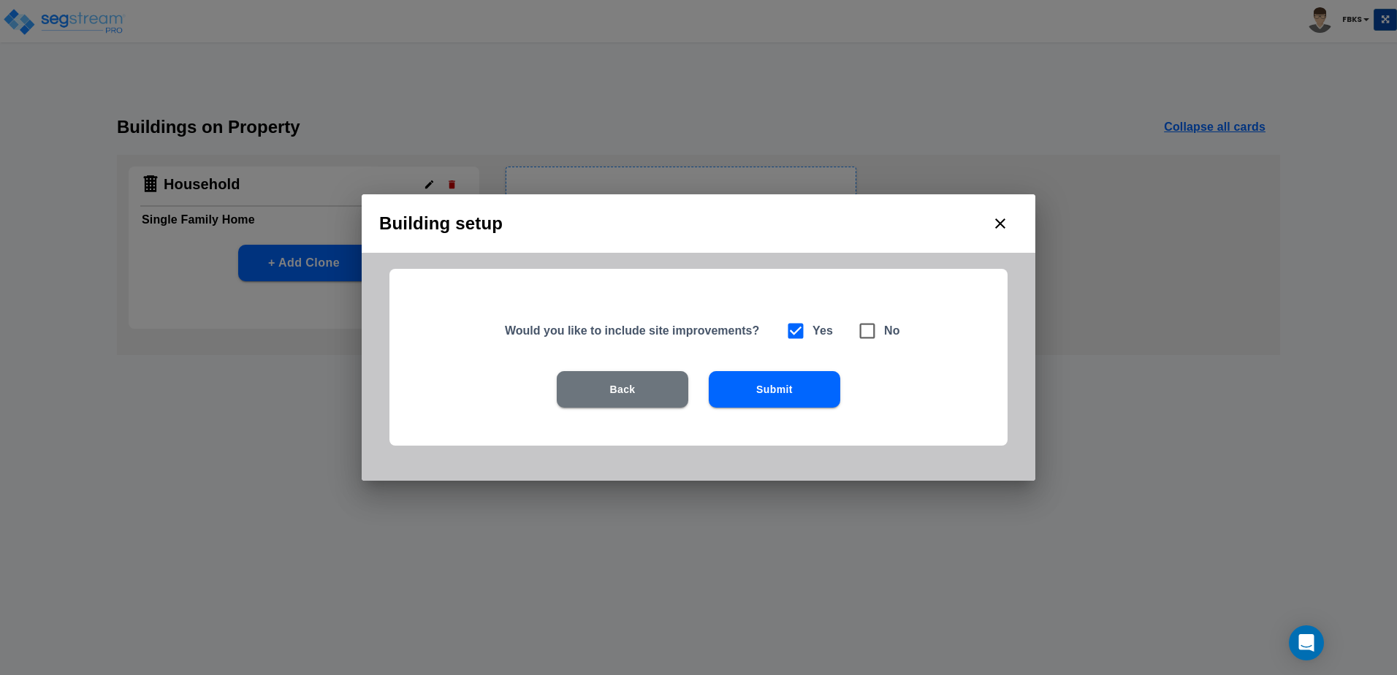
click at [789, 397] on button "Submit" at bounding box center [774, 389] width 131 height 37
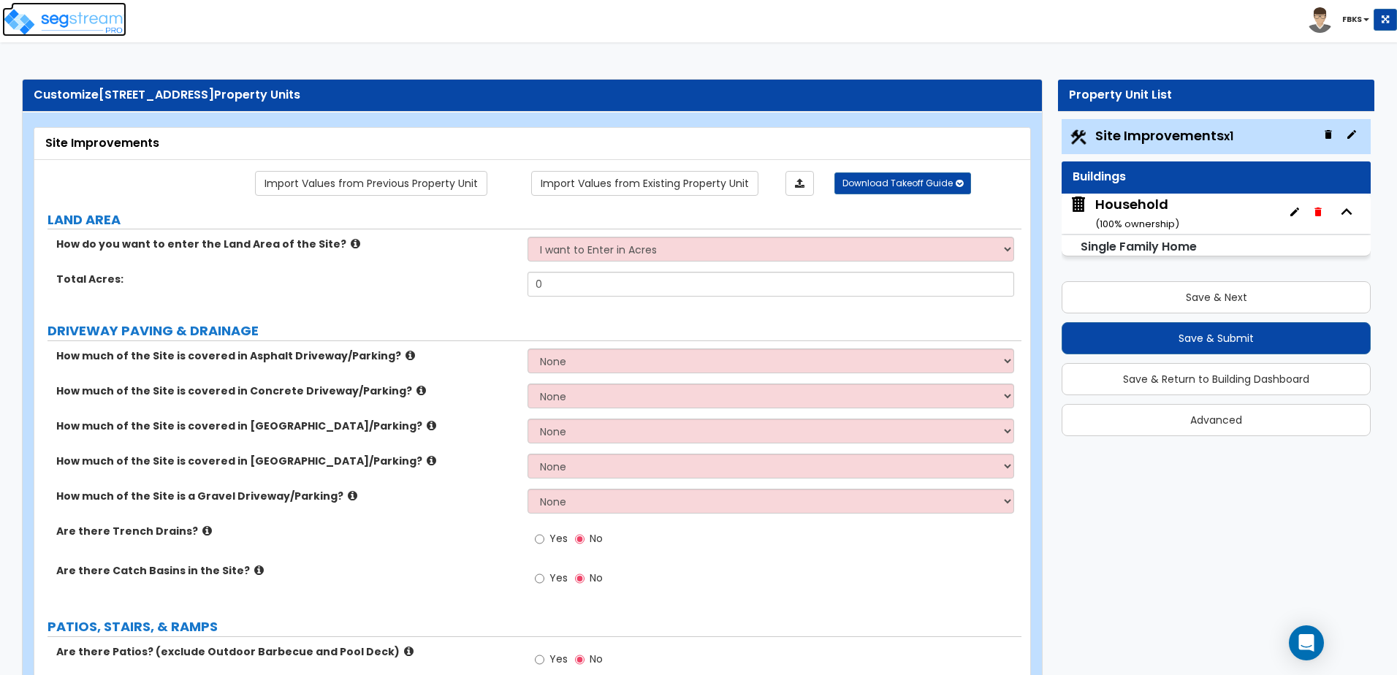
click at [71, 15] on img at bounding box center [64, 21] width 124 height 29
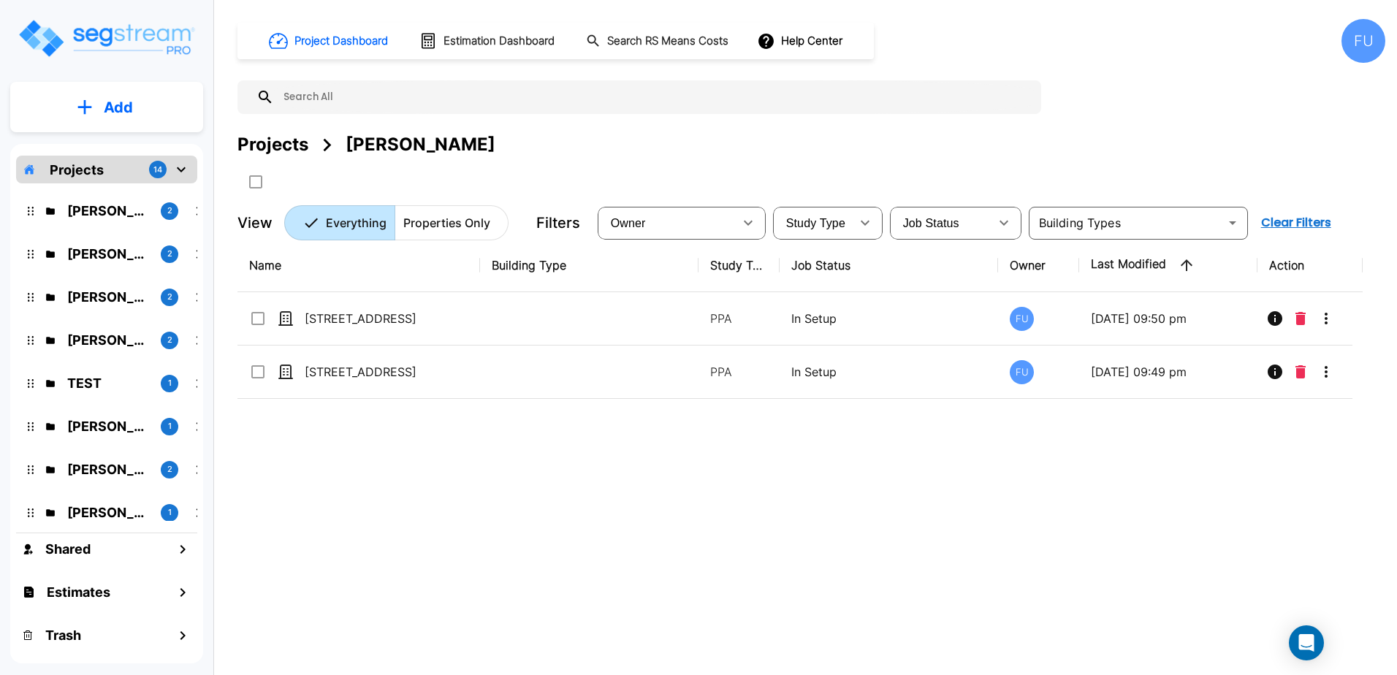
click at [132, 114] on p "Add" at bounding box center [118, 107] width 29 height 22
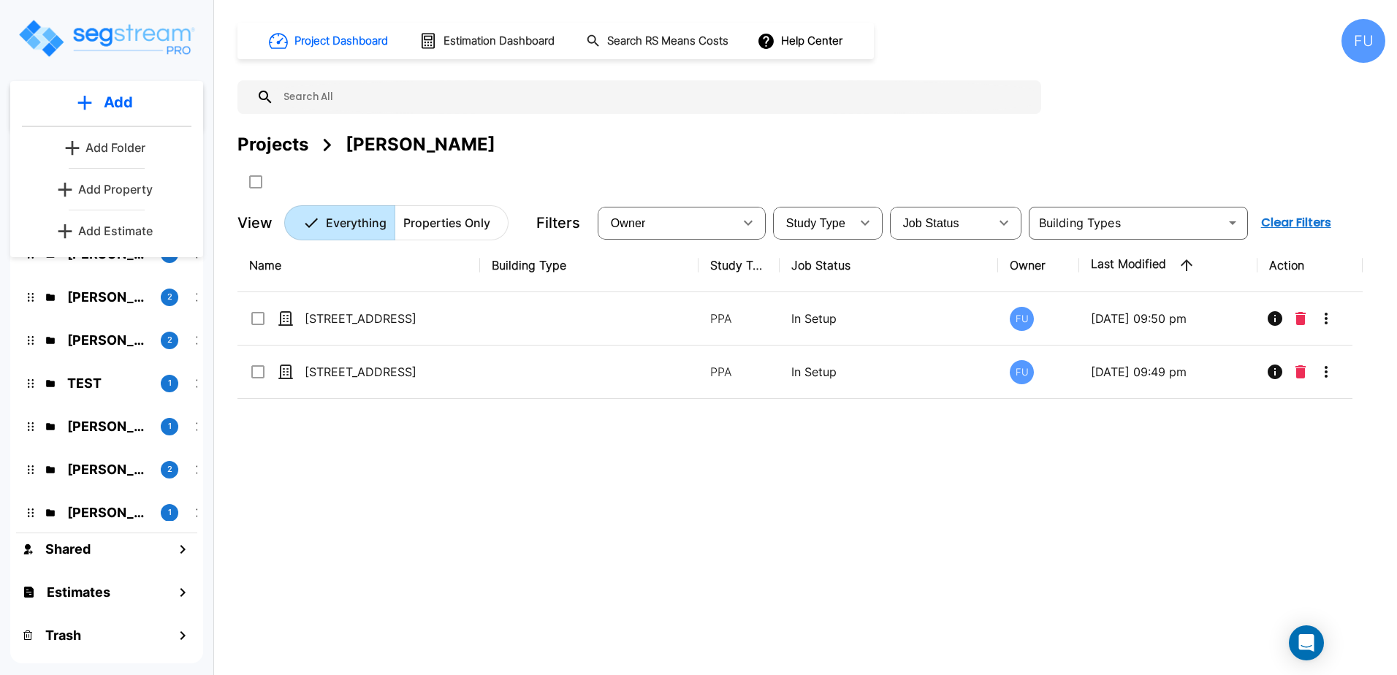
click at [131, 186] on p "Add Property" at bounding box center [115, 189] width 75 height 18
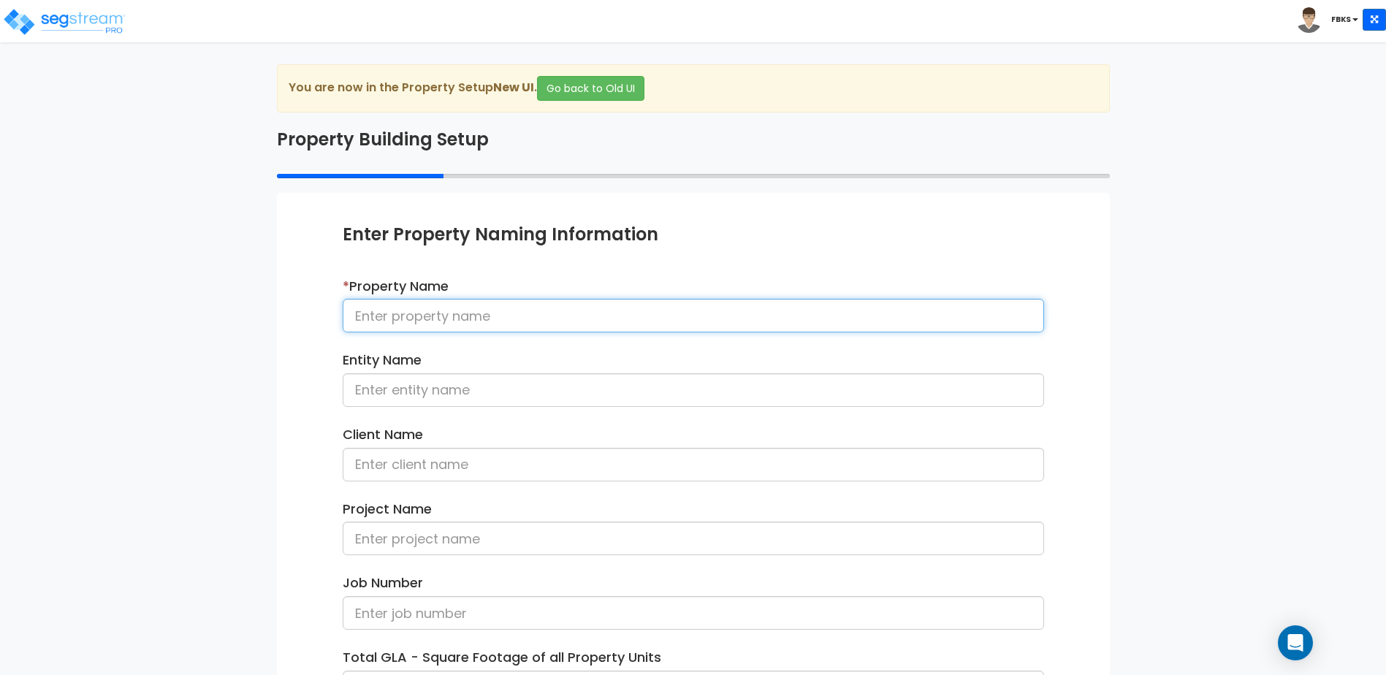
click at [430, 318] on input at bounding box center [693, 316] width 701 height 34
type input "[STREET_ADDRESS]"
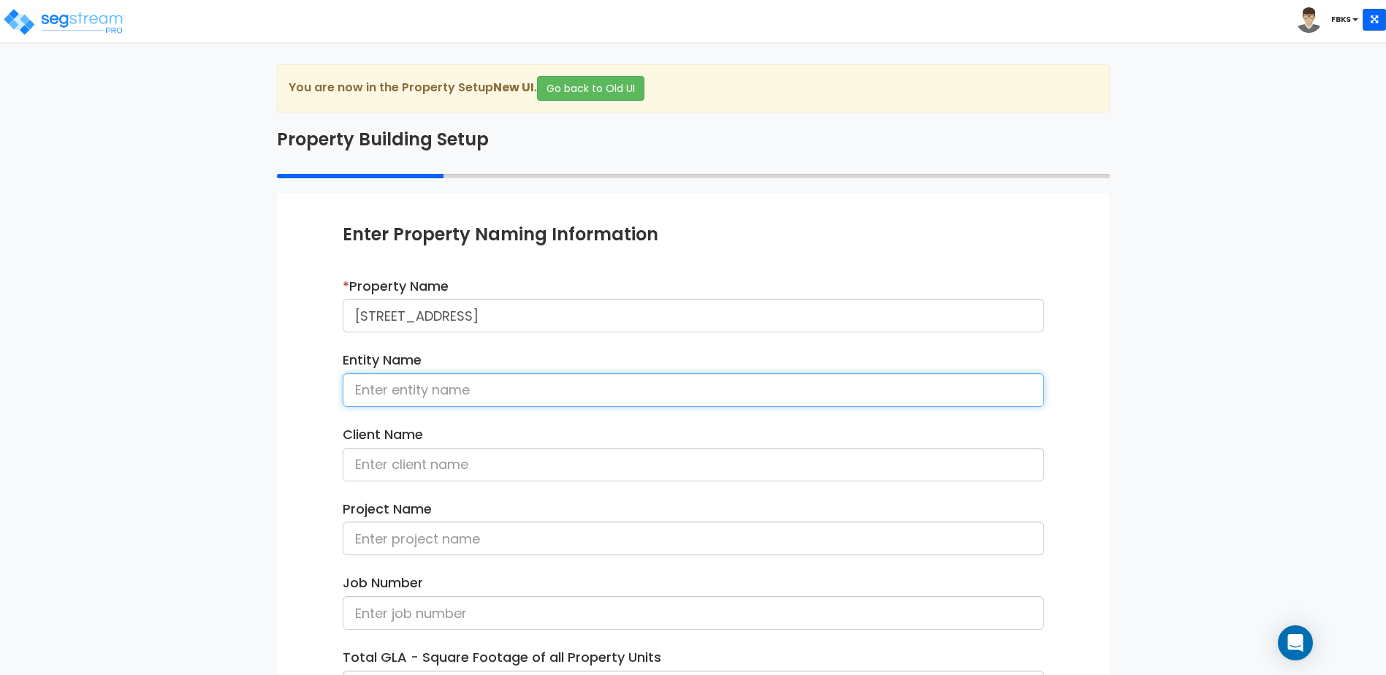
scroll to position [199, 0]
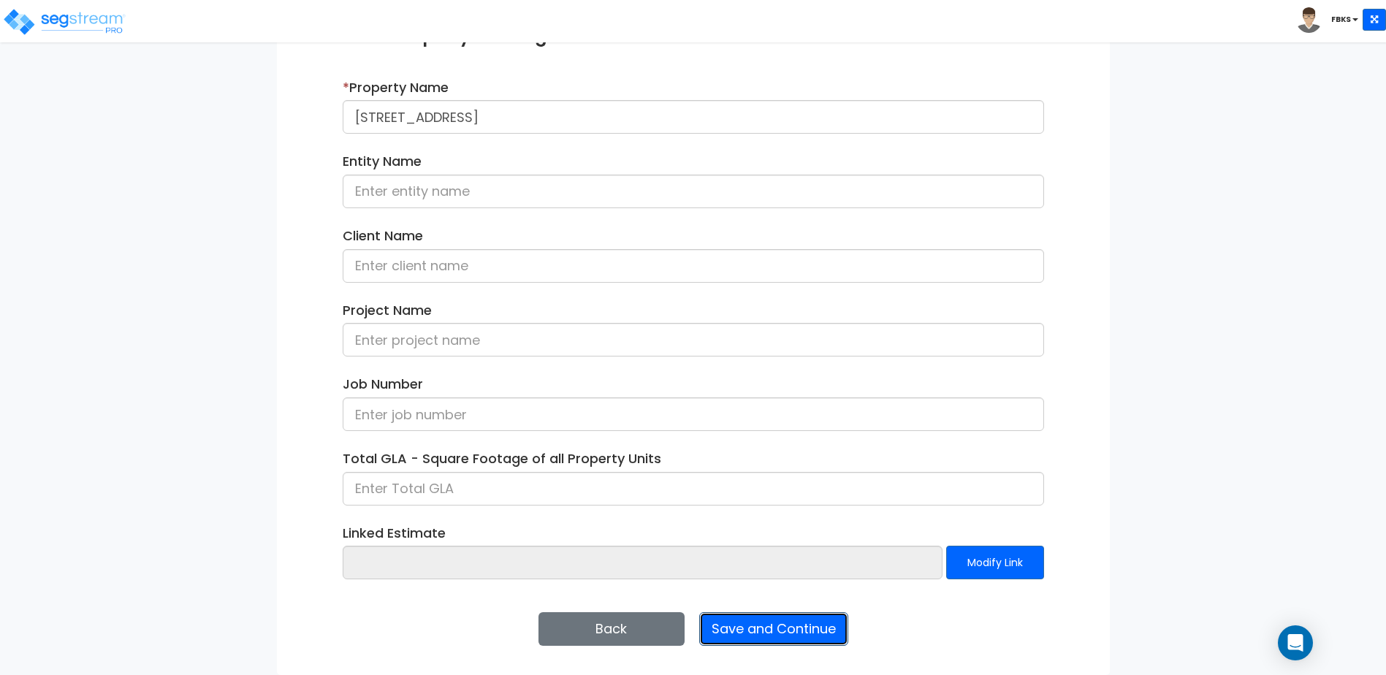
click at [778, 630] on button "Save and Continue" at bounding box center [773, 629] width 149 height 34
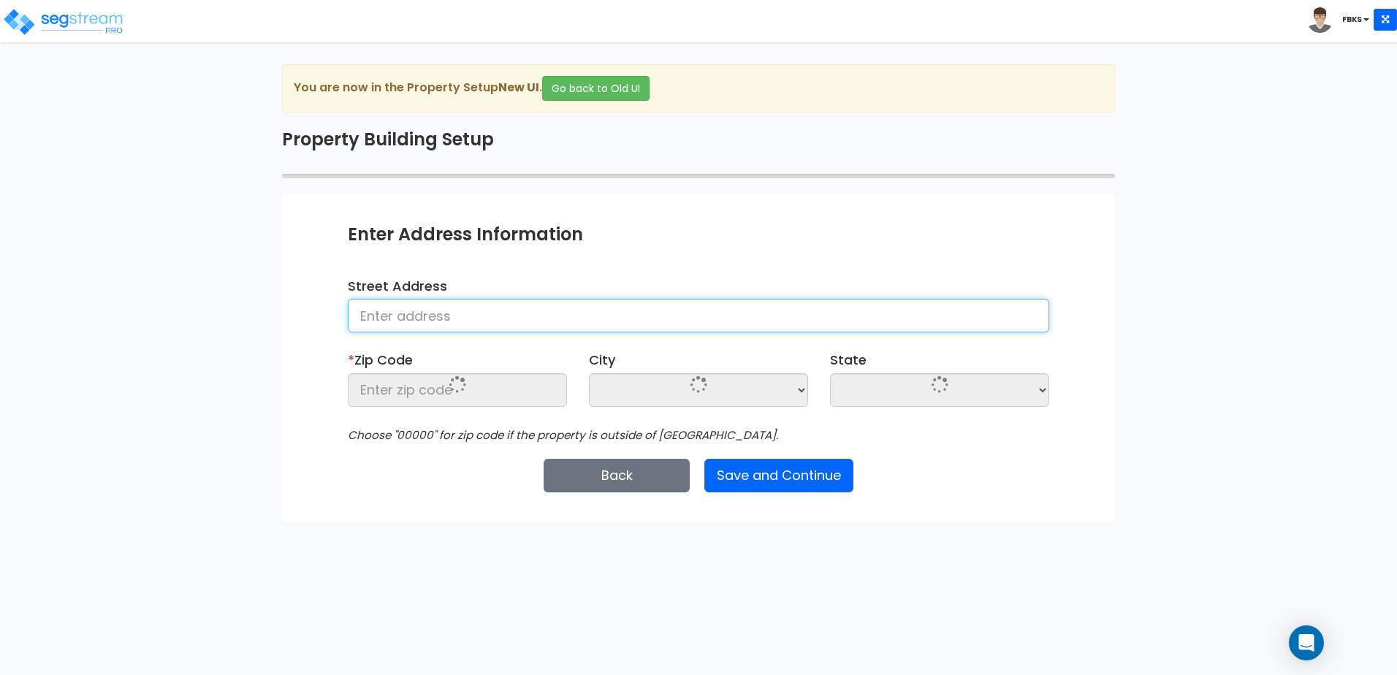
click at [414, 318] on input at bounding box center [698, 316] width 701 height 34
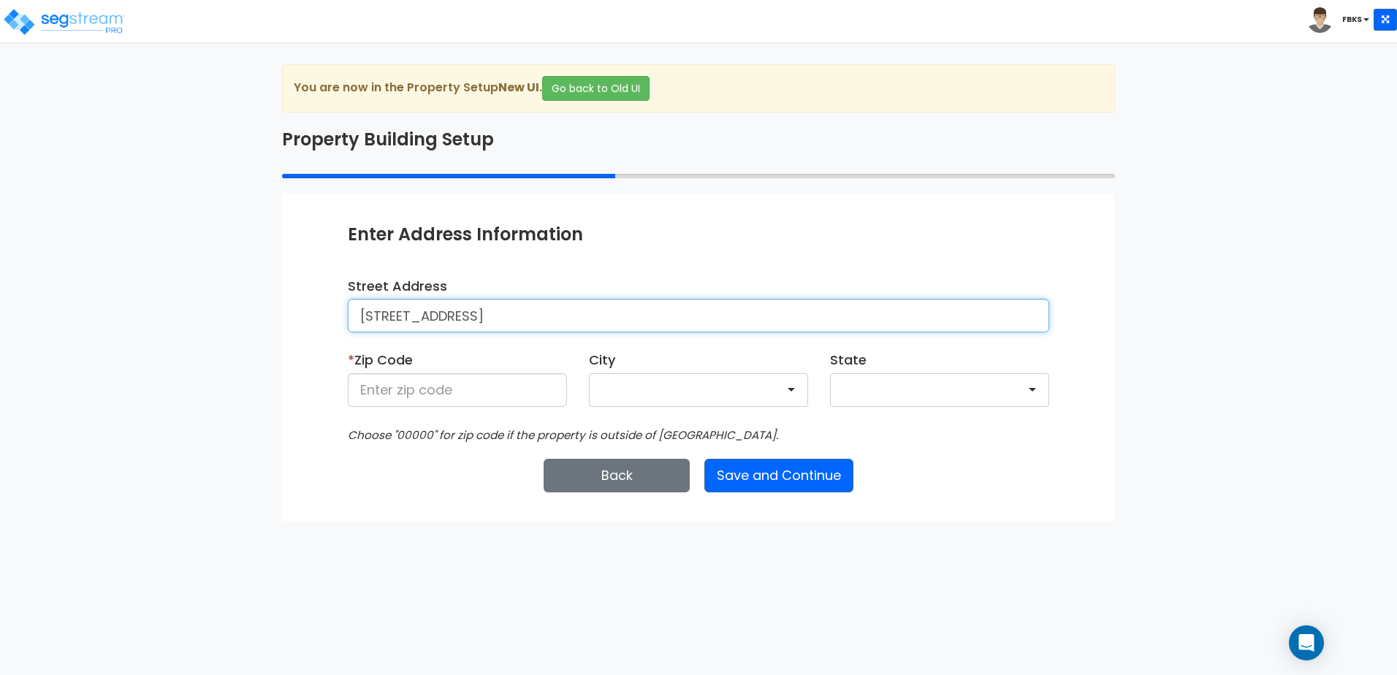
type input "[STREET_ADDRESS]"
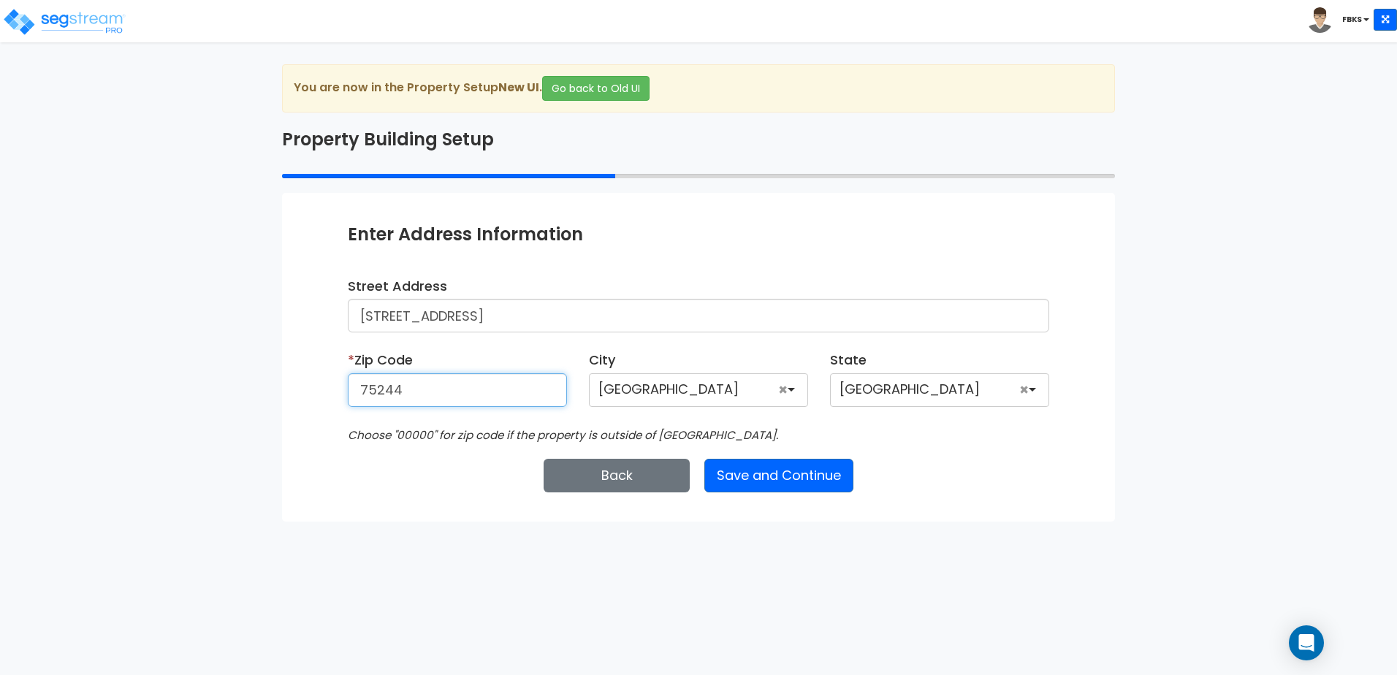
type input "75244"
click at [1064, 471] on div "Enter Property Naming Information * Property Name 4015 Myerwood Ln Entity Name …" at bounding box center [698, 357] width 833 height 328
click at [798, 467] on button "Save and Continue" at bounding box center [778, 476] width 149 height 34
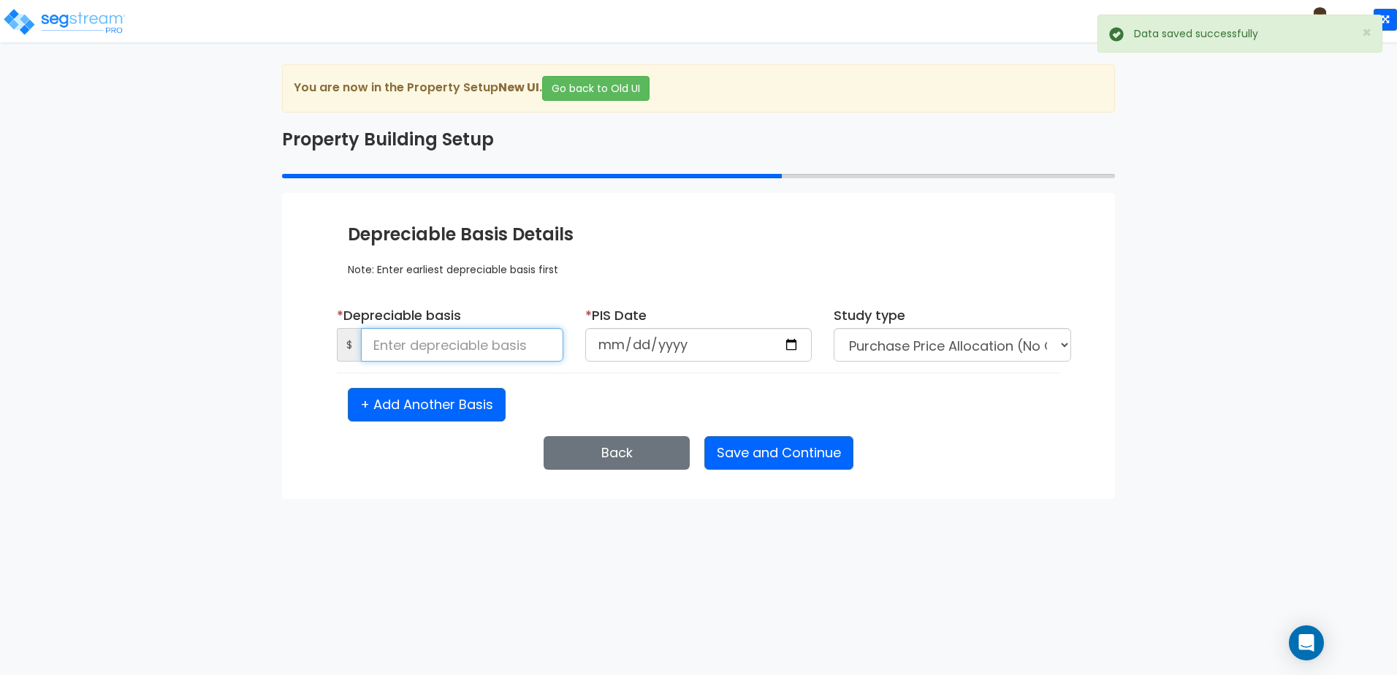
click at [485, 341] on input at bounding box center [462, 345] width 202 height 34
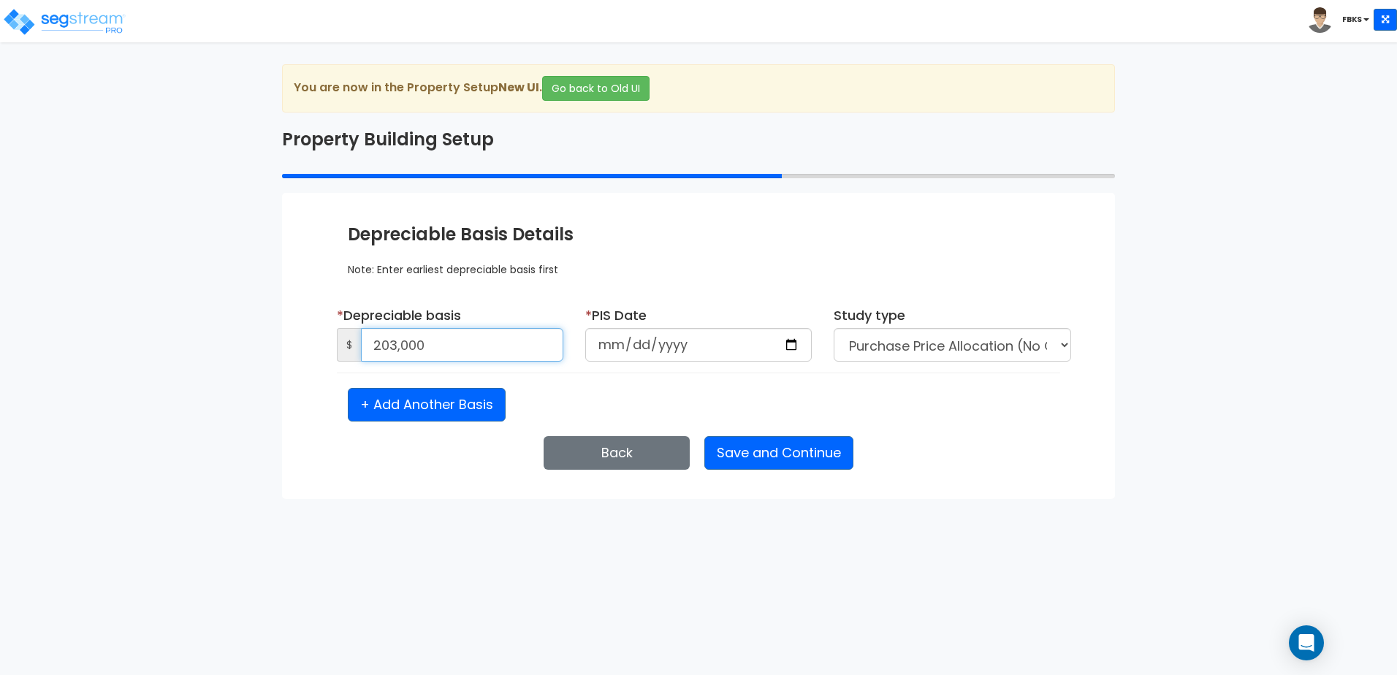
type input "203,000"
click at [604, 350] on input "date" at bounding box center [698, 345] width 226 height 34
type input "2025-07-02"
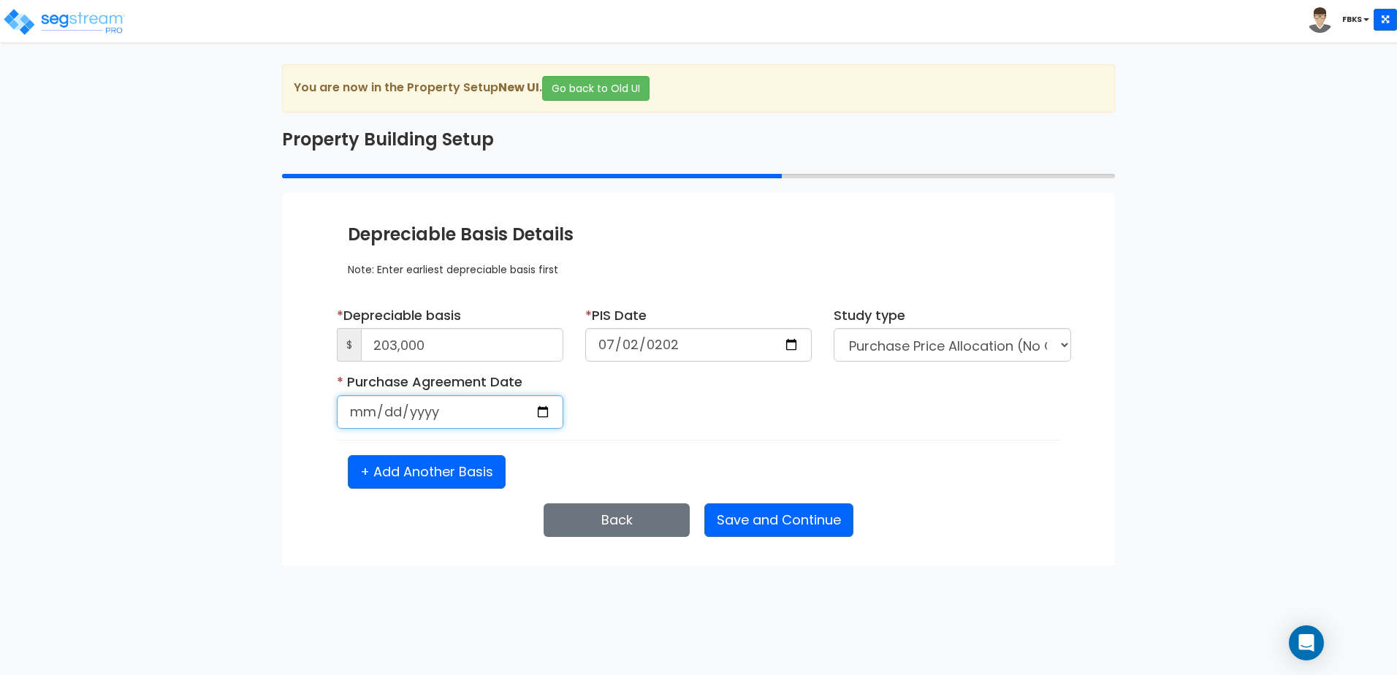
click at [356, 405] on input "date" at bounding box center [450, 412] width 226 height 34
type input "2025-07-02"
type input "2025-07-03"
click at [596, 348] on input "2025-07-02" at bounding box center [698, 345] width 226 height 34
type input "2025-07-31"
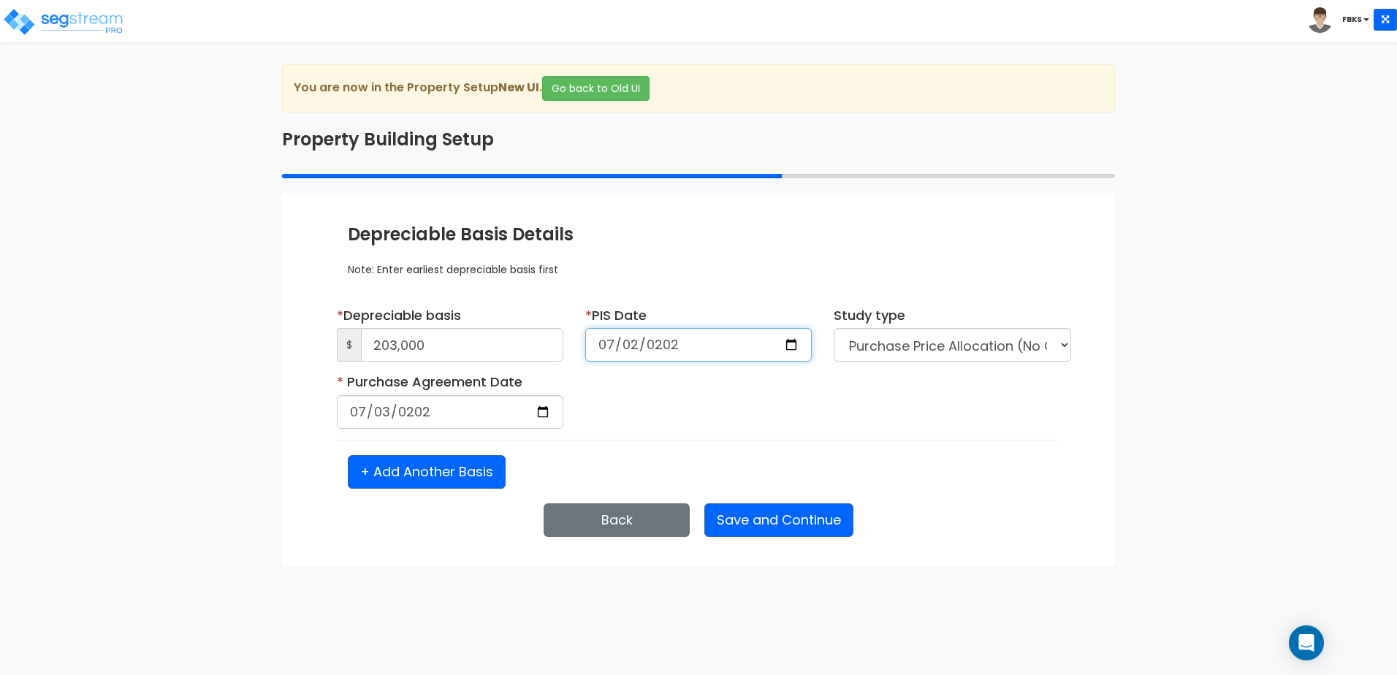
click at [620, 347] on input "2025-07-31" at bounding box center [698, 345] width 226 height 34
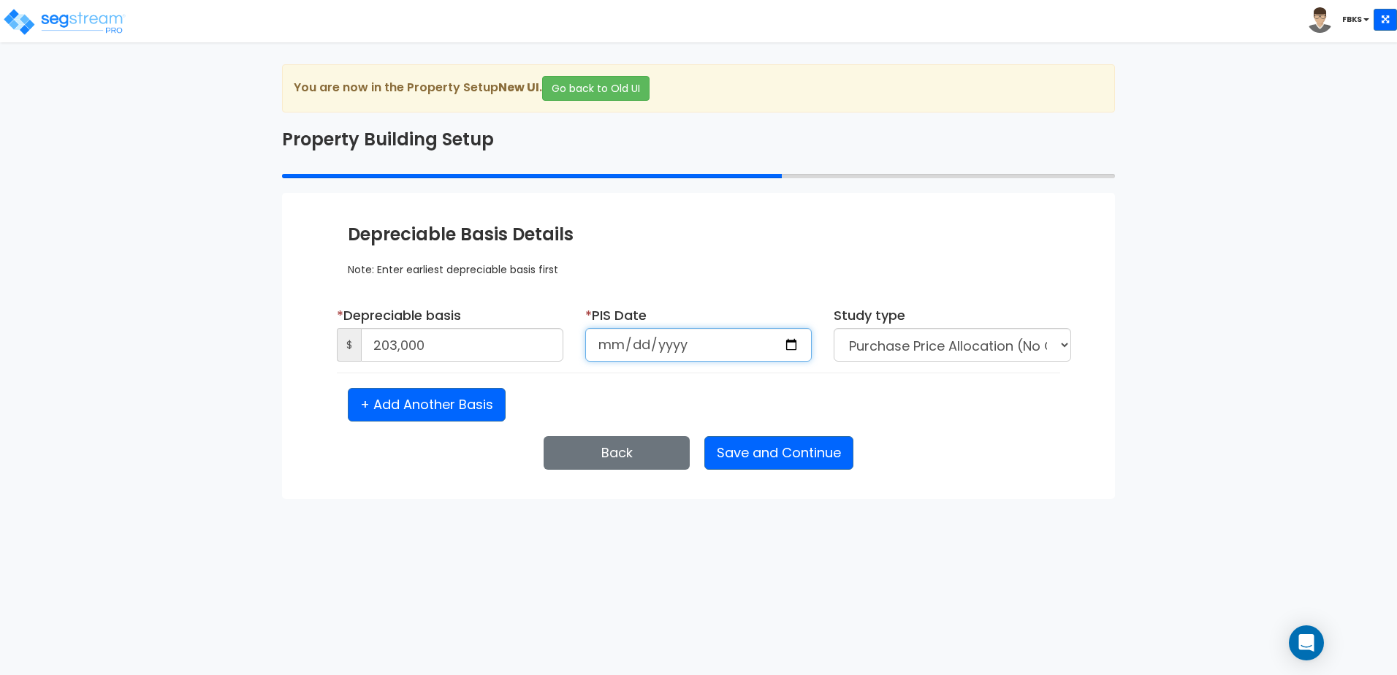
type input "2025-08-31"
type input "2025-08-01"
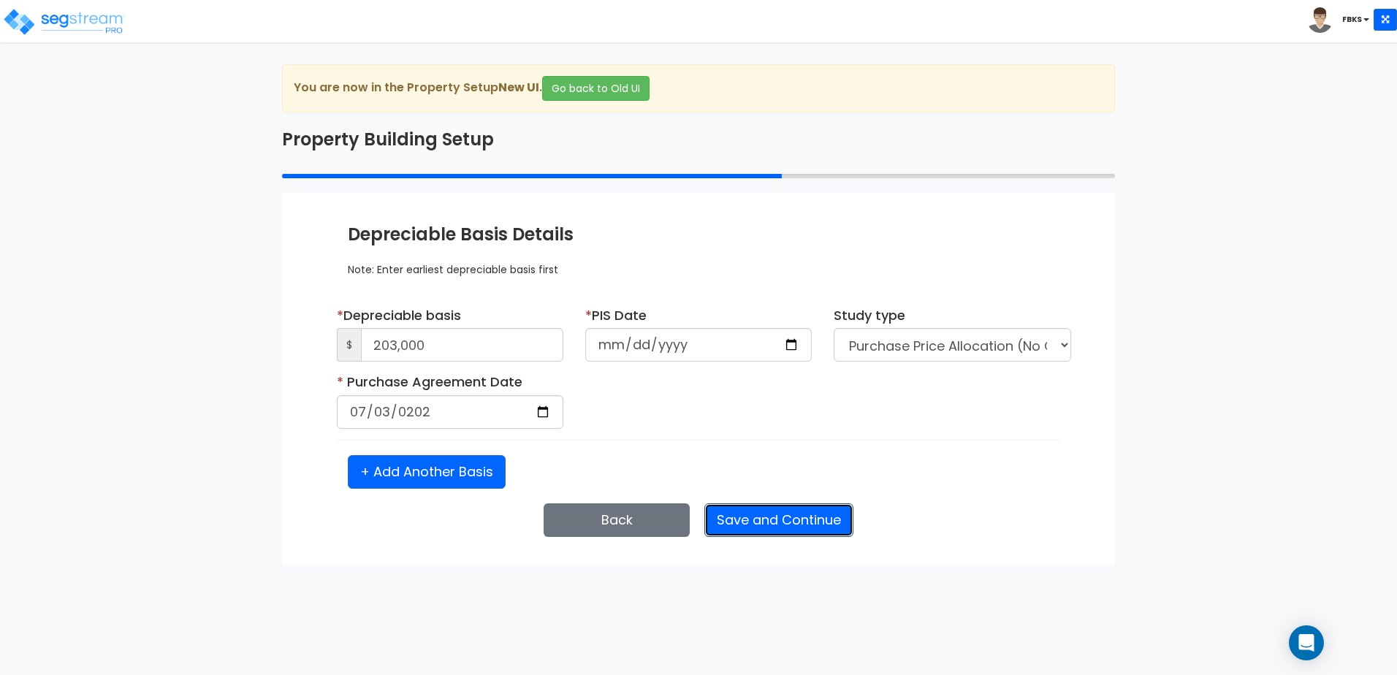
click at [750, 526] on button "Save and Continue" at bounding box center [778, 520] width 149 height 34
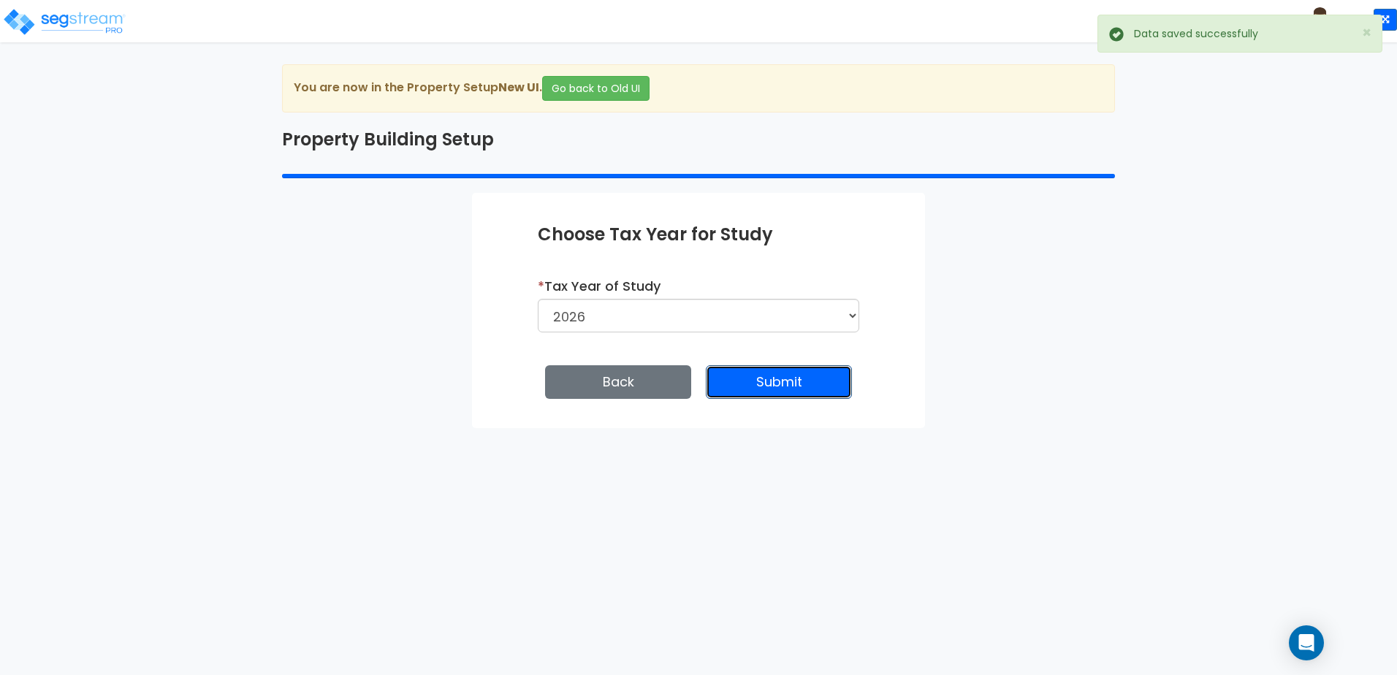
click at [755, 394] on button "Submit" at bounding box center [779, 382] width 146 height 34
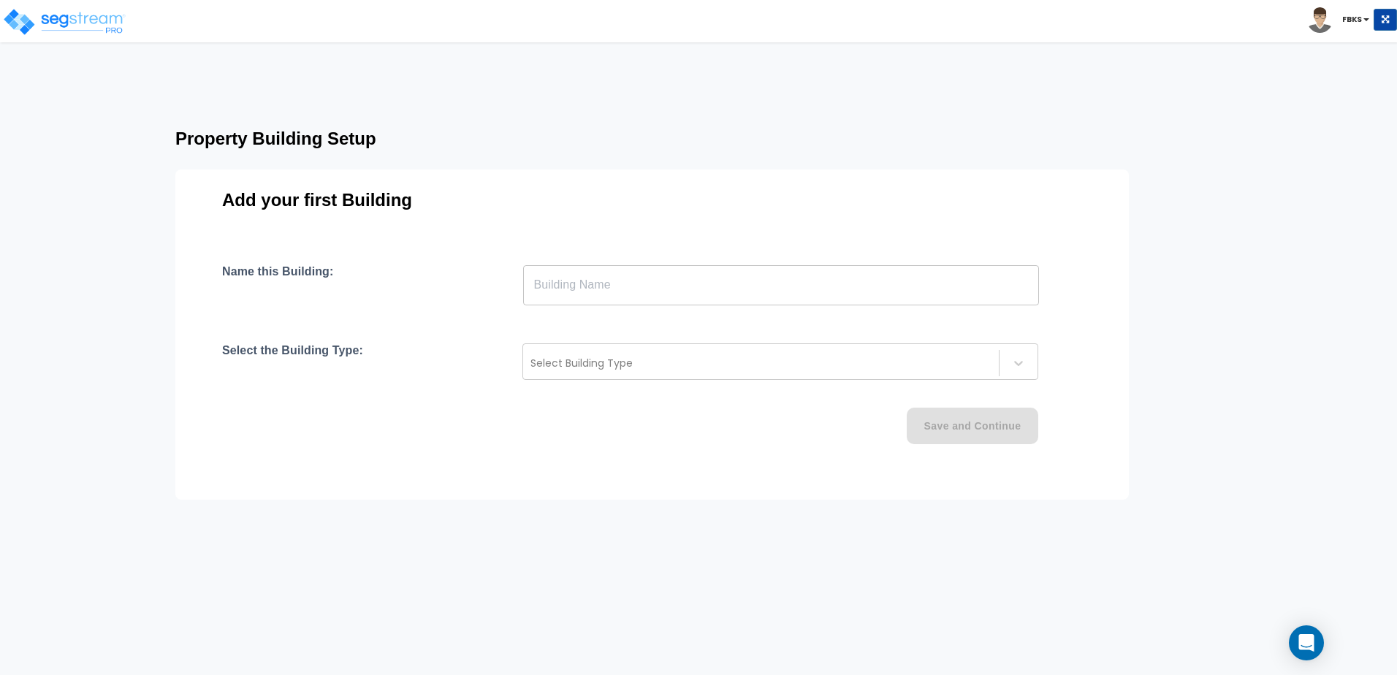
click at [647, 270] on input "text" at bounding box center [781, 284] width 516 height 41
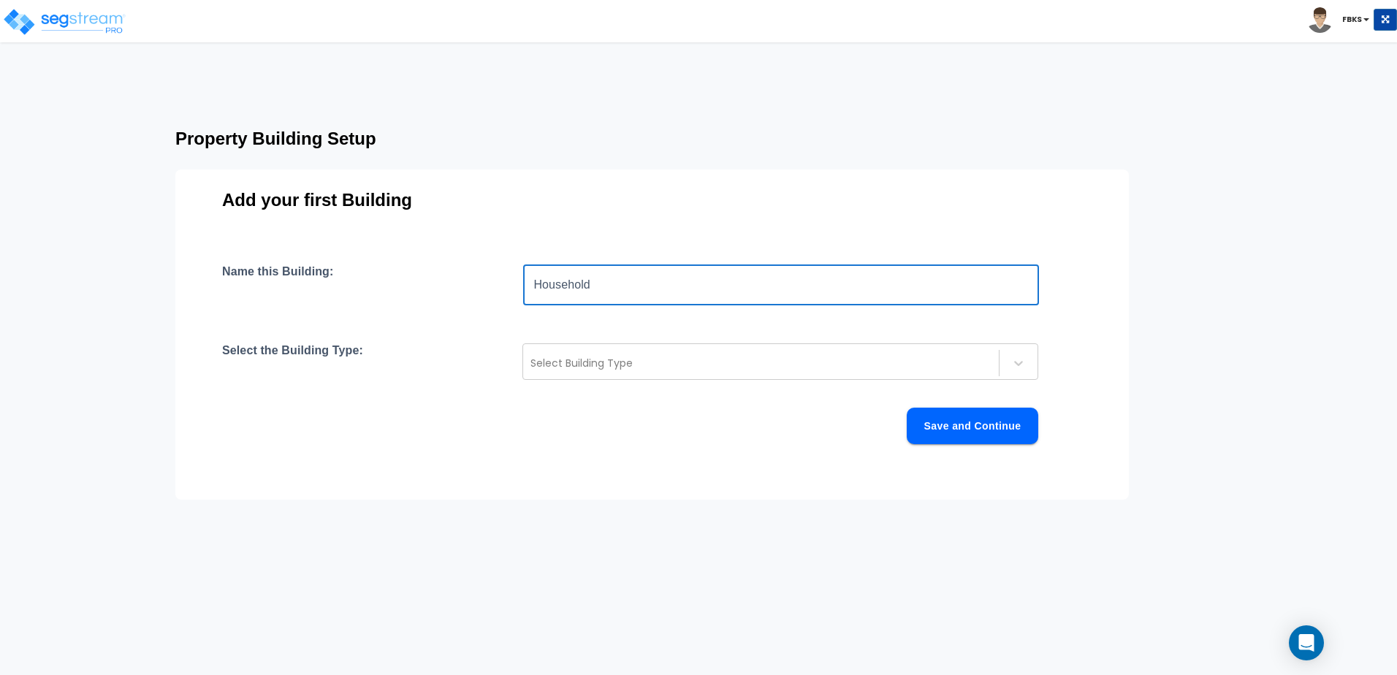
type input "Household"
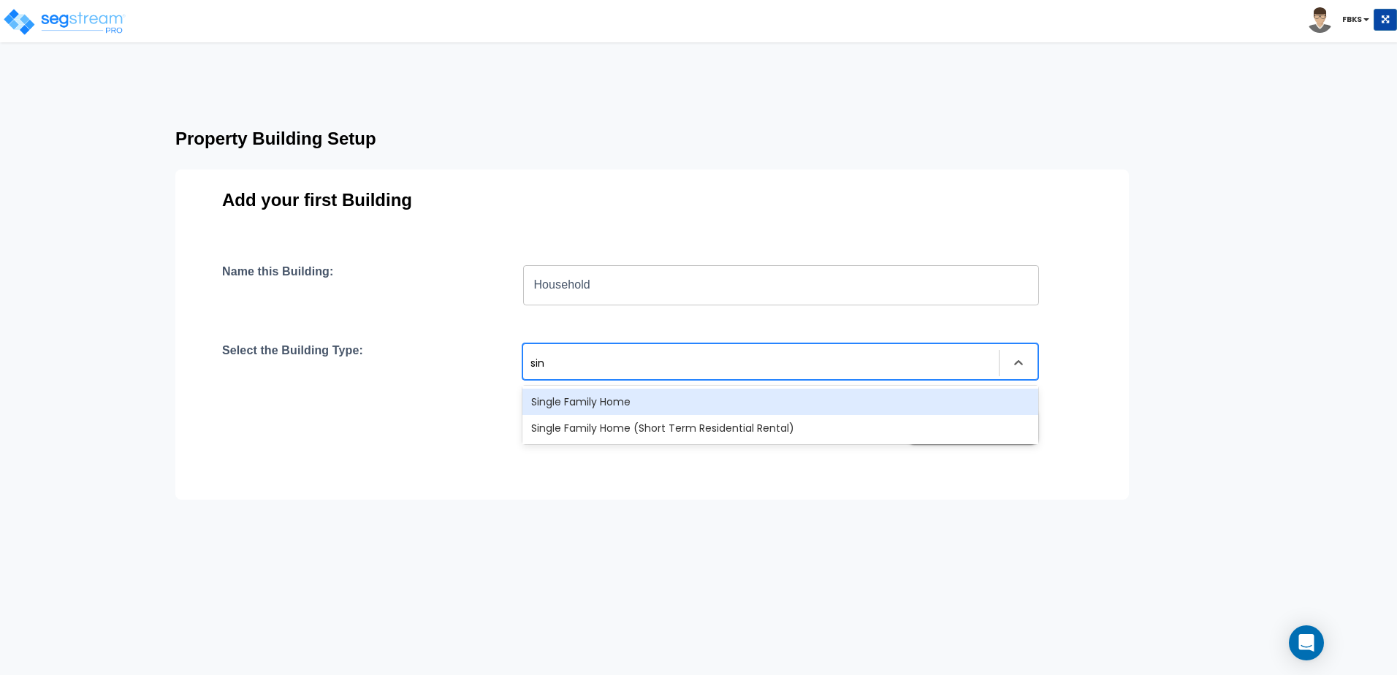
type input "sing"
click at [677, 400] on div "Single Family Home" at bounding box center [780, 402] width 516 height 26
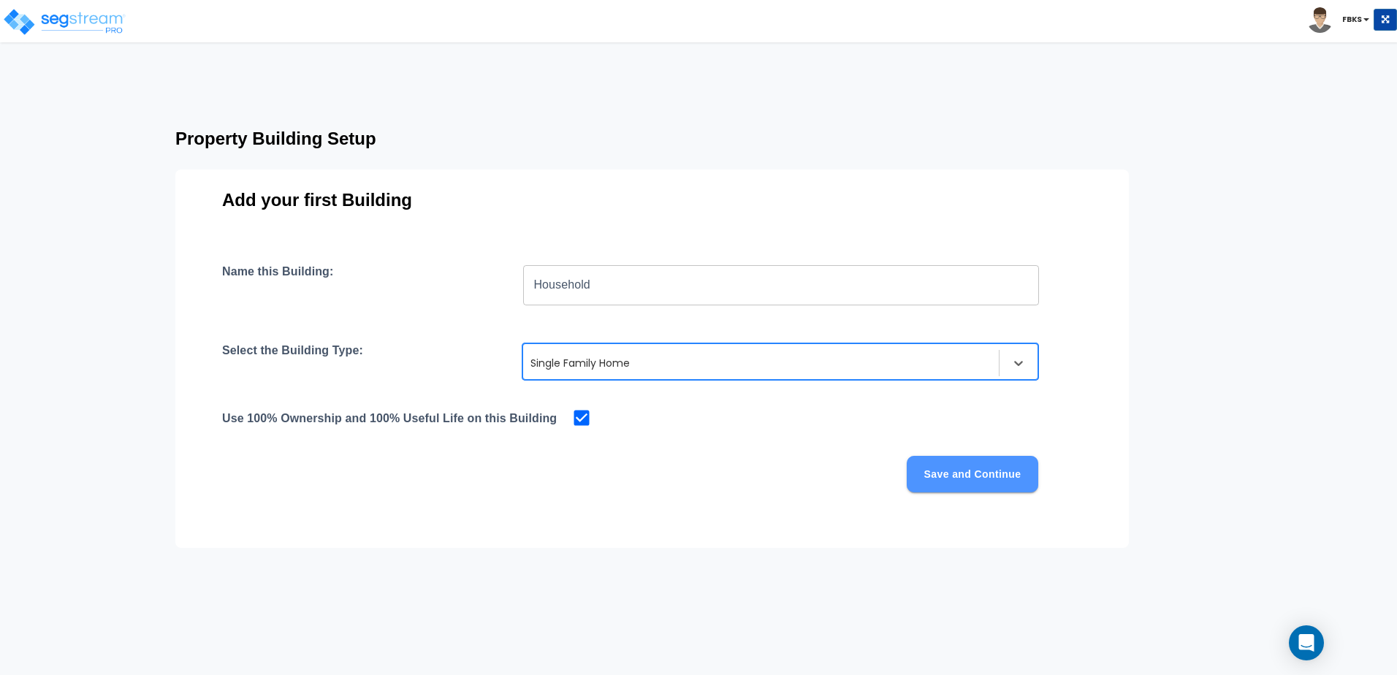
click at [955, 474] on button "Save and Continue" at bounding box center [972, 474] width 131 height 37
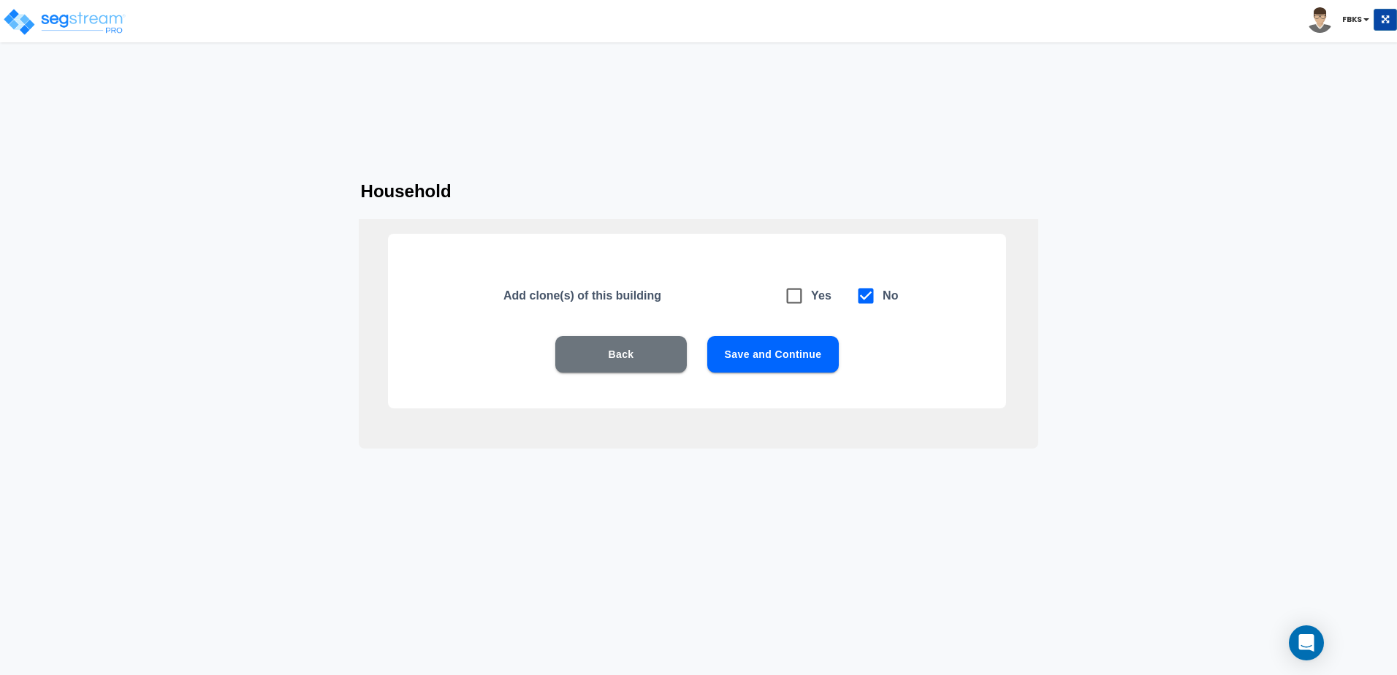
click at [768, 334] on div "Add clone(s) of this building Yes No Back Save and Continue" at bounding box center [697, 321] width 618 height 175
click at [777, 356] on button "Save and Continue" at bounding box center [772, 354] width 131 height 37
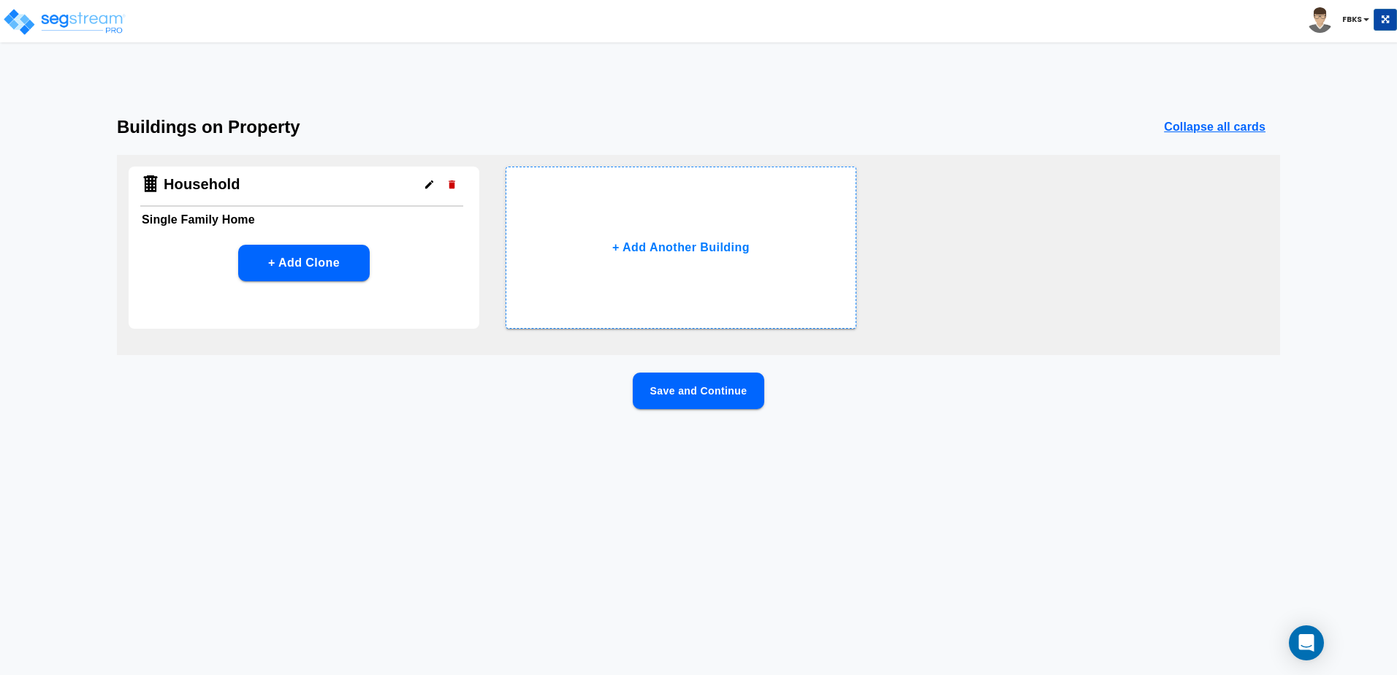
click at [694, 400] on button "Save and Continue" at bounding box center [698, 391] width 131 height 37
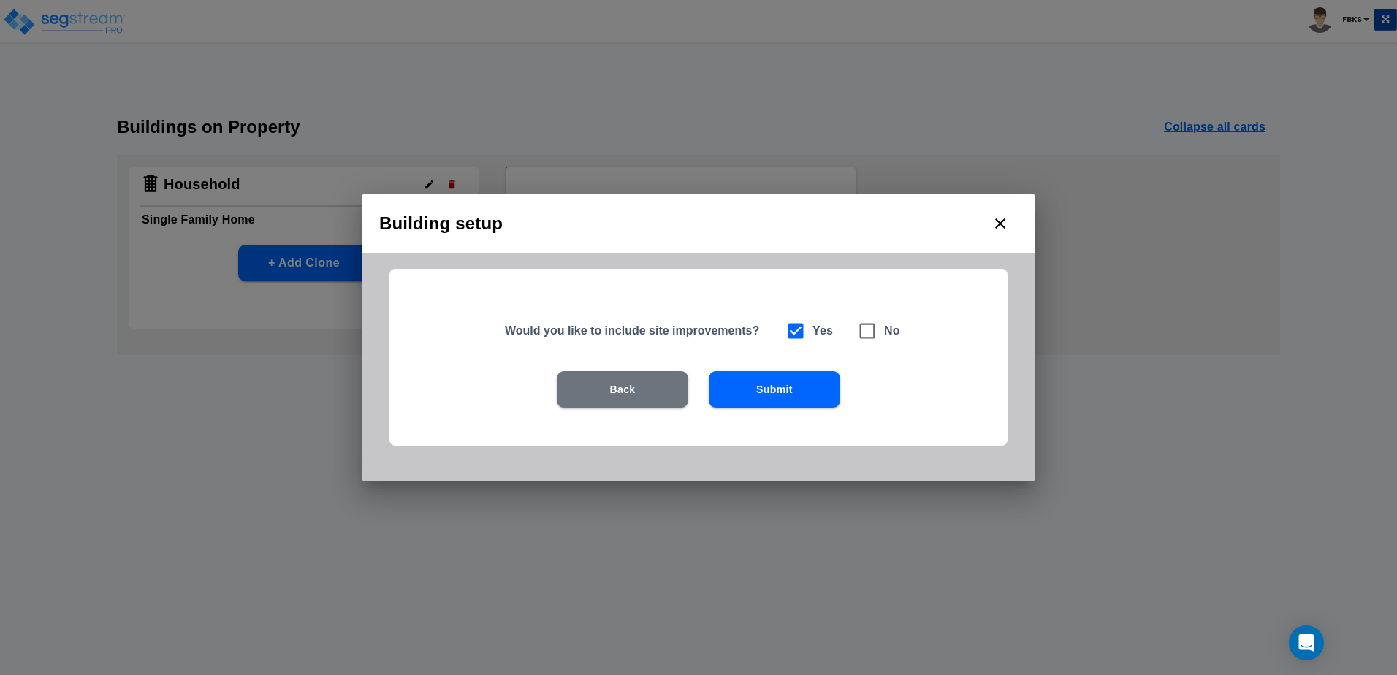
click at [766, 395] on button "Submit" at bounding box center [774, 389] width 131 height 37
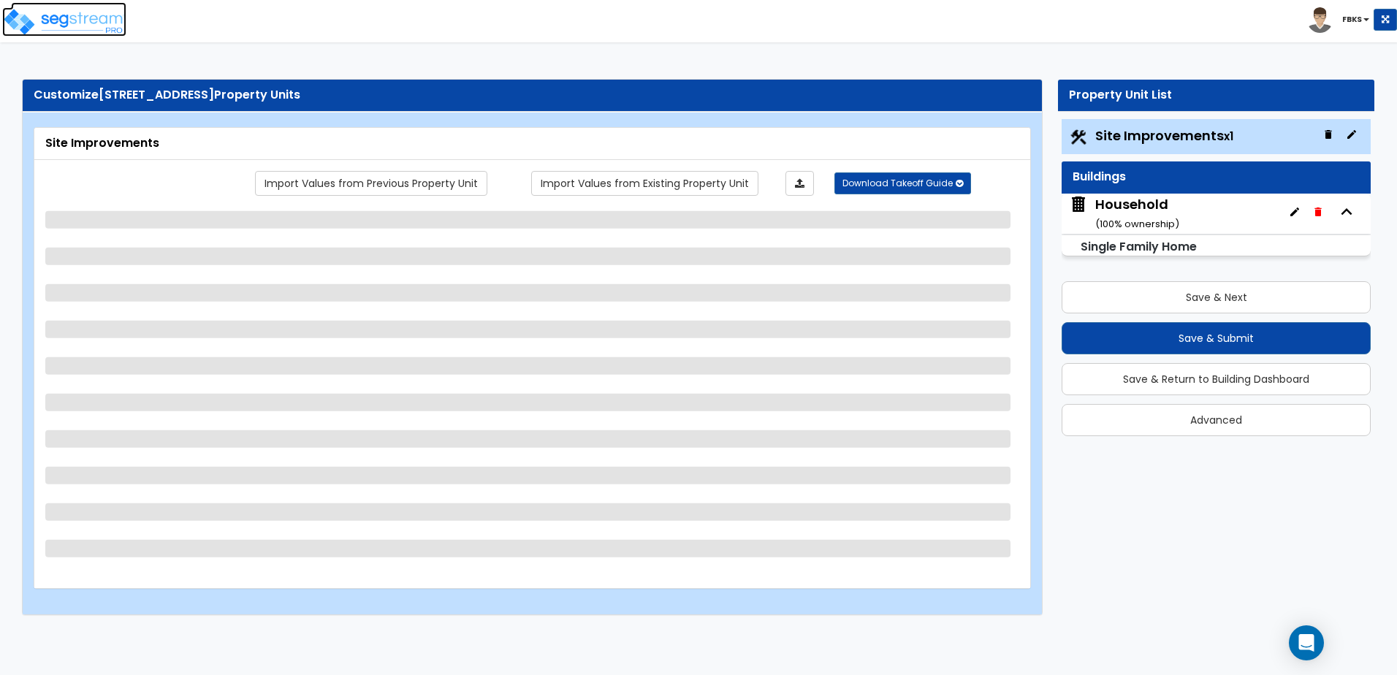
click at [72, 16] on img at bounding box center [64, 21] width 124 height 29
